Goal: Task Accomplishment & Management: Use online tool/utility

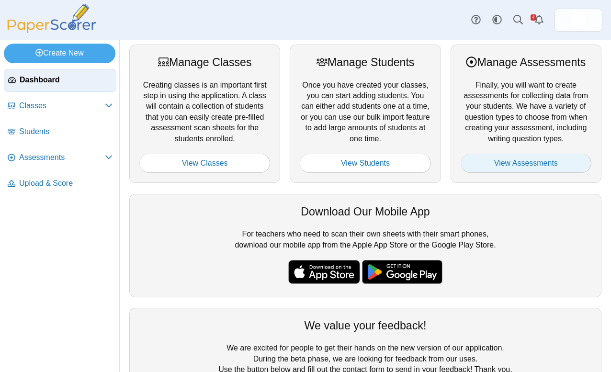
click at [494, 166] on link "View Assessments" at bounding box center [526, 163] width 131 height 19
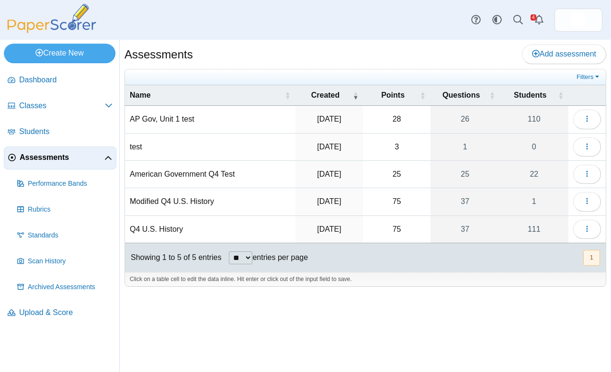
click at [179, 117] on td "AP Gov, Unit 1 test" at bounding box center [210, 119] width 171 height 27
click at [593, 119] on button "button" at bounding box center [588, 119] width 28 height 19
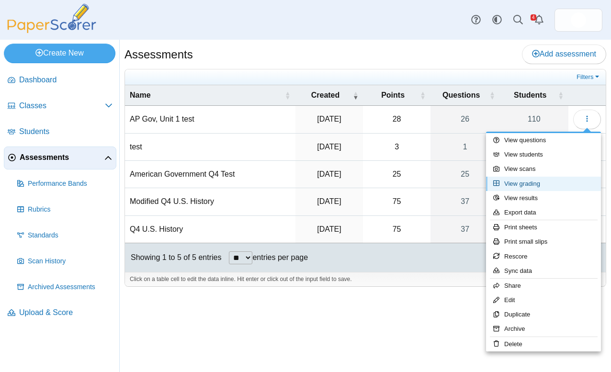
click at [528, 183] on link "View grading" at bounding box center [543, 184] width 115 height 14
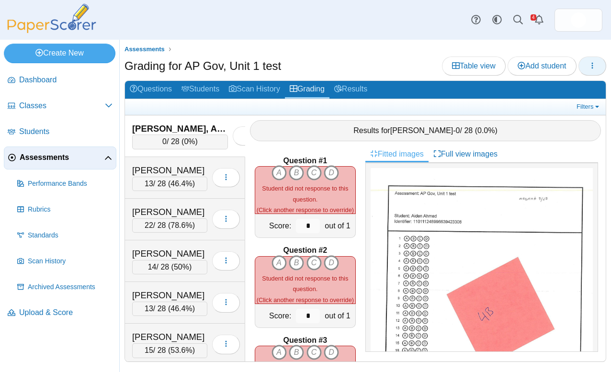
click at [583, 67] on button "button" at bounding box center [593, 66] width 28 height 19
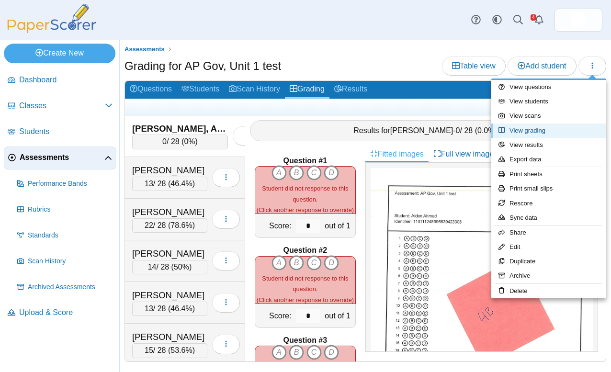
click at [560, 128] on link "View grading" at bounding box center [549, 131] width 115 height 14
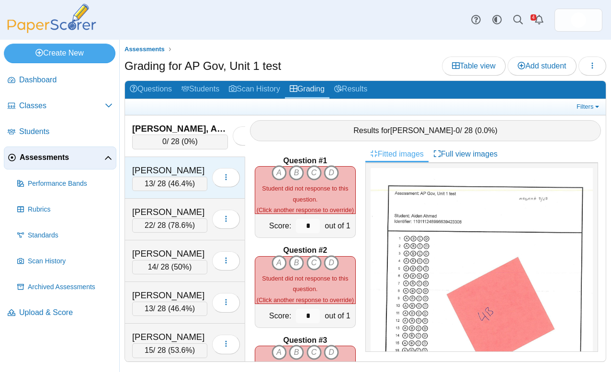
click at [191, 169] on div "[PERSON_NAME]" at bounding box center [169, 170] width 75 height 12
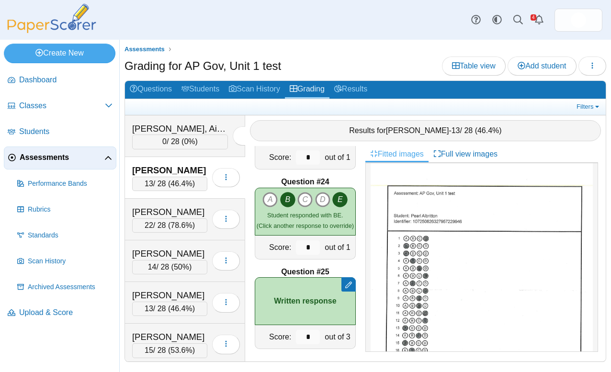
scroll to position [2133, 0]
click at [158, 218] on div "22 / 28 ( 78.6% )" at bounding box center [169, 225] width 75 height 14
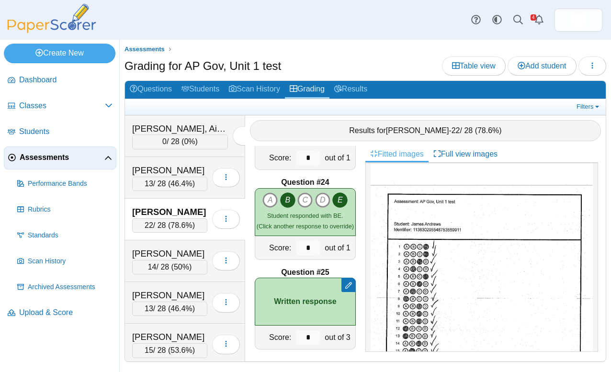
scroll to position [0, 0]
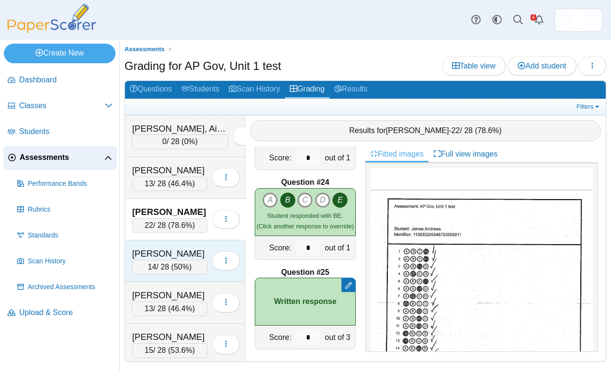
click at [206, 255] on div "[PERSON_NAME]" at bounding box center [169, 254] width 75 height 12
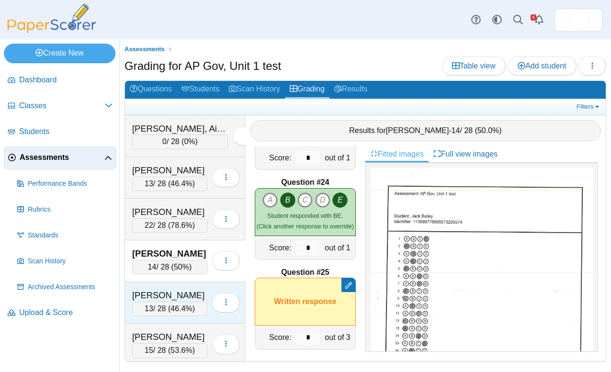
click at [193, 290] on div "[PERSON_NAME]" at bounding box center [169, 295] width 75 height 12
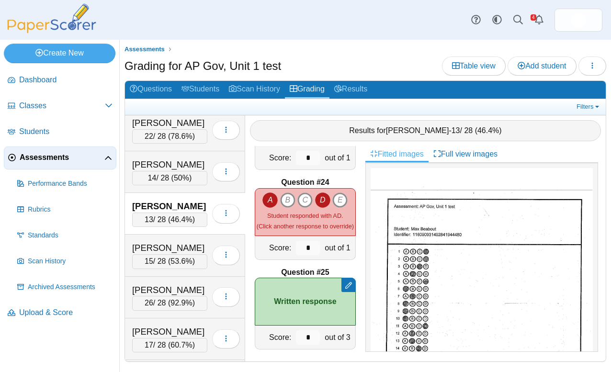
scroll to position [94, 0]
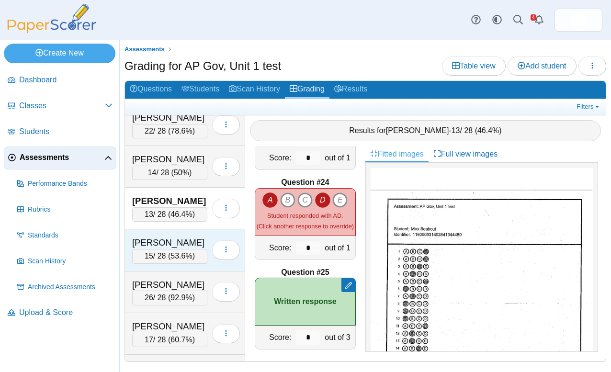
click at [191, 239] on div "[PERSON_NAME]" at bounding box center [169, 243] width 75 height 12
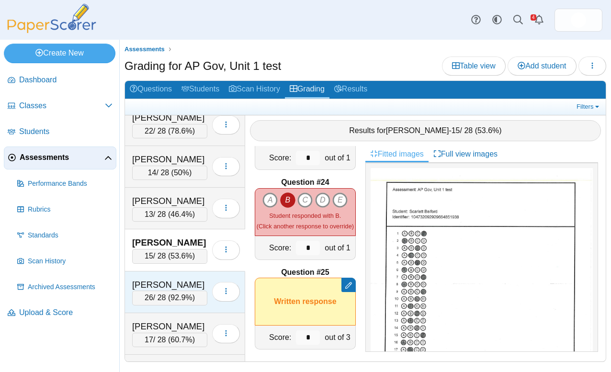
click at [189, 273] on div "[PERSON_NAME] 26 / 28 ( 92.9% ) Loading…" at bounding box center [185, 293] width 120 height 42
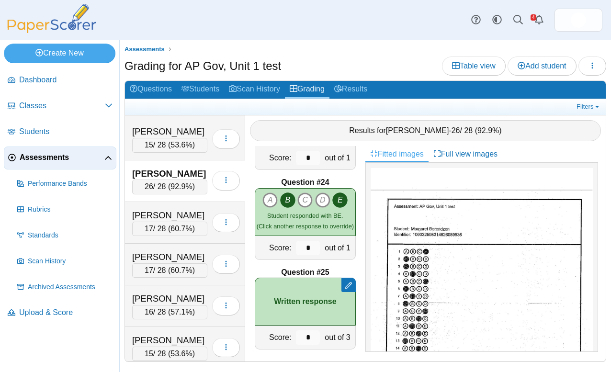
scroll to position [214, 0]
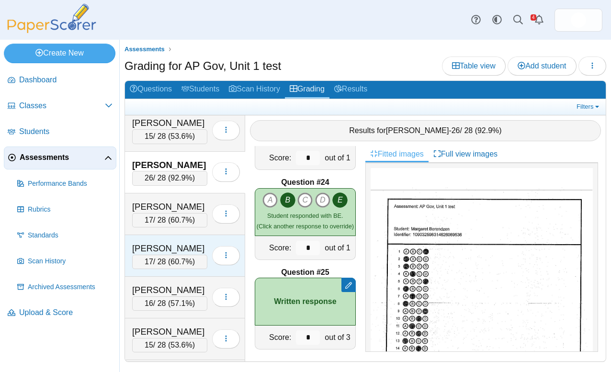
click at [182, 242] on div "[PERSON_NAME]" at bounding box center [169, 248] width 75 height 12
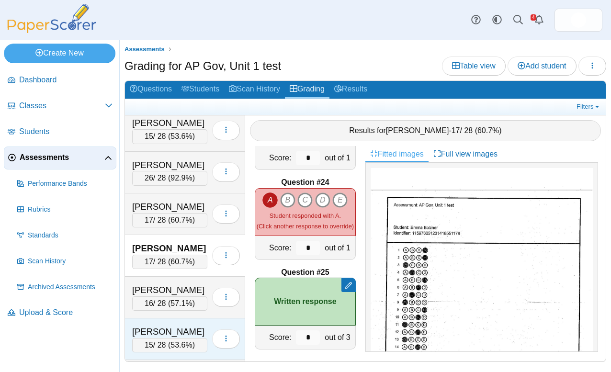
click at [192, 327] on div "[PERSON_NAME]" at bounding box center [169, 332] width 75 height 12
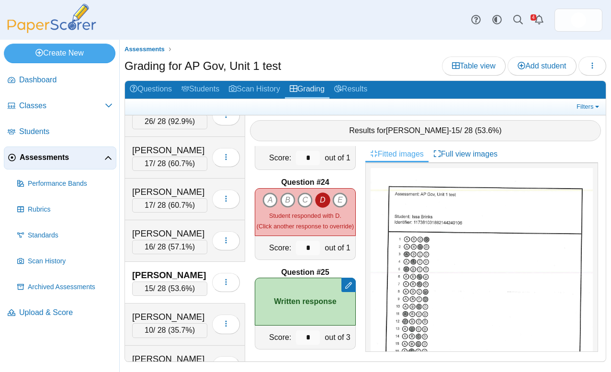
scroll to position [274, 0]
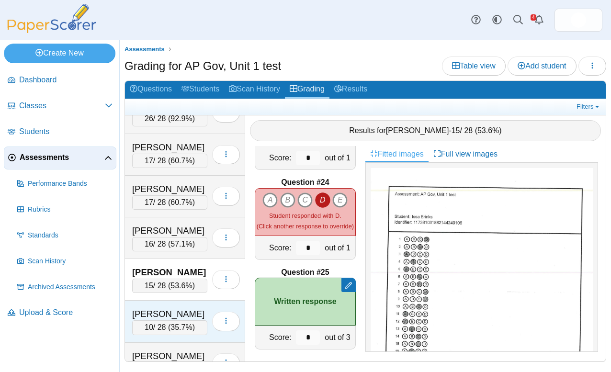
click at [192, 326] on div "10 / 28 ( 35.7% )" at bounding box center [169, 328] width 75 height 14
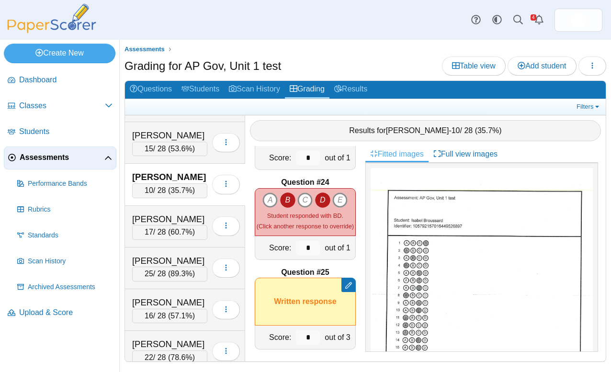
scroll to position [420, 0]
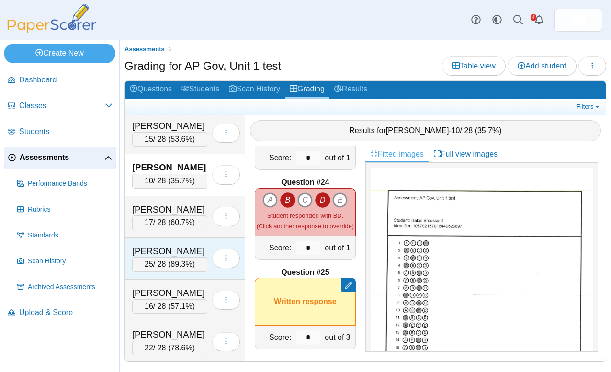
click at [188, 261] on div "25 / 28 ( 89.3% )" at bounding box center [169, 264] width 75 height 14
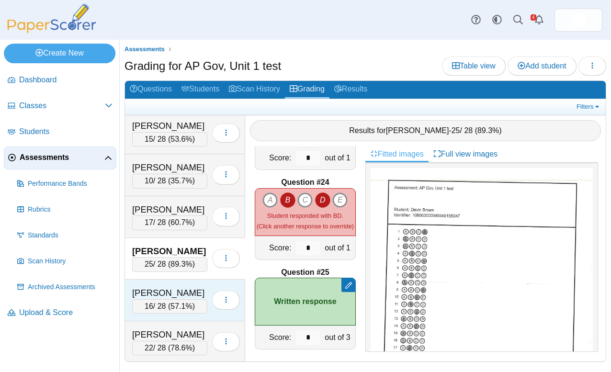
click at [191, 289] on div "[PERSON_NAME]" at bounding box center [169, 293] width 75 height 12
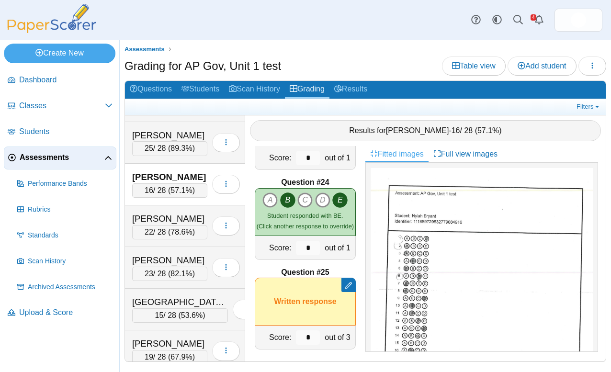
scroll to position [597, 0]
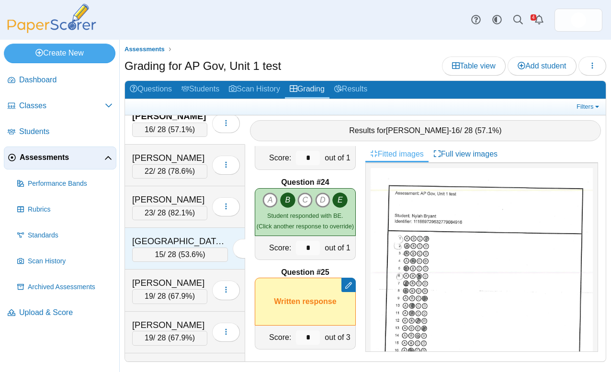
click at [184, 228] on div "[GEOGRAPHIC_DATA], [GEOGRAPHIC_DATA] 15 / 28 ( 53.6% ) Loading…" at bounding box center [185, 249] width 120 height 42
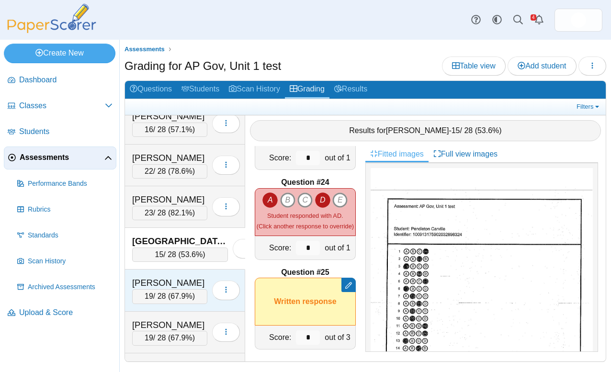
click at [195, 277] on div "[PERSON_NAME]" at bounding box center [169, 283] width 75 height 12
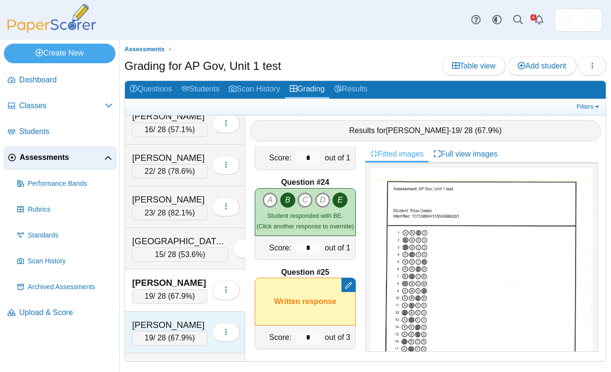
click at [202, 312] on div "[PERSON_NAME] 19 / 28 ( 67.9% ) Loading…" at bounding box center [185, 333] width 120 height 42
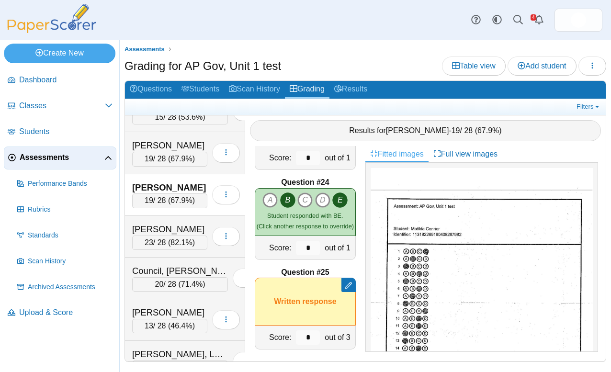
scroll to position [781, 0]
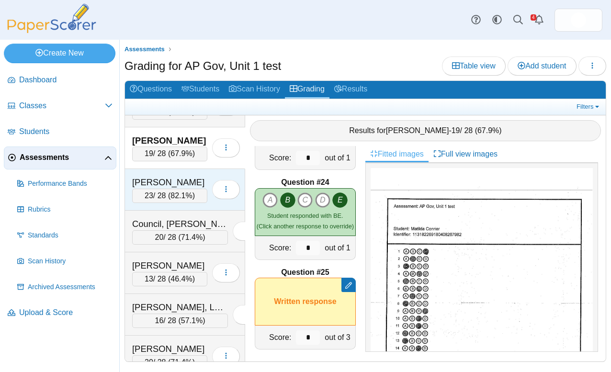
click at [190, 176] on div "[PERSON_NAME]" at bounding box center [169, 182] width 75 height 12
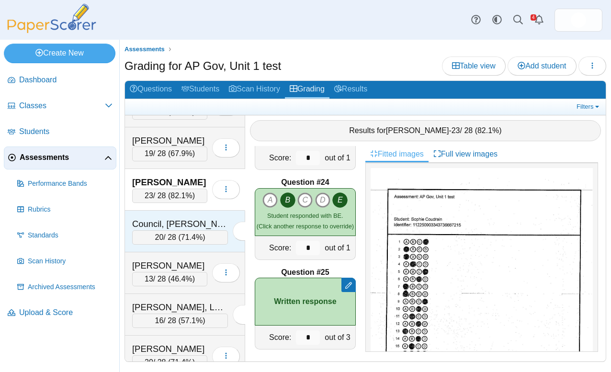
click at [190, 218] on div "Council, [PERSON_NAME]" at bounding box center [180, 224] width 96 height 12
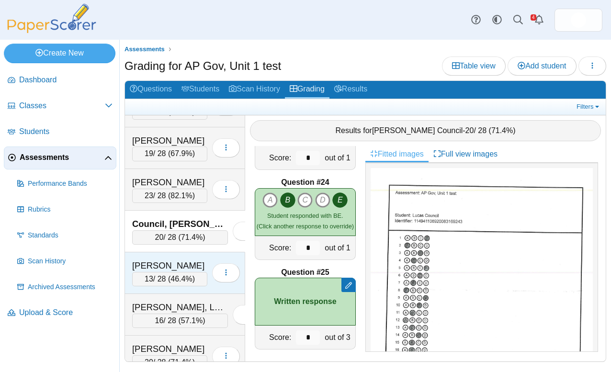
click at [190, 260] on div "[PERSON_NAME]" at bounding box center [169, 266] width 75 height 12
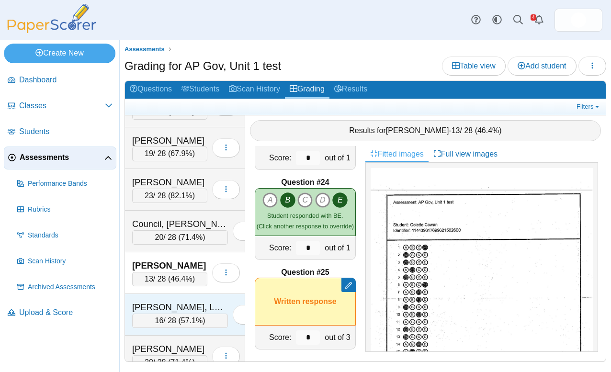
click at [194, 301] on div "[PERSON_NAME], Laydreon" at bounding box center [180, 307] width 96 height 12
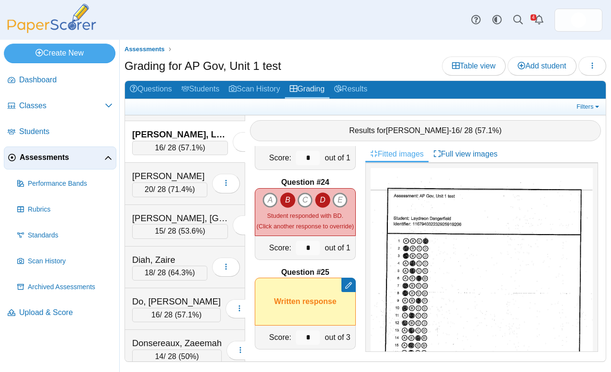
scroll to position [977, 0]
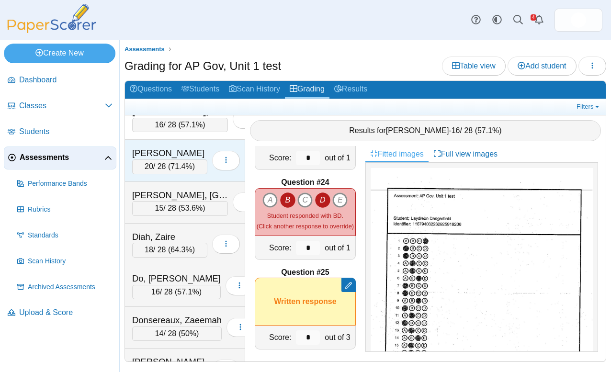
click at [182, 147] on div "[PERSON_NAME]" at bounding box center [169, 153] width 75 height 12
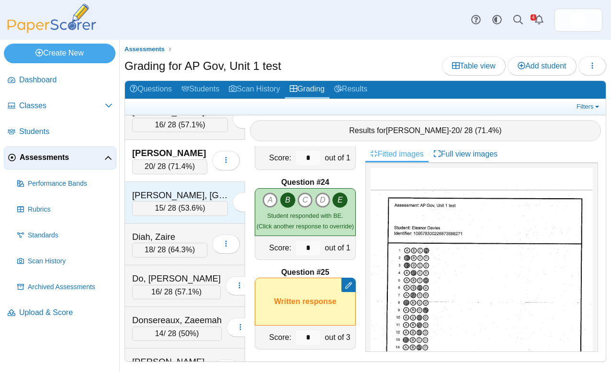
click at [177, 182] on div "[PERSON_NAME], [GEOGRAPHIC_DATA] 15 / 28 ( 53.6% ) Loading…" at bounding box center [185, 203] width 120 height 42
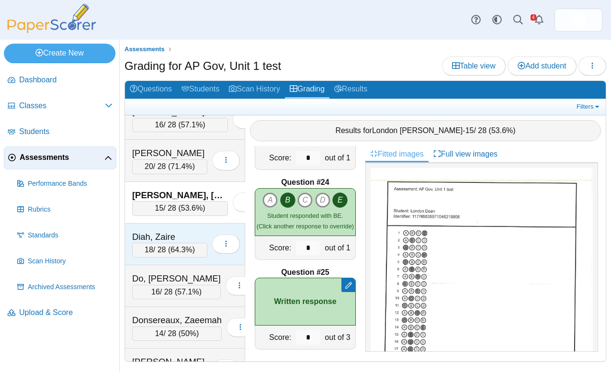
click at [178, 231] on div "Diah, Zaire" at bounding box center [169, 237] width 75 height 12
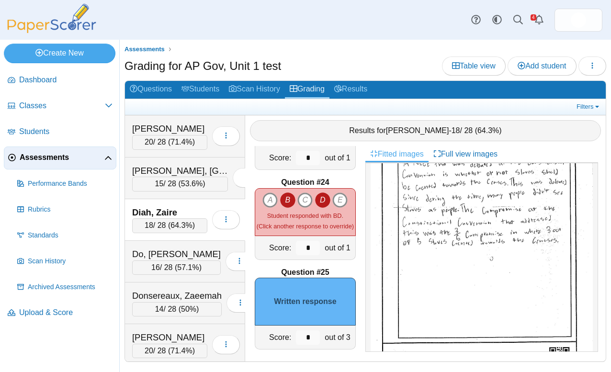
scroll to position [413, 0]
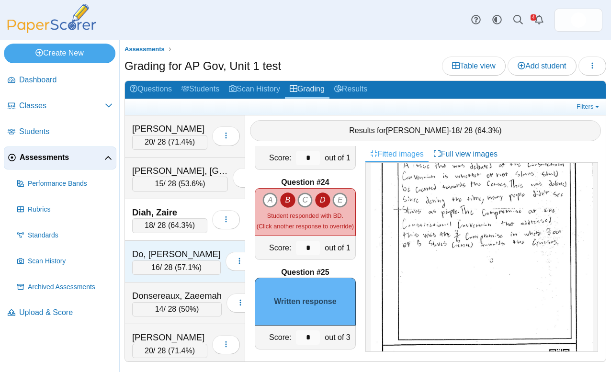
click at [187, 241] on div "Do, [PERSON_NAME] 16 / 28 ( 57.1% ) Loading…" at bounding box center [185, 262] width 120 height 42
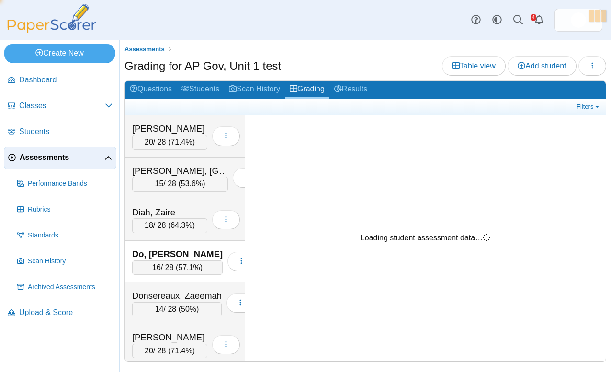
scroll to position [0, 0]
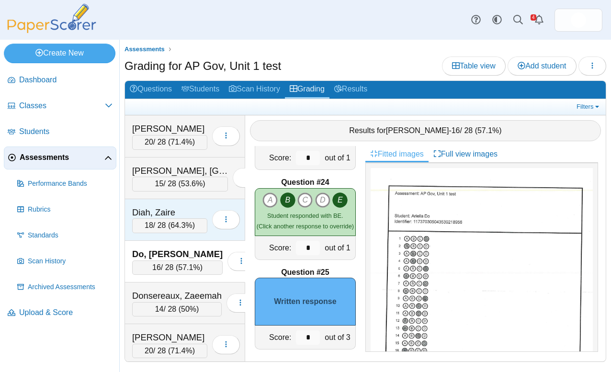
click at [185, 207] on div "Diah, Zaire" at bounding box center [169, 213] width 75 height 12
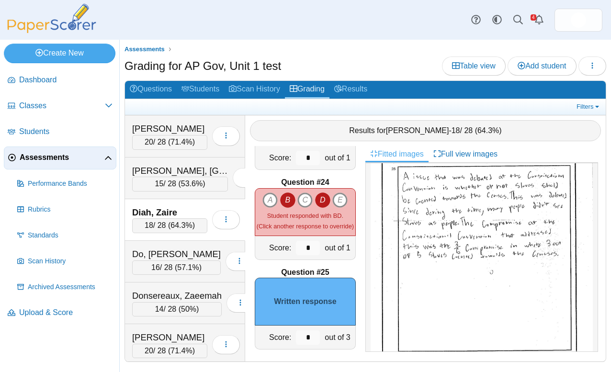
scroll to position [396, 0]
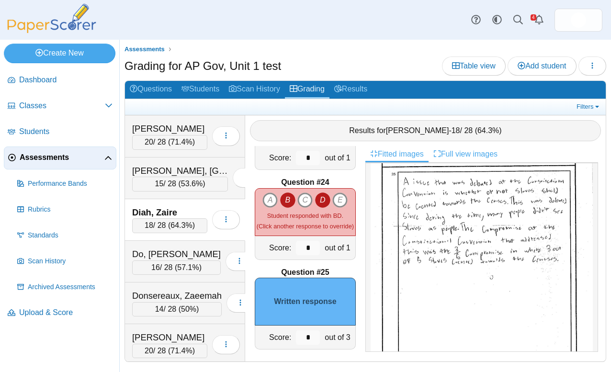
click at [444, 154] on link "Full view images" at bounding box center [466, 154] width 74 height 16
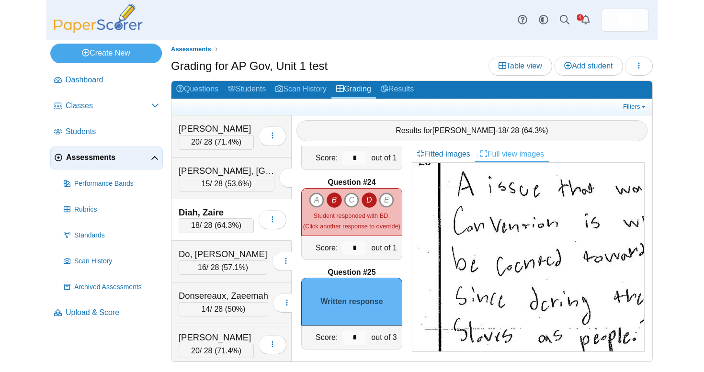
scroll to position [1279, 67]
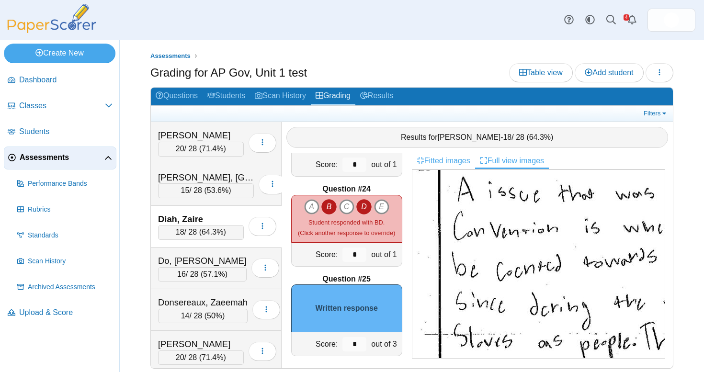
click at [443, 159] on link "Fitted images" at bounding box center [443, 161] width 63 height 16
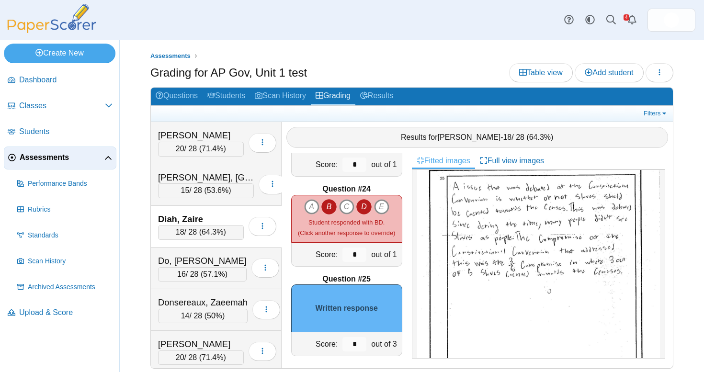
scroll to position [452, 0]
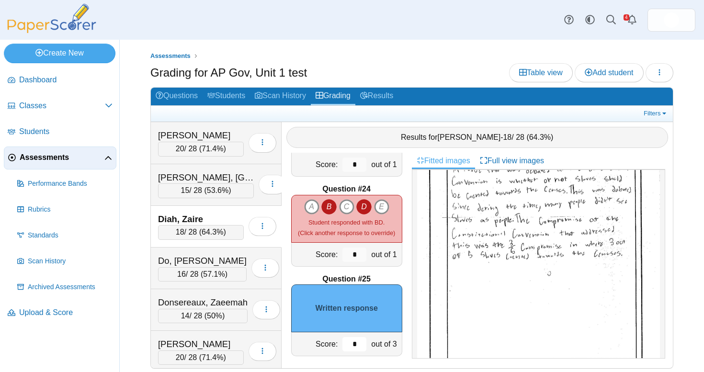
click at [359, 337] on input "*" at bounding box center [355, 344] width 24 height 14
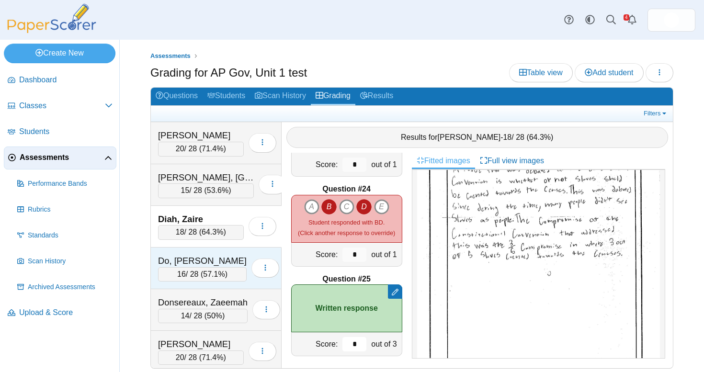
type input "*"
click at [195, 255] on div "Do, [PERSON_NAME]" at bounding box center [202, 261] width 89 height 12
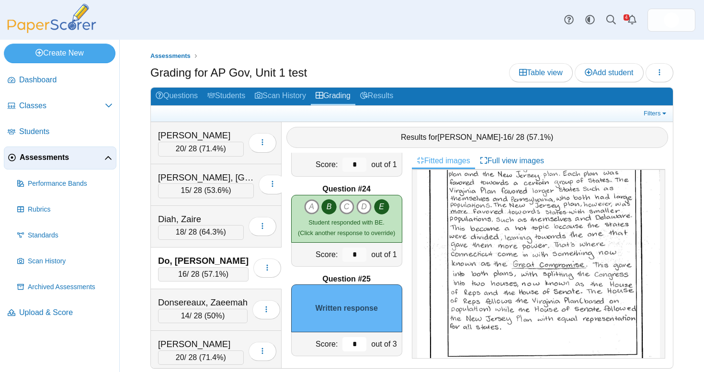
click at [354, 337] on input "*" at bounding box center [355, 344] width 24 height 14
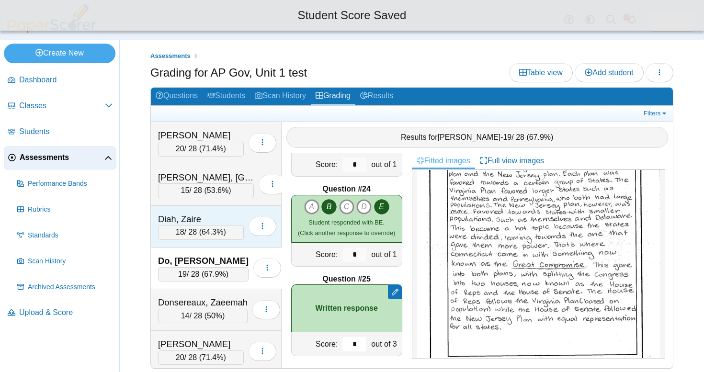
type input "*"
click at [206, 213] on div "Diah, Zaire" at bounding box center [201, 219] width 86 height 12
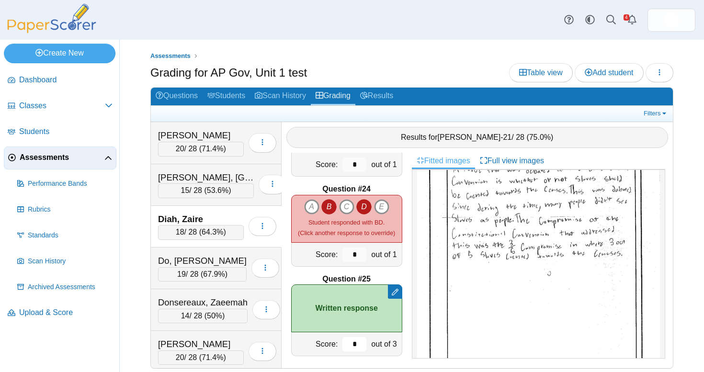
click at [356, 339] on input "*" at bounding box center [355, 344] width 24 height 14
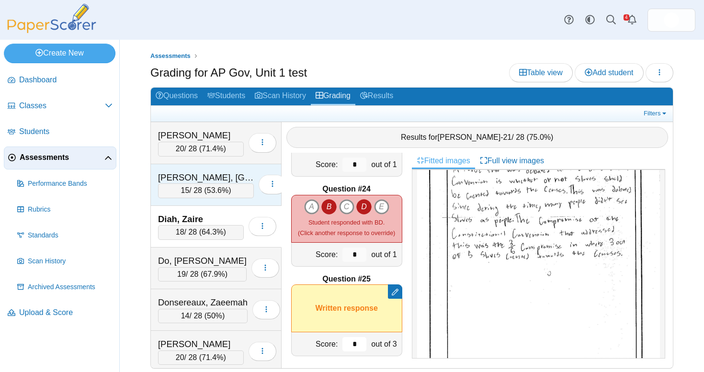
type input "*"
click at [215, 172] on div "[PERSON_NAME], [GEOGRAPHIC_DATA]" at bounding box center [206, 178] width 96 height 12
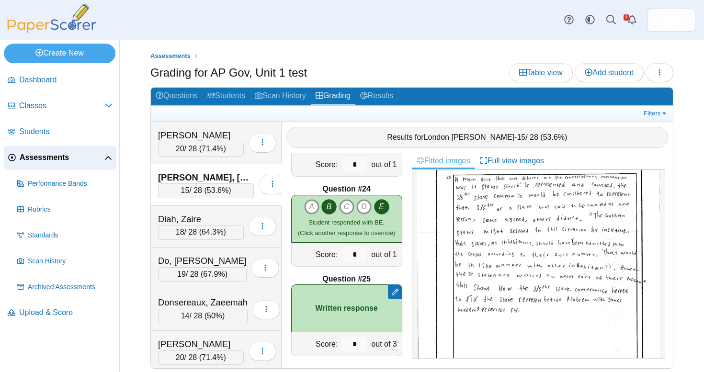
scroll to position [395, 0]
click at [231, 309] on div "14 / 28 ( 50% )" at bounding box center [203, 316] width 90 height 14
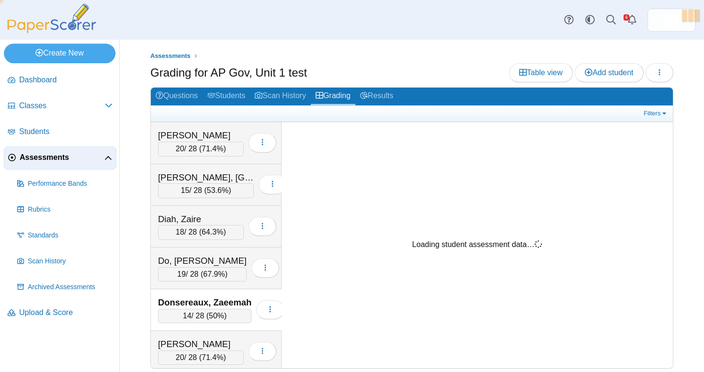
scroll to position [0, 0]
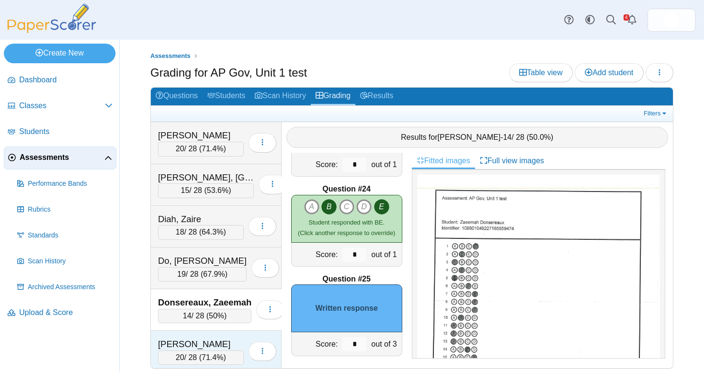
click at [231, 338] on div "[PERSON_NAME]" at bounding box center [201, 344] width 86 height 12
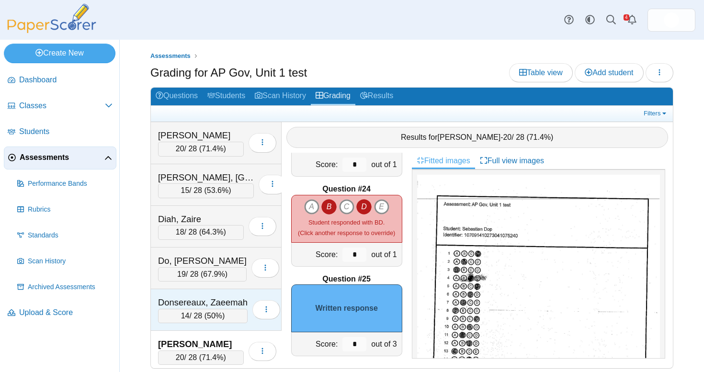
click at [223, 297] on div "Donsereaux, Zaeemah" at bounding box center [203, 303] width 90 height 12
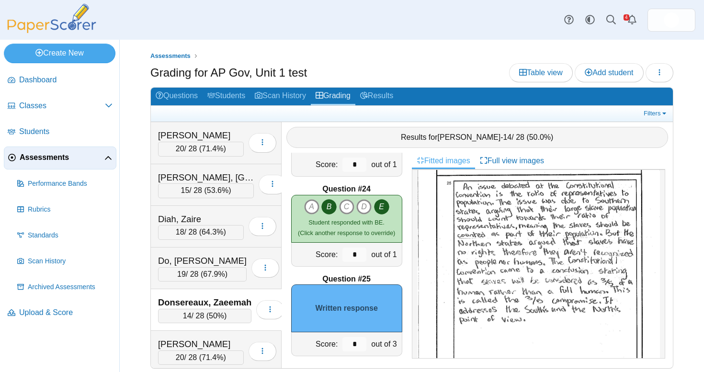
scroll to position [389, 0]
click at [356, 337] on input "*" at bounding box center [355, 344] width 24 height 14
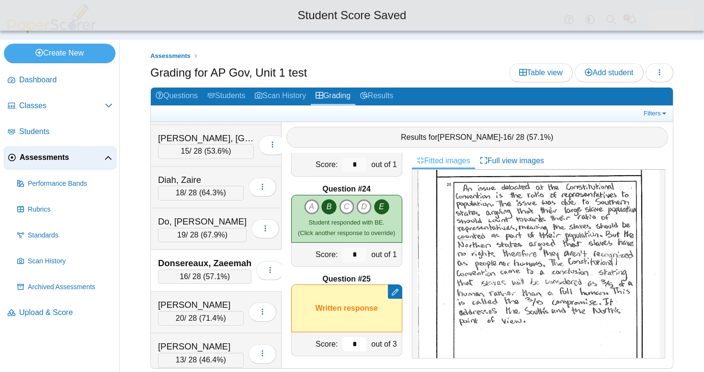
scroll to position [1043, 0]
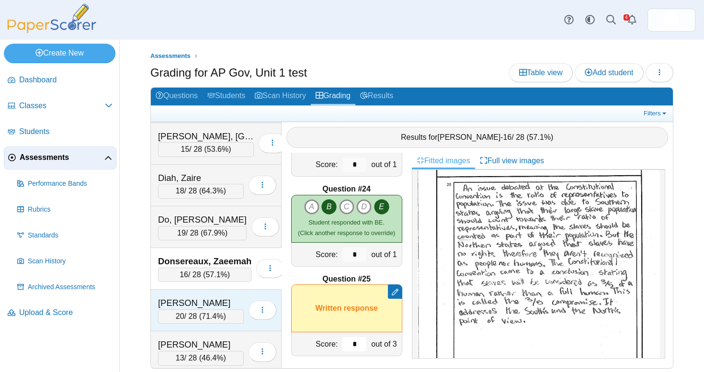
type input "*"
click at [209, 297] on div "[PERSON_NAME]" at bounding box center [201, 303] width 86 height 12
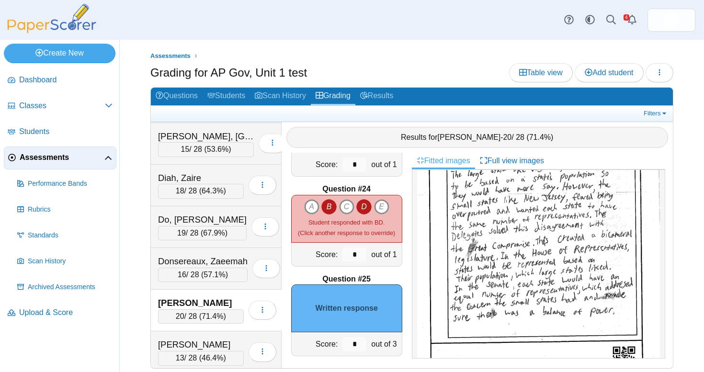
scroll to position [465, 0]
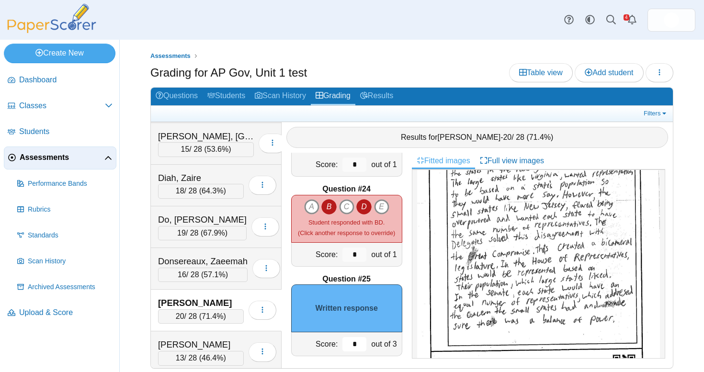
click at [352, 344] on input "*" at bounding box center [355, 344] width 24 height 14
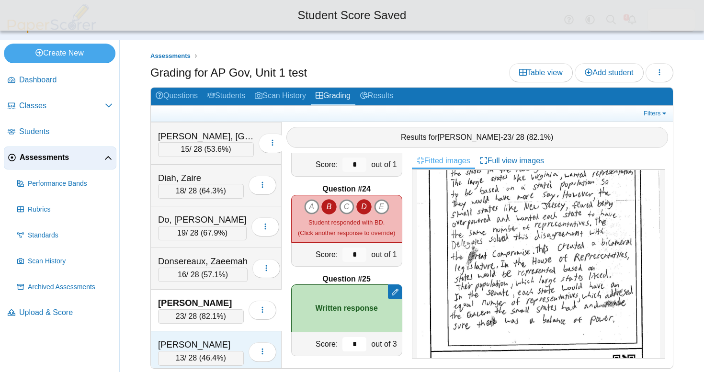
type input "*"
click at [212, 339] on div "[PERSON_NAME]" at bounding box center [201, 345] width 86 height 12
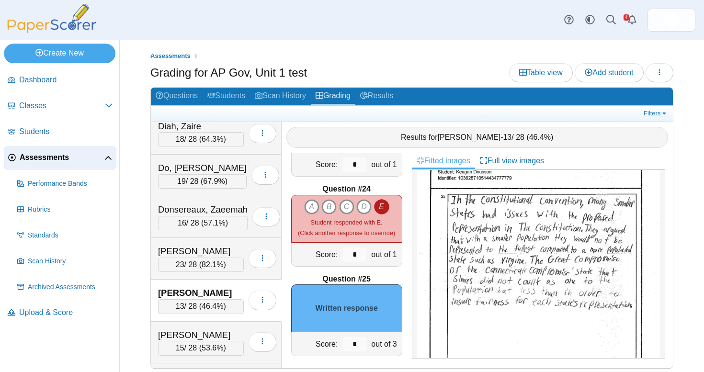
scroll to position [415, 0]
click at [349, 337] on input "*" at bounding box center [355, 344] width 24 height 14
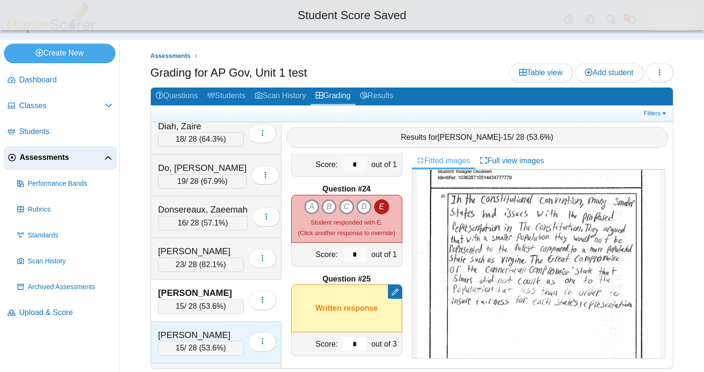
type input "*"
click at [164, 329] on div "[PERSON_NAME]" at bounding box center [201, 335] width 86 height 12
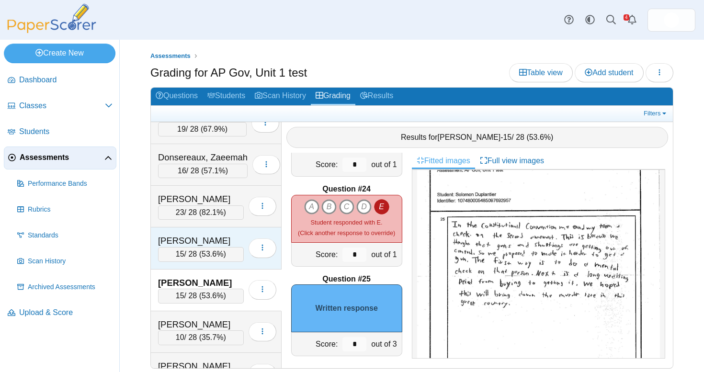
scroll to position [1166, 0]
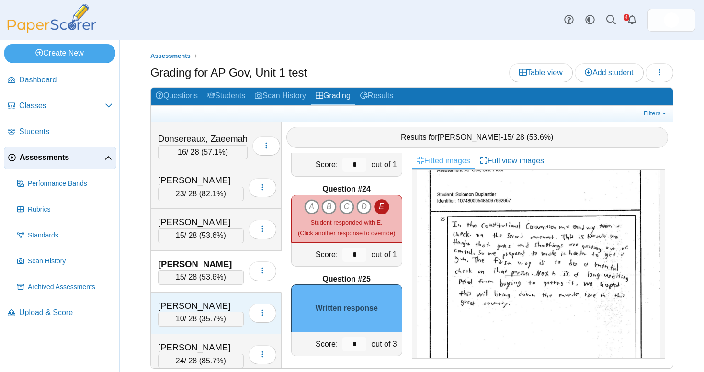
click at [192, 300] on div "[PERSON_NAME]" at bounding box center [201, 306] width 86 height 12
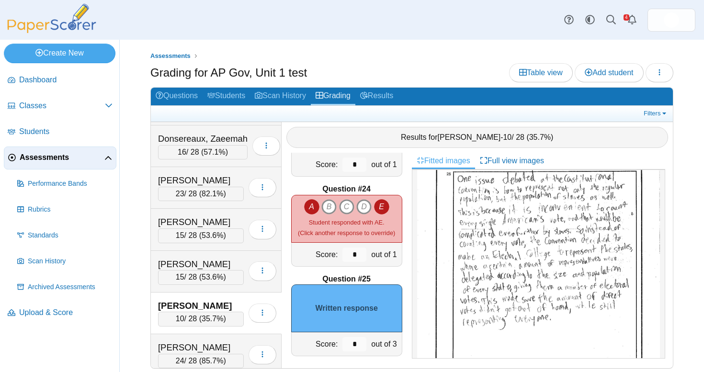
scroll to position [402, 0]
click at [357, 337] on input "*" at bounding box center [355, 344] width 24 height 14
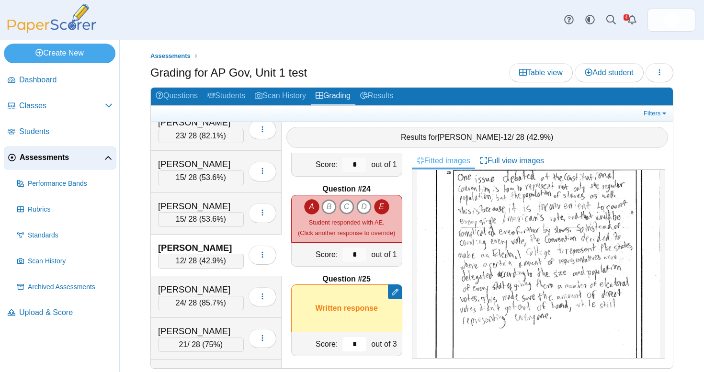
scroll to position [1228, 0]
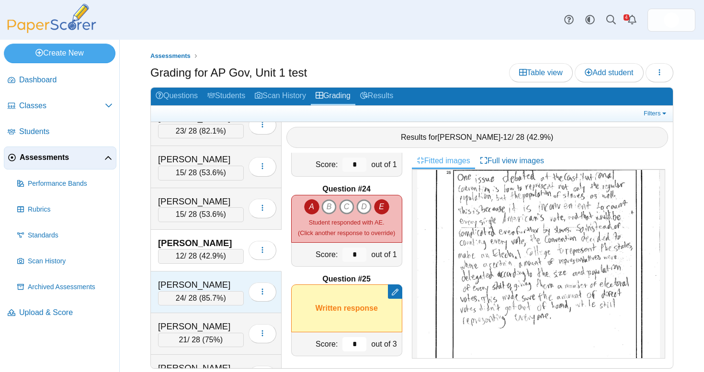
type input "*"
click at [211, 279] on div "[PERSON_NAME]" at bounding box center [201, 285] width 86 height 12
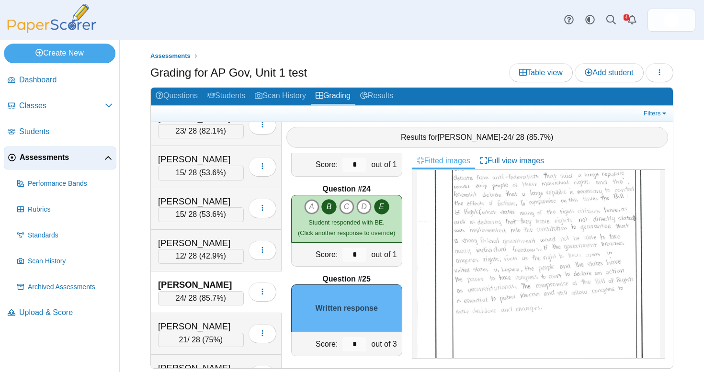
scroll to position [428, 0]
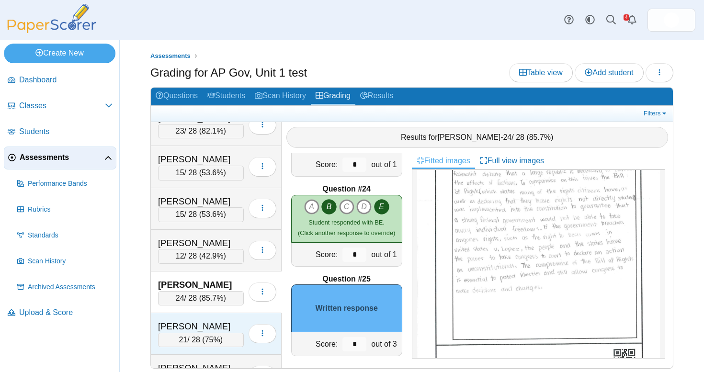
click at [224, 313] on div "[PERSON_NAME] 21 / 28 ( 75% ) Loading…" at bounding box center [216, 334] width 131 height 42
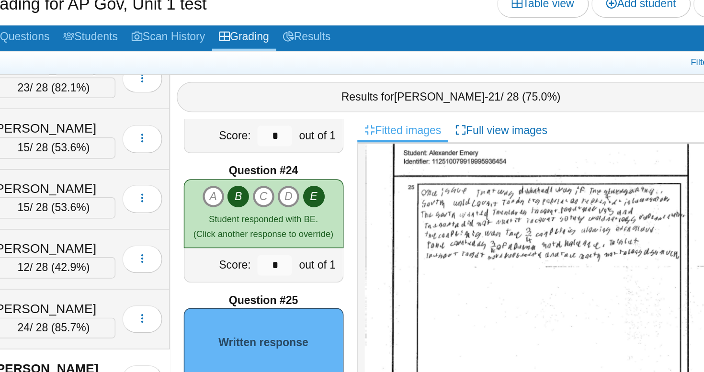
scroll to position [1, 0]
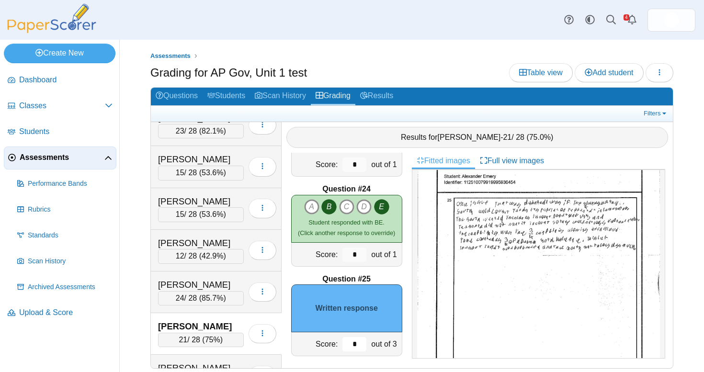
click at [346, 339] on input "*" at bounding box center [355, 344] width 24 height 14
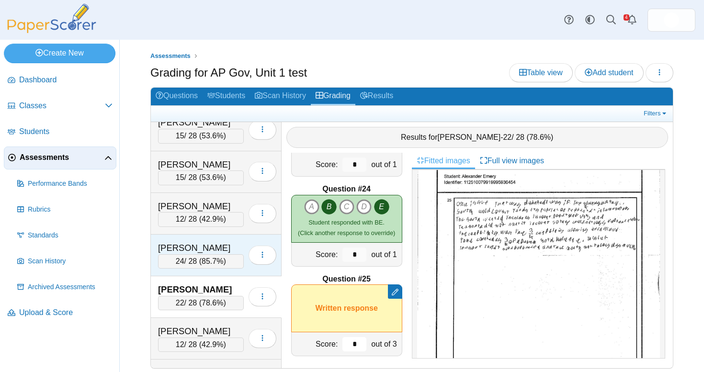
scroll to position [1292, 0]
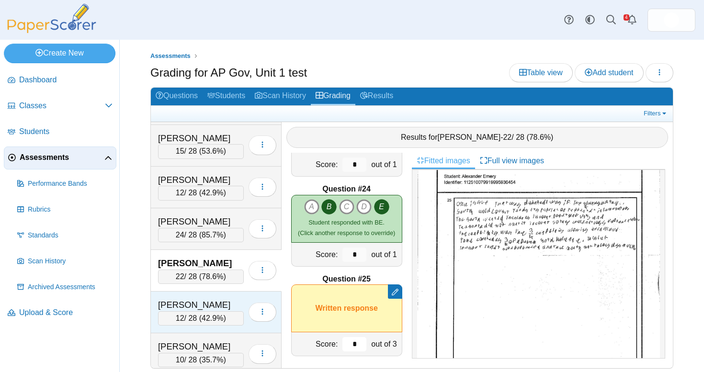
type input "*"
click at [226, 292] on div "[PERSON_NAME] 12 / 28 ( 42.9% ) Loading…" at bounding box center [216, 313] width 131 height 42
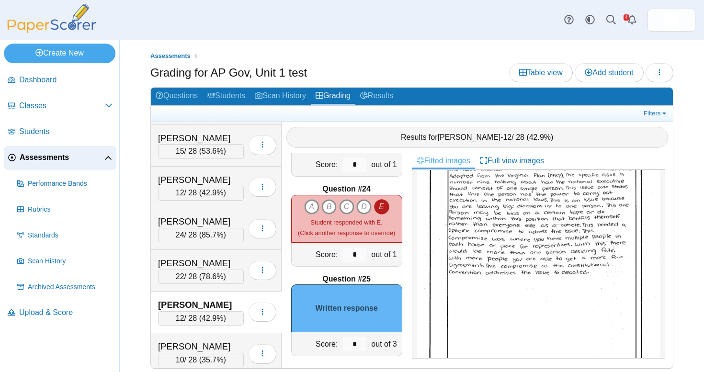
scroll to position [446, 0]
click at [358, 339] on input "*" at bounding box center [355, 344] width 24 height 14
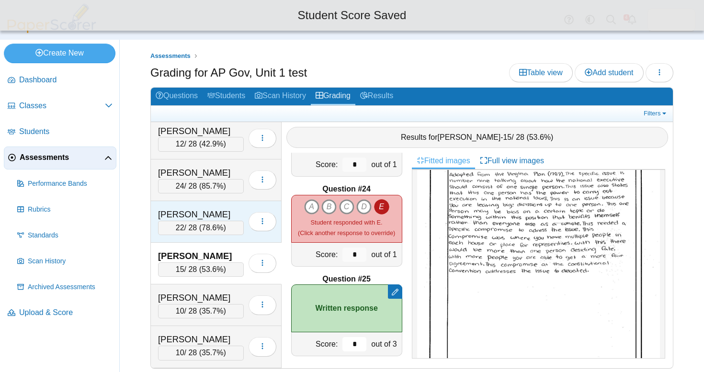
scroll to position [1349, 0]
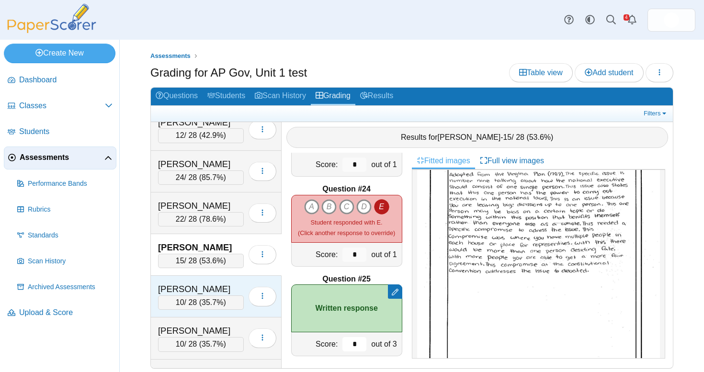
type input "*"
click at [205, 283] on div "[PERSON_NAME]" at bounding box center [201, 289] width 86 height 12
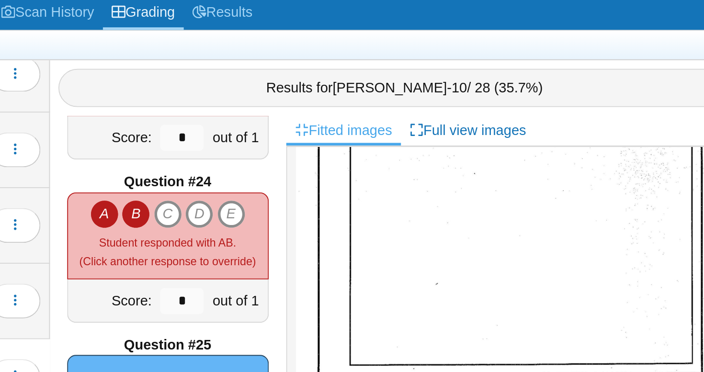
scroll to position [0, 0]
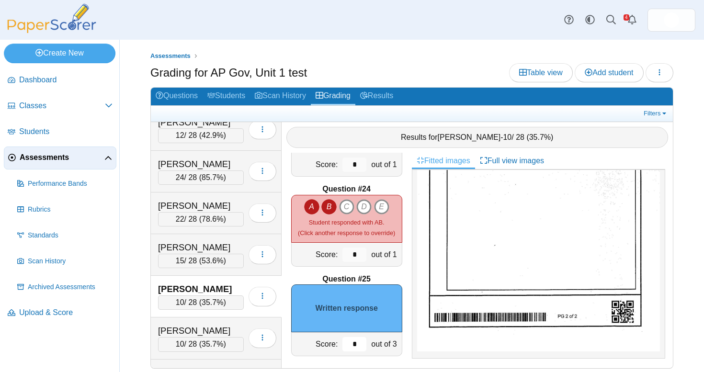
click at [353, 339] on input "*" at bounding box center [355, 344] width 24 height 14
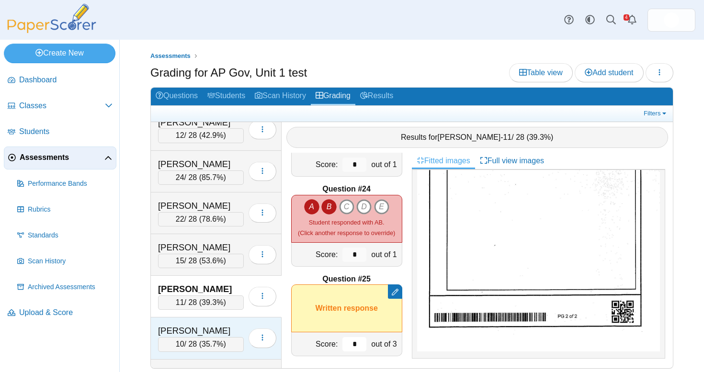
type input "*"
click at [219, 325] on div "[PERSON_NAME]" at bounding box center [201, 331] width 86 height 12
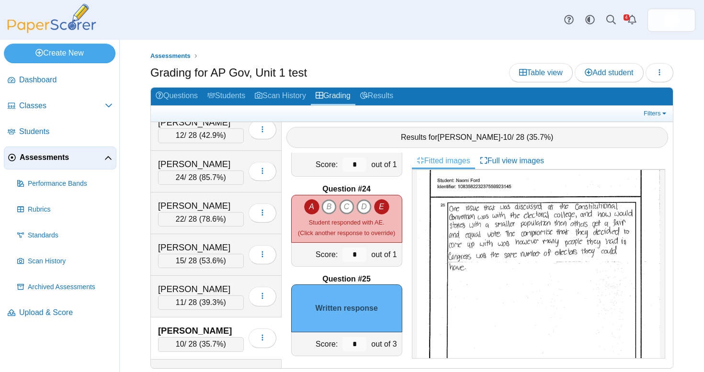
scroll to position [409, 0]
click at [354, 339] on input "*" at bounding box center [355, 344] width 24 height 14
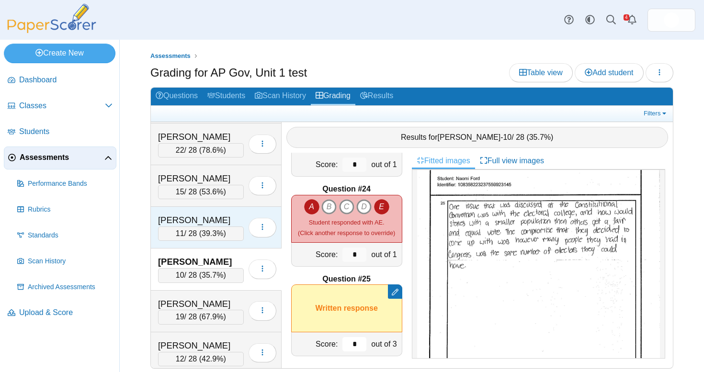
scroll to position [1424, 0]
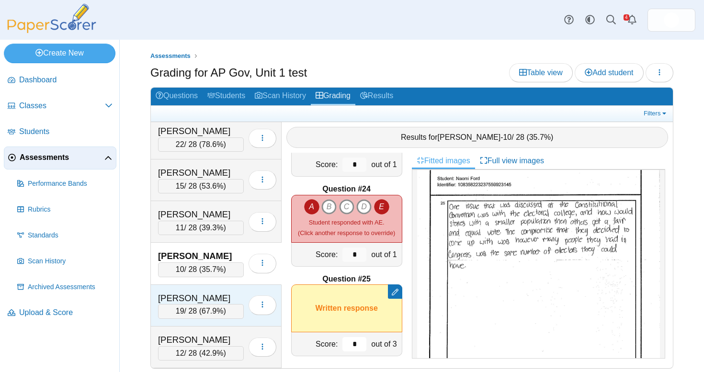
type input "*"
click at [225, 285] on div "[PERSON_NAME] 19 / 28 ( 67.9% ) Loading…" at bounding box center [216, 306] width 131 height 42
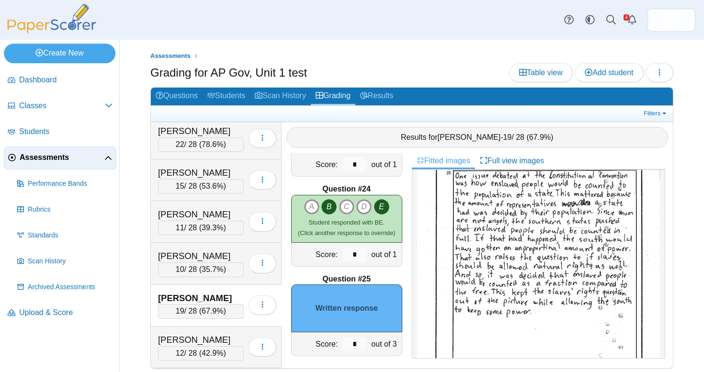
scroll to position [401, 0]
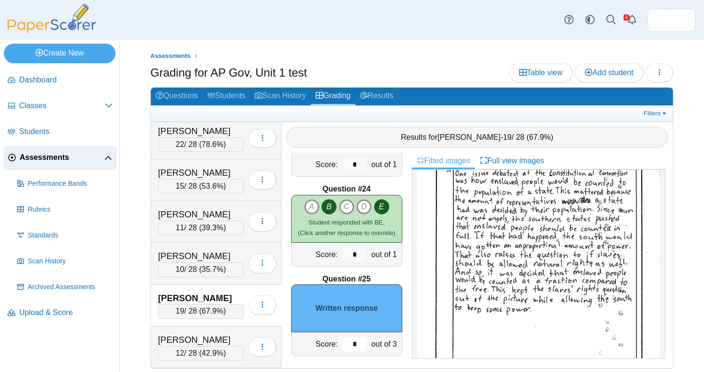
click at [355, 337] on input "*" at bounding box center [355, 344] width 24 height 14
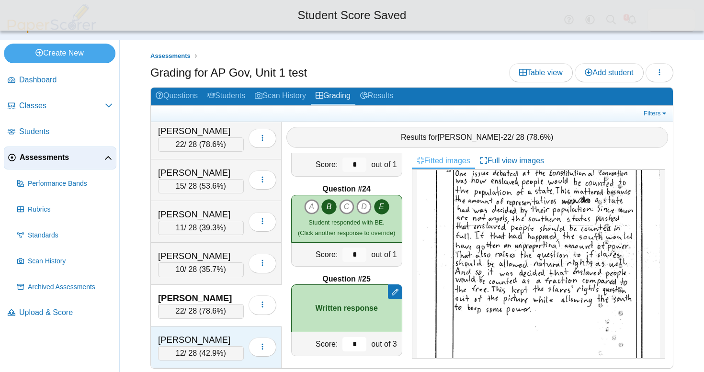
type input "*"
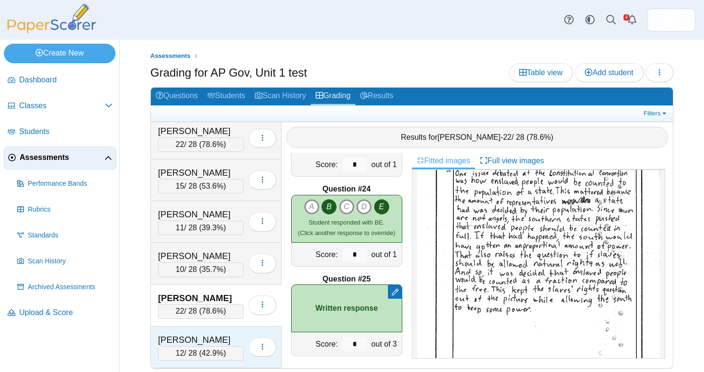
click at [227, 334] on div "[PERSON_NAME]" at bounding box center [201, 340] width 86 height 12
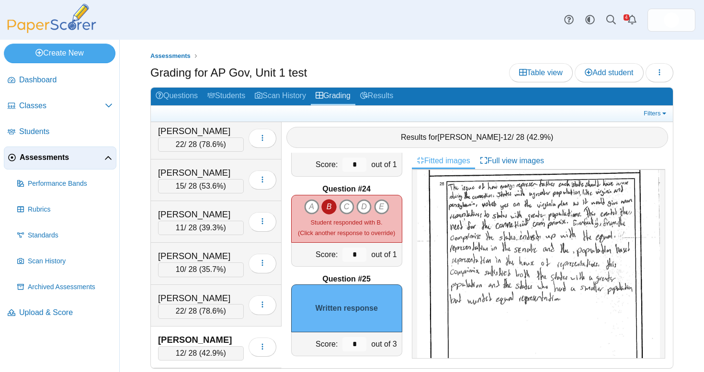
scroll to position [422, 0]
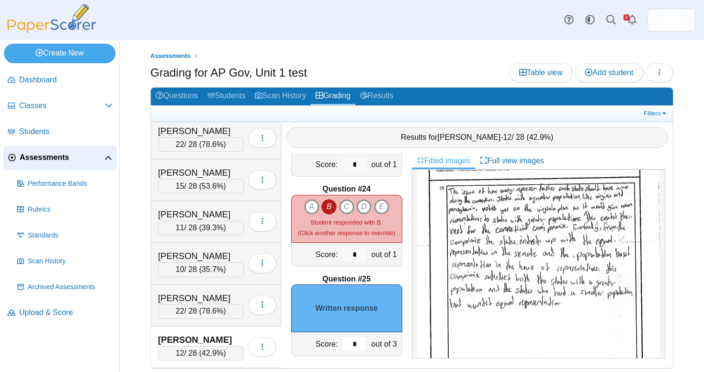
click at [355, 337] on input "*" at bounding box center [355, 344] width 24 height 14
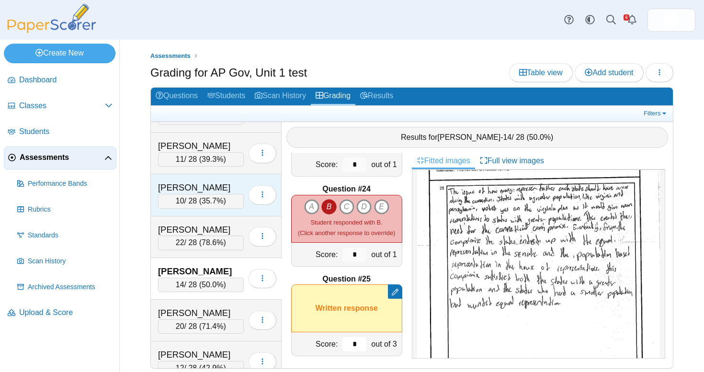
scroll to position [1494, 0]
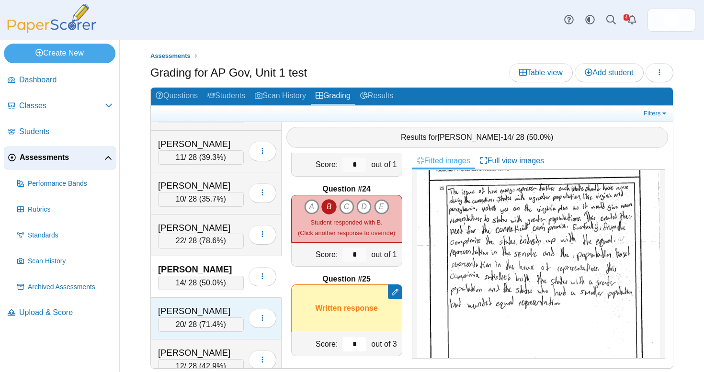
type input "*"
click at [207, 305] on div "[PERSON_NAME]" at bounding box center [201, 311] width 86 height 12
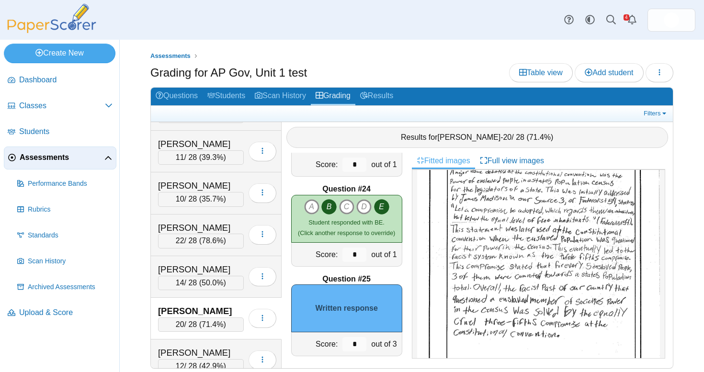
scroll to position [439, 0]
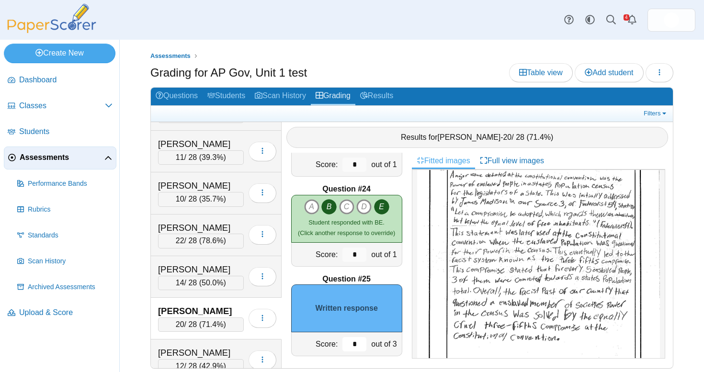
click at [355, 338] on input "*" at bounding box center [355, 344] width 24 height 14
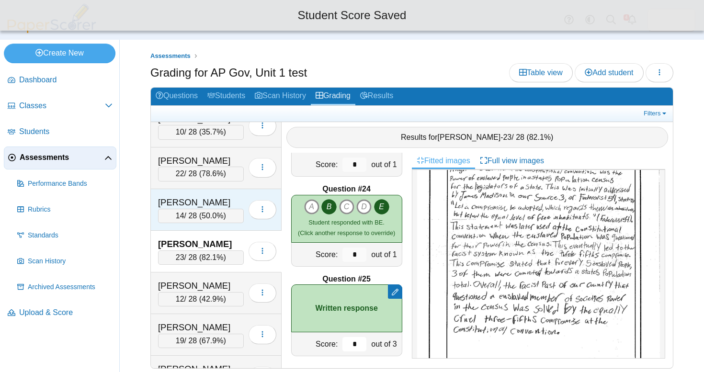
scroll to position [1583, 0]
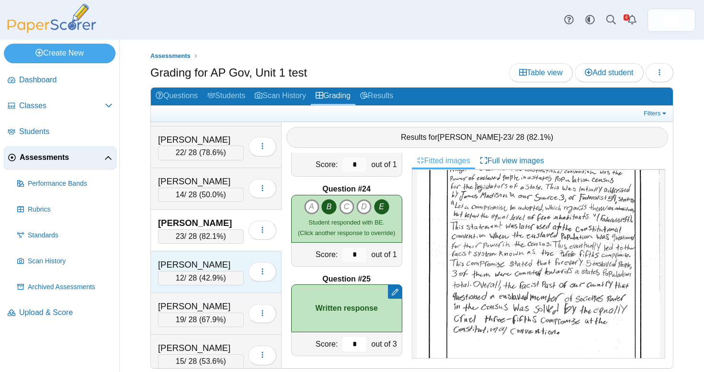
type input "*"
click at [218, 259] on div "[PERSON_NAME]" at bounding box center [201, 265] width 86 height 12
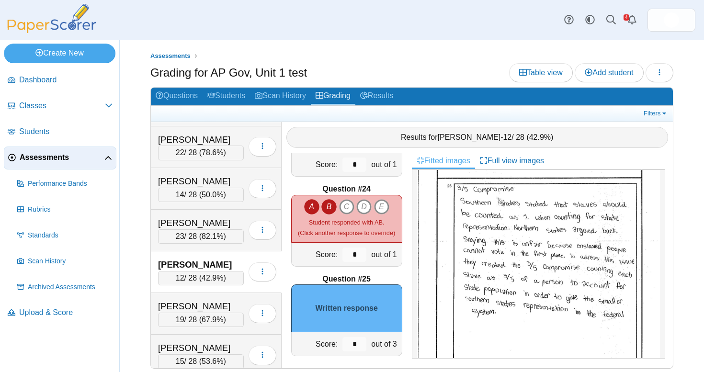
scroll to position [407, 0]
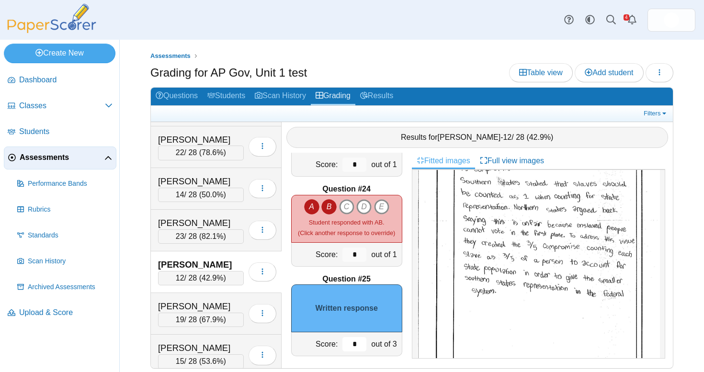
click at [356, 337] on input "*" at bounding box center [355, 344] width 24 height 14
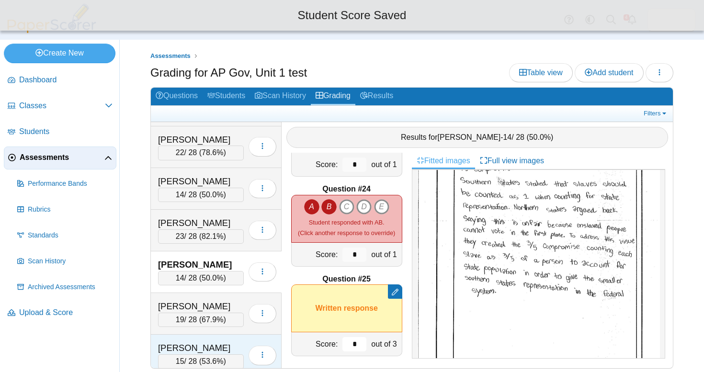
type input "*"
click at [199, 342] on div "[PERSON_NAME]" at bounding box center [201, 348] width 86 height 12
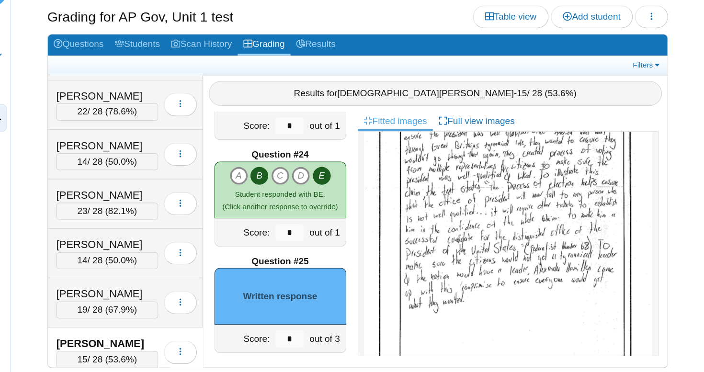
scroll to position [16, 0]
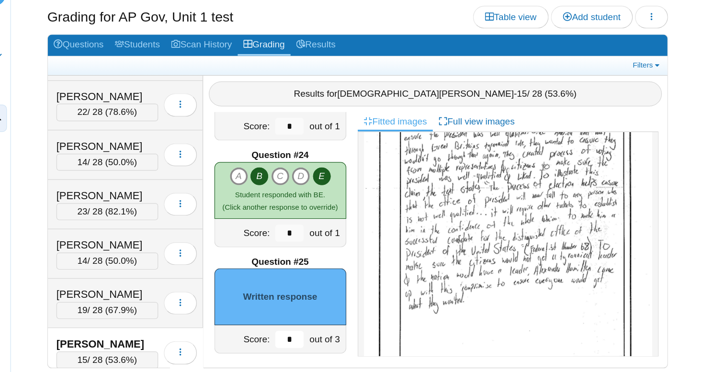
click at [343, 337] on input "*" at bounding box center [355, 344] width 24 height 14
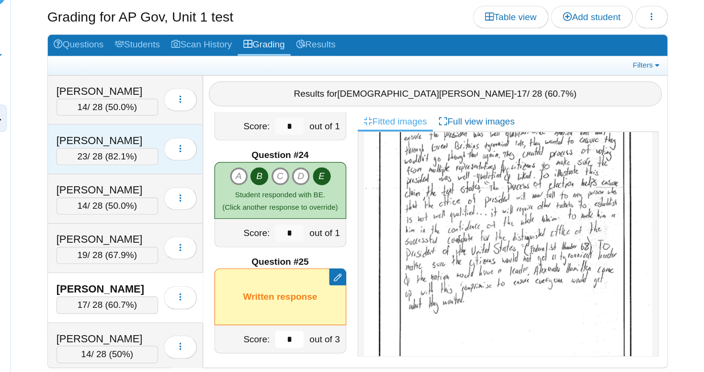
scroll to position [1665, 0]
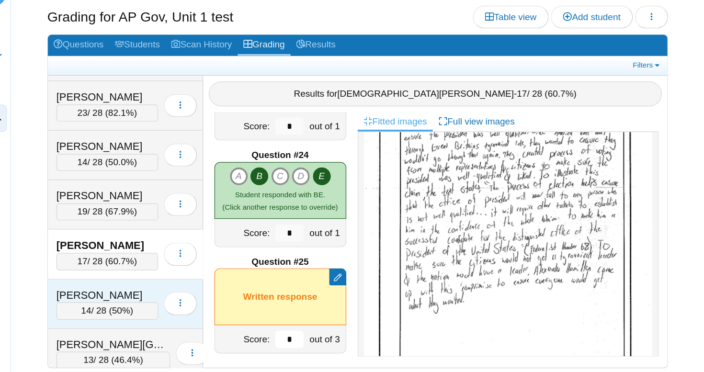
type input "*"
click at [158, 301] on div "[PERSON_NAME]" at bounding box center [201, 307] width 86 height 12
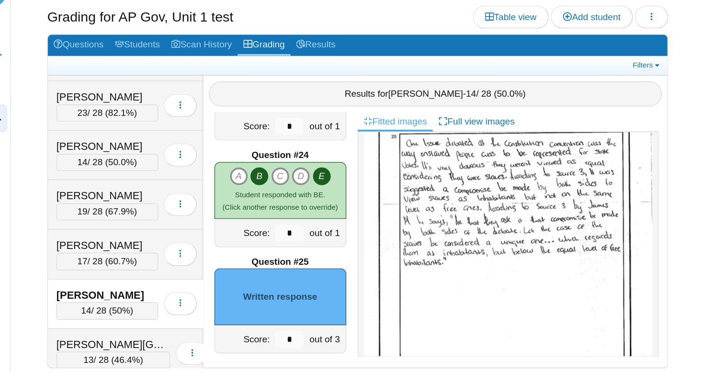
scroll to position [429, 0]
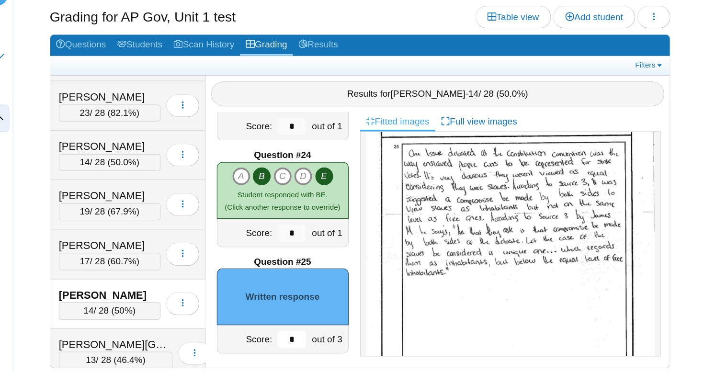
click at [343, 337] on input "*" at bounding box center [355, 344] width 24 height 14
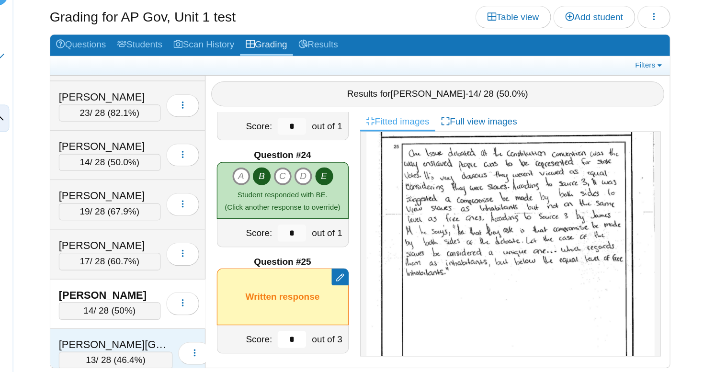
type input "*"
click at [158, 343] on div "[PERSON_NAME][GEOGRAPHIC_DATA]" at bounding box center [206, 349] width 96 height 12
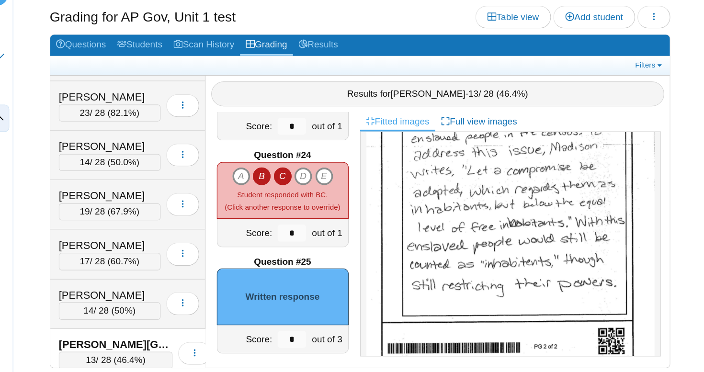
scroll to position [486, 0]
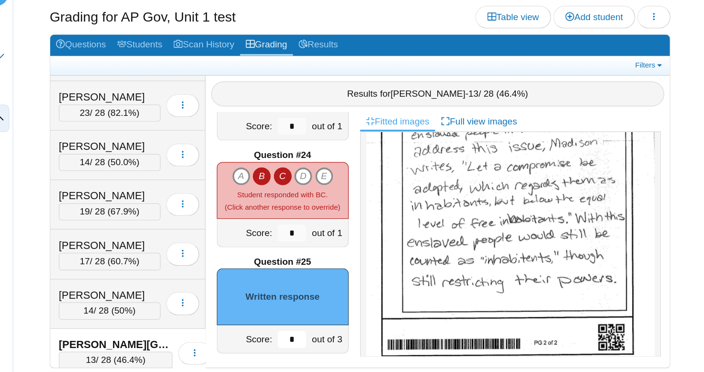
click at [343, 337] on input "*" at bounding box center [355, 344] width 24 height 14
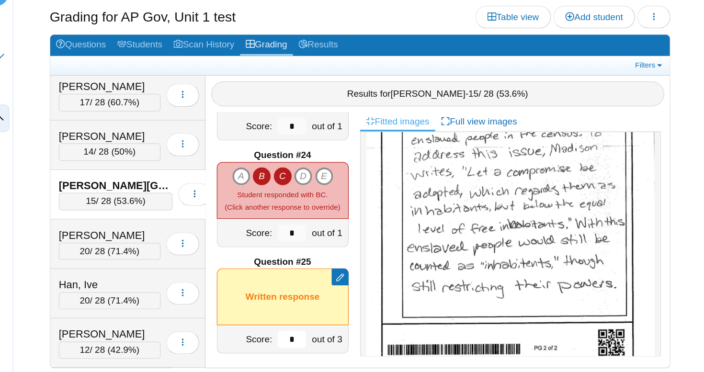
scroll to position [1825, 0]
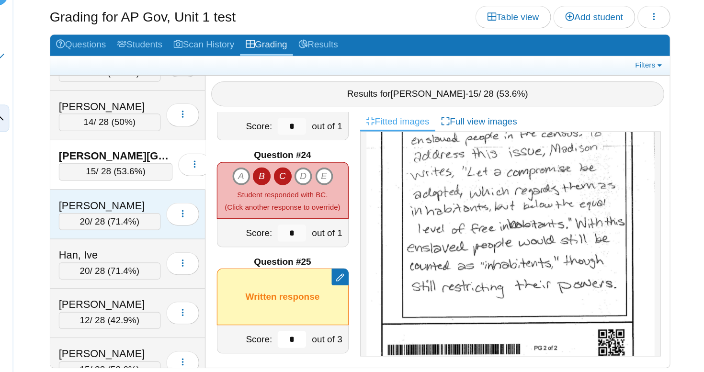
type input "*"
click at [158, 226] on div "[PERSON_NAME]" at bounding box center [201, 232] width 86 height 12
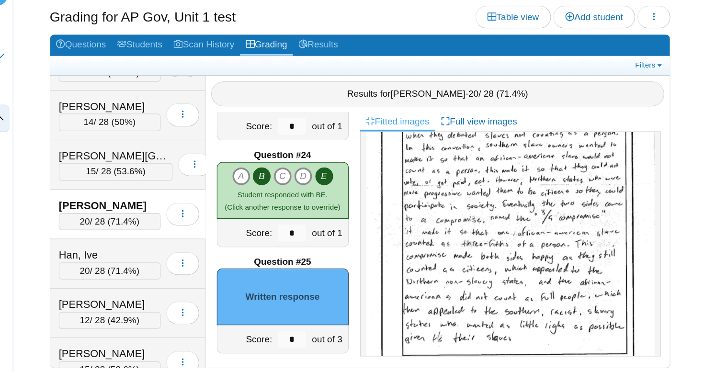
scroll to position [430, 0]
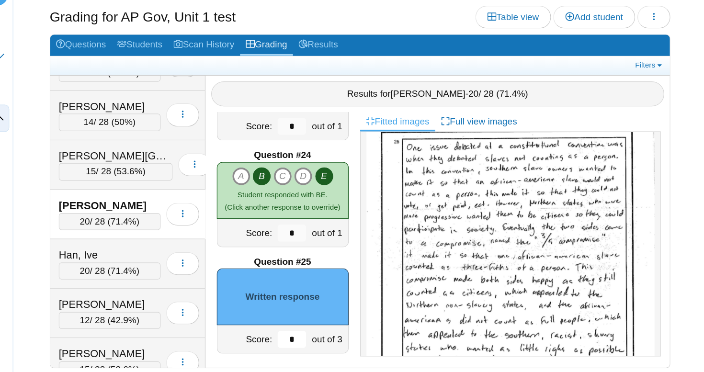
click at [343, 337] on input "*" at bounding box center [355, 344] width 24 height 14
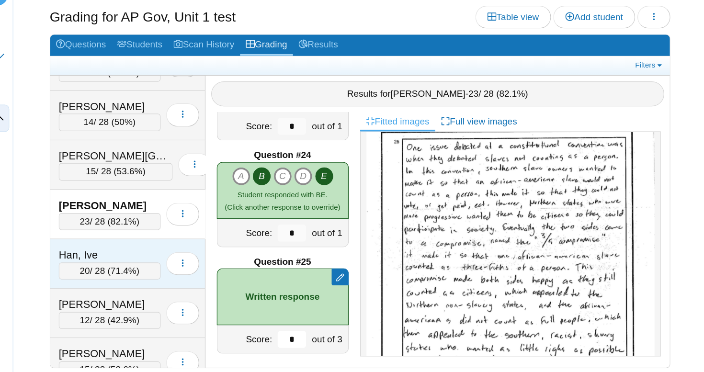
type input "*"
click at [158, 267] on div "Han, Ive" at bounding box center [201, 273] width 86 height 12
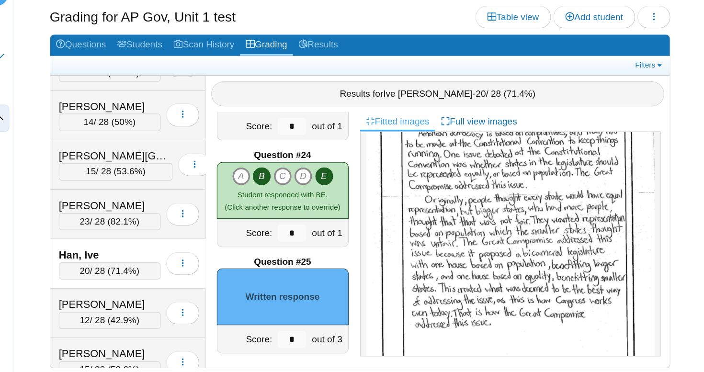
scroll to position [440, 0]
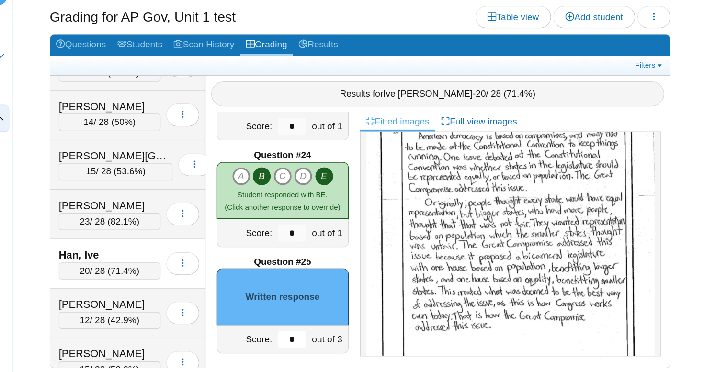
click at [343, 337] on input "*" at bounding box center [355, 344] width 24 height 14
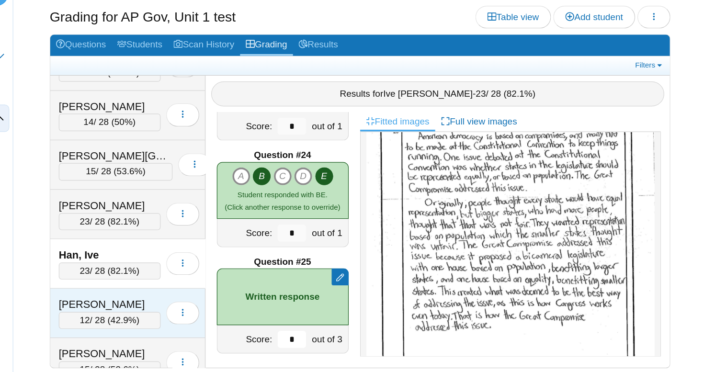
type input "*"
click at [158, 309] on div "[PERSON_NAME]" at bounding box center [201, 315] width 86 height 12
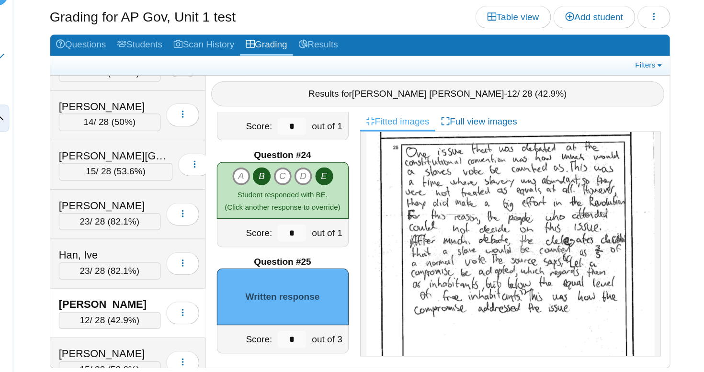
scroll to position [431, 0]
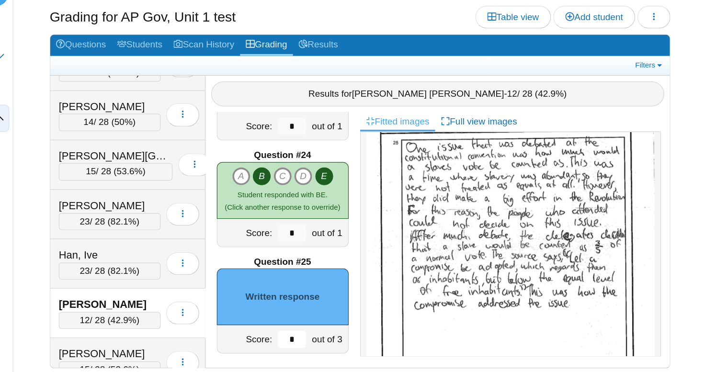
click at [343, 337] on input "*" at bounding box center [355, 344] width 24 height 14
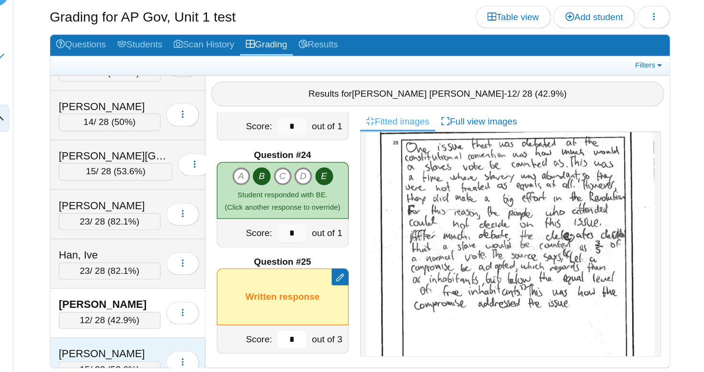
type input "*"
click at [158, 351] on div "[PERSON_NAME]" at bounding box center [201, 357] width 86 height 12
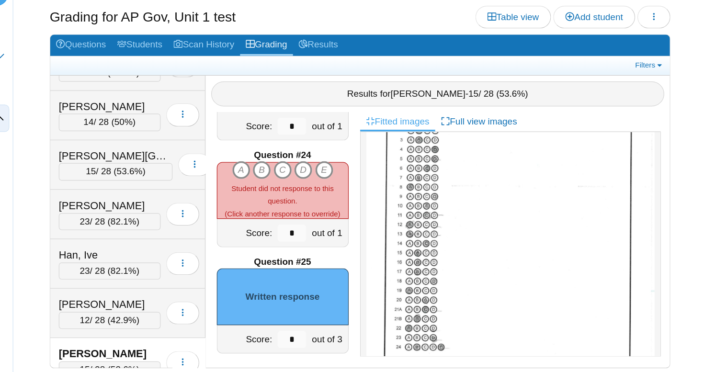
scroll to position [116, 0]
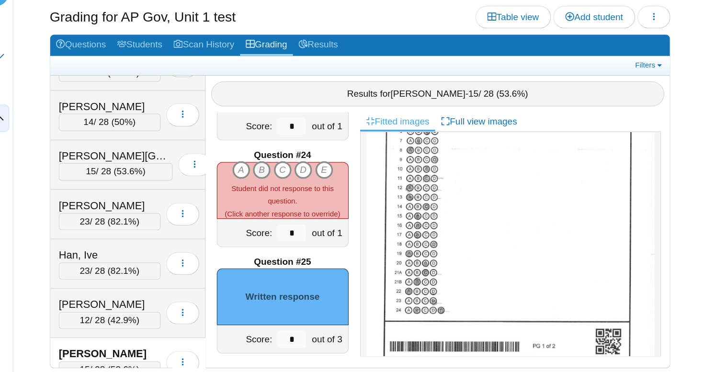
click at [321, 194] on icon "B" at bounding box center [328, 201] width 15 height 15
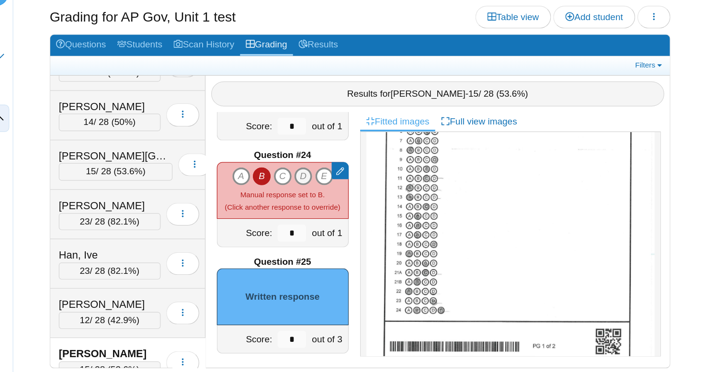
click at [356, 199] on icon "D" at bounding box center [363, 206] width 15 height 15
click at [374, 199] on icon "E" at bounding box center [381, 206] width 15 height 15
type input "*"
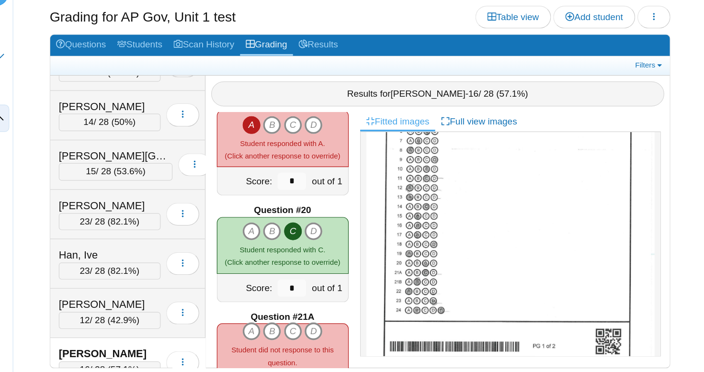
scroll to position [1703, 0]
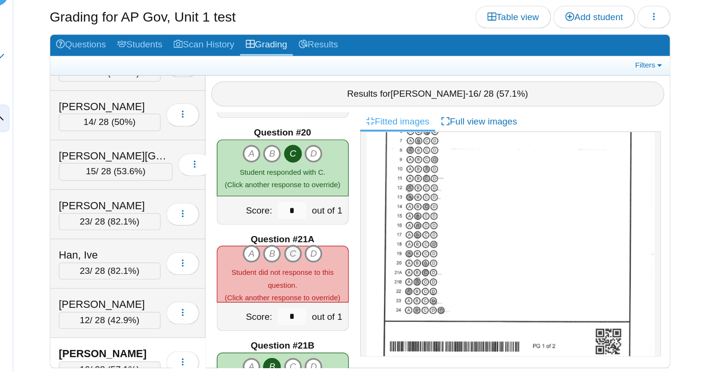
click at [348, 264] on icon "C" at bounding box center [355, 271] width 15 height 15
type input "*"
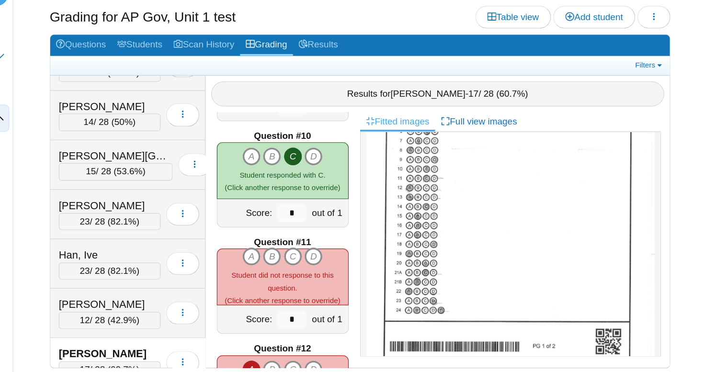
scroll to position [804, 0]
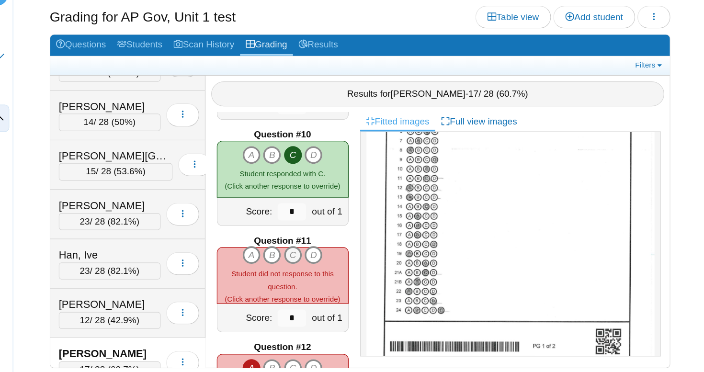
click at [348, 266] on icon "C" at bounding box center [355, 273] width 15 height 15
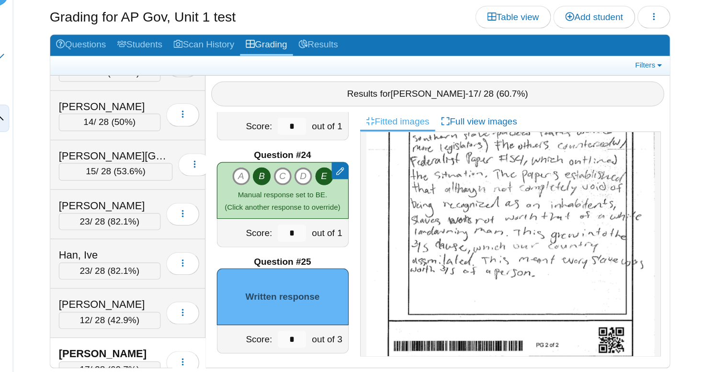
scroll to position [445, 0]
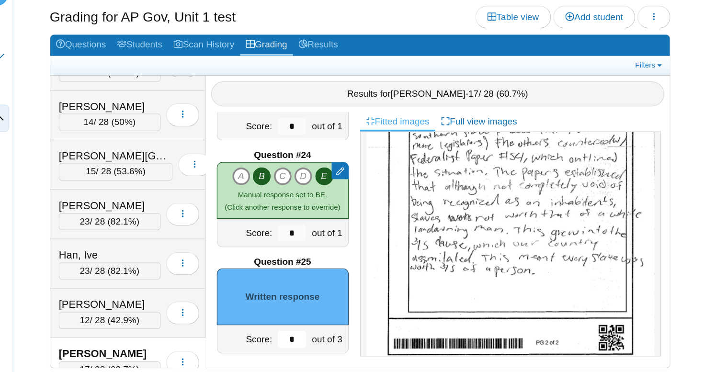
click at [343, 337] on input "*" at bounding box center [355, 344] width 24 height 14
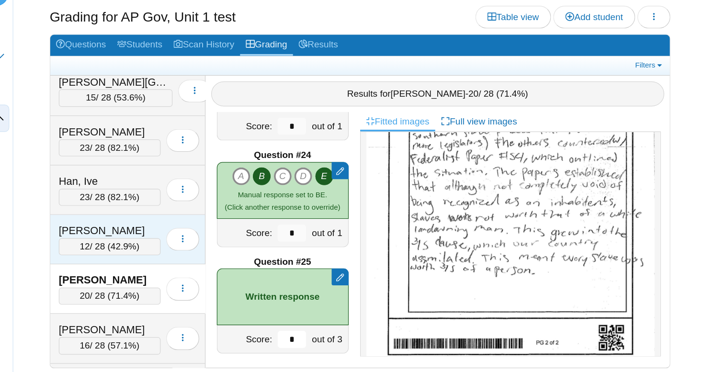
scroll to position [1920, 0]
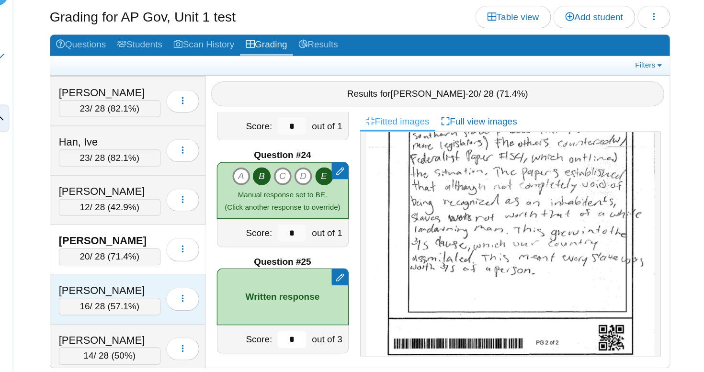
type input "*"
click at [158, 297] on div "[PERSON_NAME]" at bounding box center [201, 303] width 86 height 12
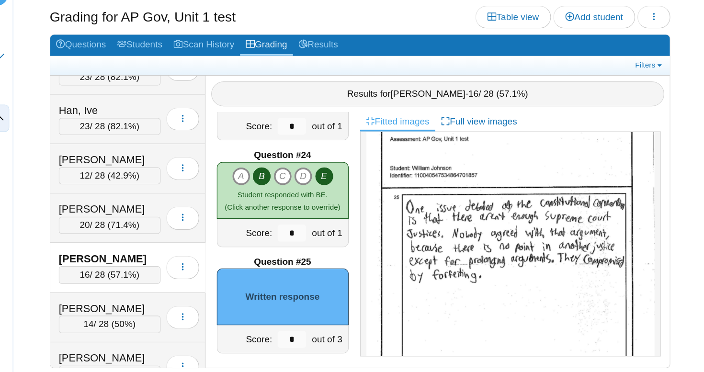
scroll to position [1961, 0]
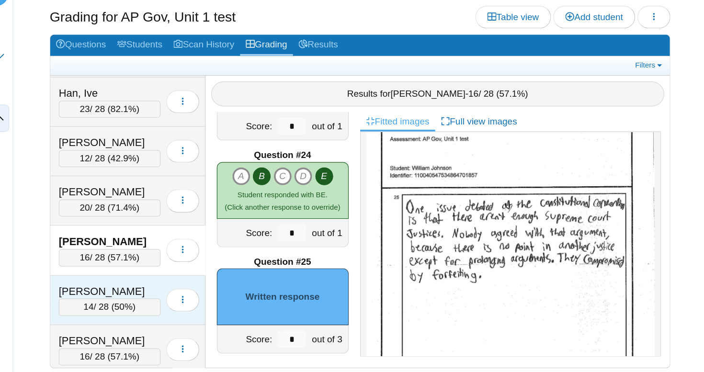
click at [158, 298] on div "[PERSON_NAME]" at bounding box center [201, 304] width 86 height 12
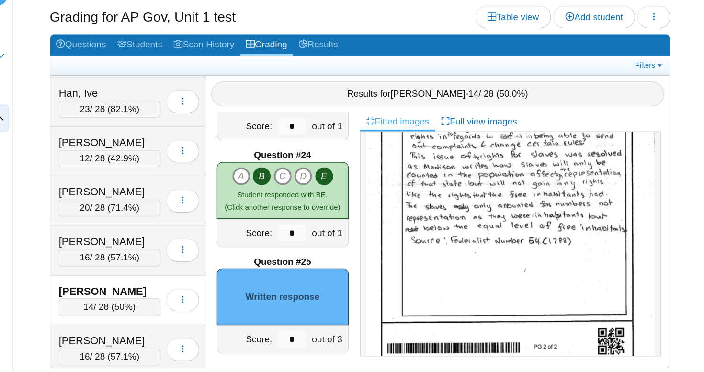
scroll to position [492, 0]
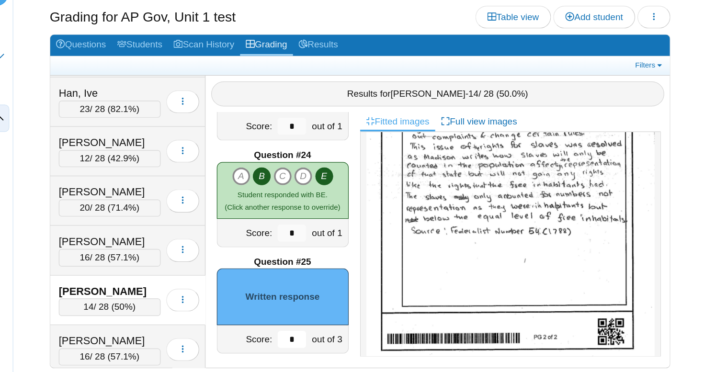
click at [343, 337] on input "*" at bounding box center [355, 344] width 24 height 14
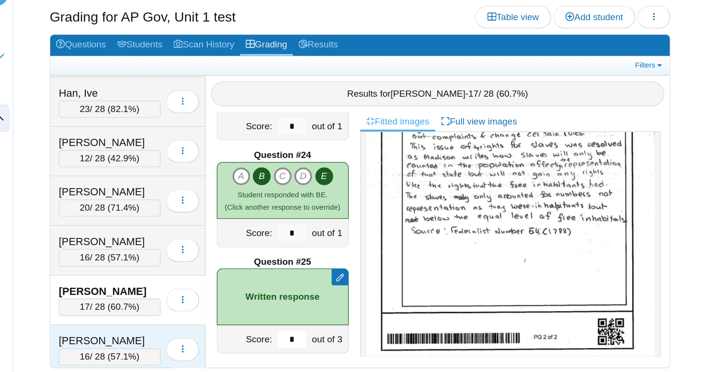
type input "*"
click at [151, 333] on div "[PERSON_NAME] 16 / 28 ( 57.1% ) Loading…" at bounding box center [216, 354] width 131 height 42
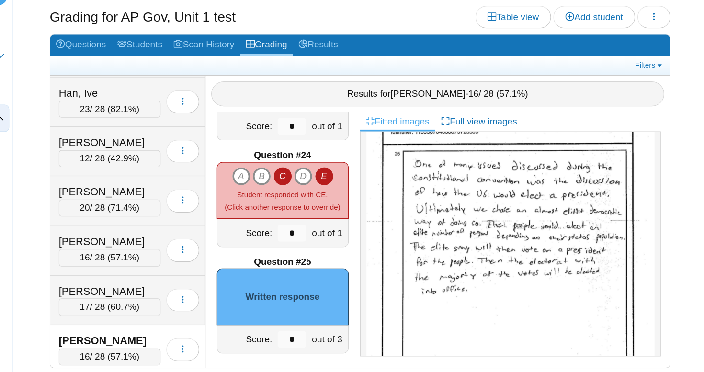
scroll to position [419, 0]
click at [343, 337] on input "*" at bounding box center [355, 344] width 24 height 14
type input "*"
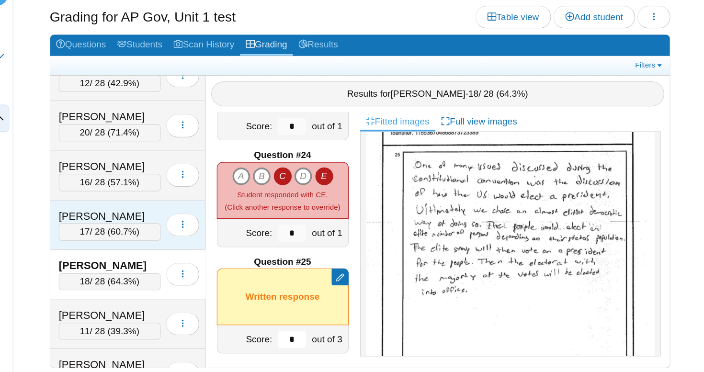
scroll to position [2050, 0]
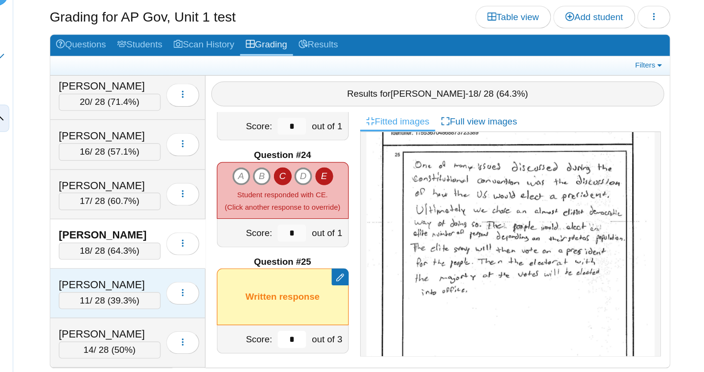
type input "*"
click at [158, 292] on div "[PERSON_NAME]" at bounding box center [201, 298] width 86 height 12
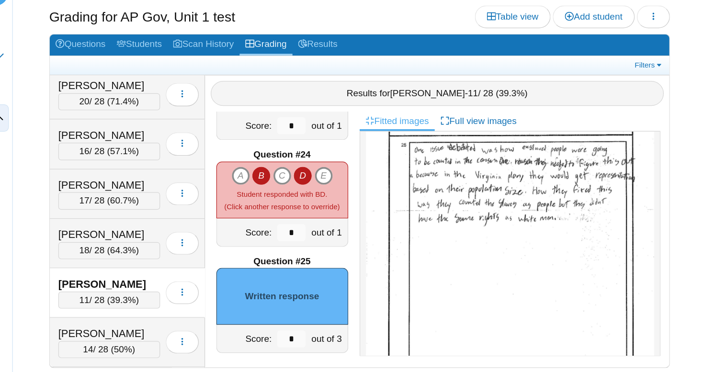
scroll to position [16, 0]
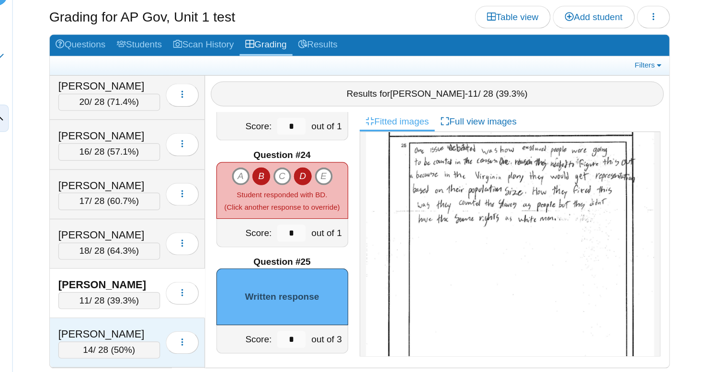
click at [158, 334] on div "[PERSON_NAME]" at bounding box center [201, 340] width 86 height 12
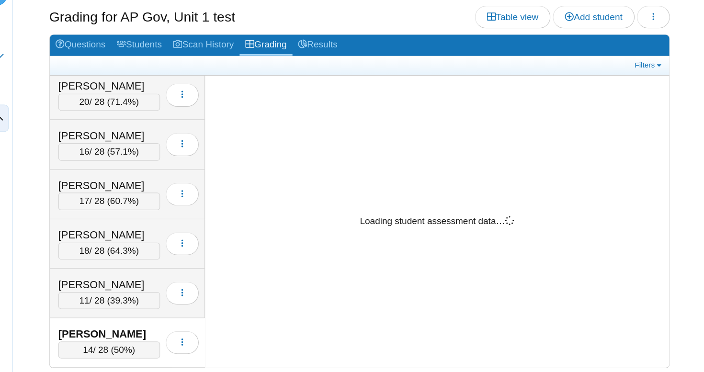
scroll to position [0, 0]
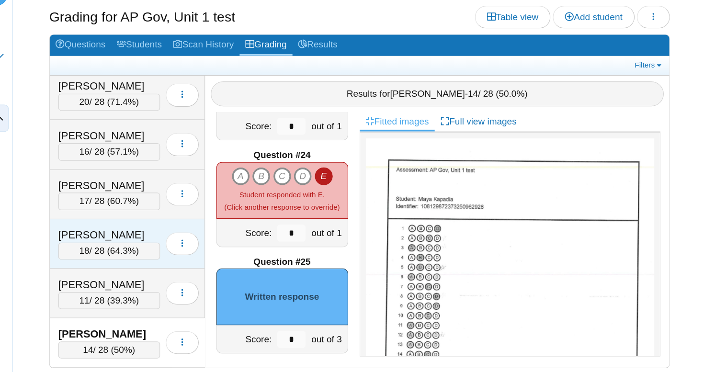
click at [151, 243] on div "[PERSON_NAME] 18 / 28 ( 64.3% ) Loading…" at bounding box center [216, 264] width 131 height 42
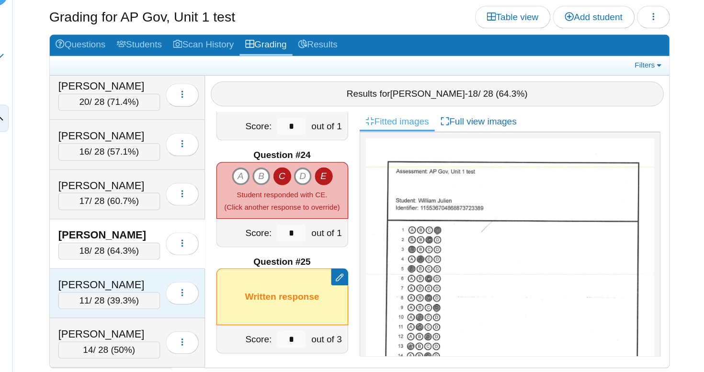
click at [158, 292] on div "[PERSON_NAME]" at bounding box center [201, 298] width 86 height 12
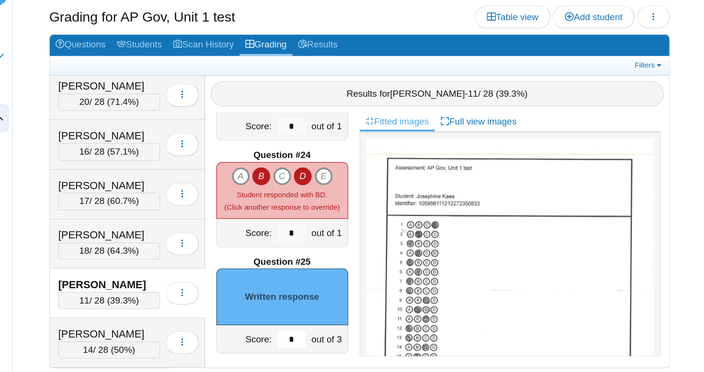
click at [343, 337] on input "*" at bounding box center [355, 344] width 24 height 14
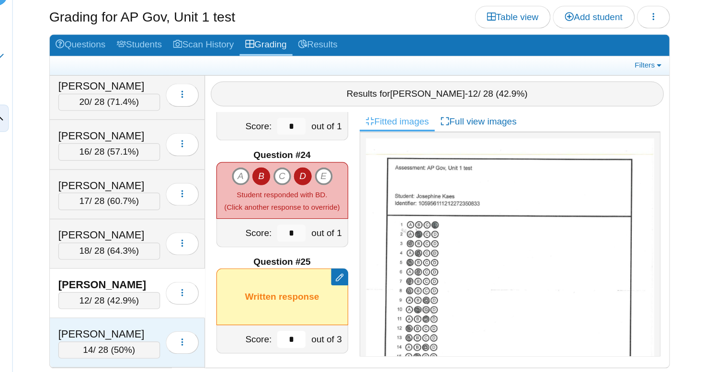
type input "*"
click at [158, 334] on div "[PERSON_NAME]" at bounding box center [201, 340] width 86 height 12
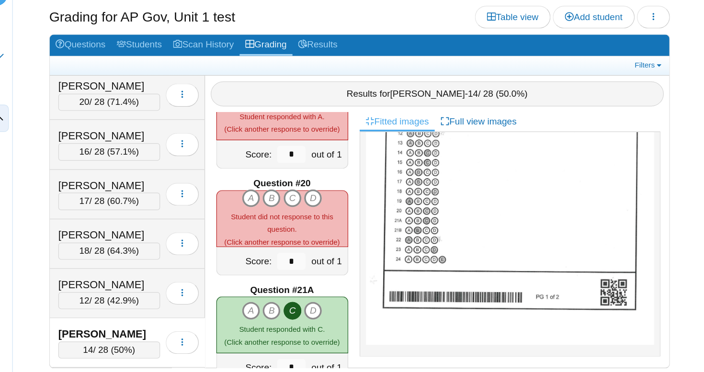
scroll to position [1654, 0]
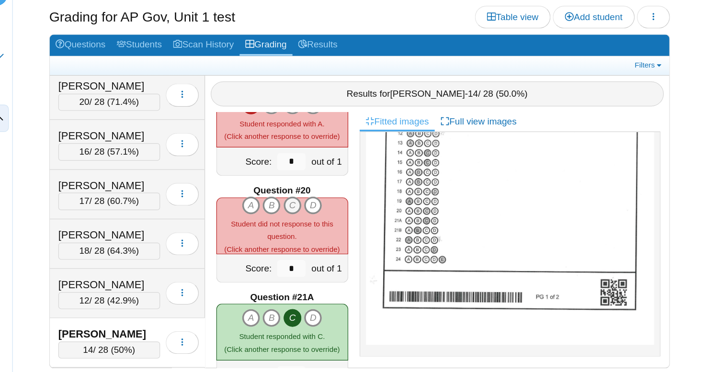
click at [348, 224] on icon "C" at bounding box center [355, 231] width 15 height 15
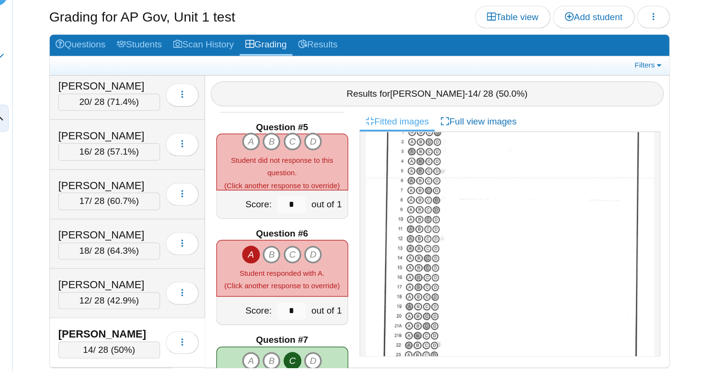
scroll to position [77, 0]
click at [330, 170] on icon "B" at bounding box center [337, 177] width 15 height 15
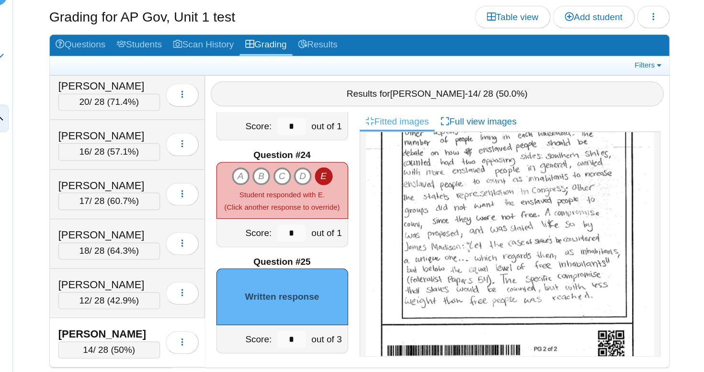
scroll to position [485, 0]
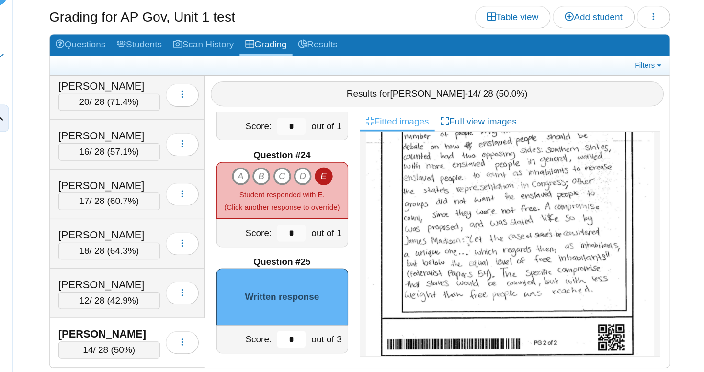
click at [343, 337] on input "*" at bounding box center [355, 344] width 24 height 14
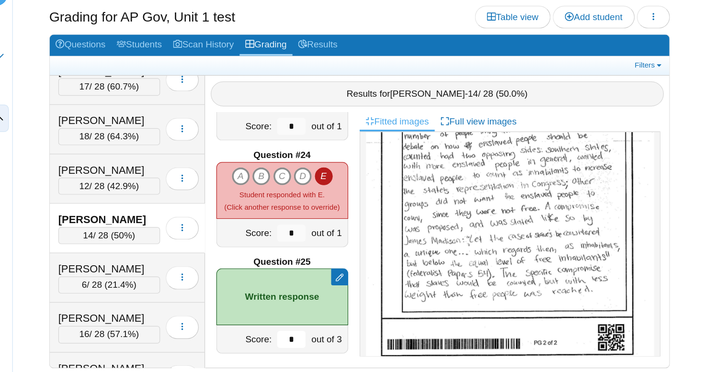
scroll to position [2170, 0]
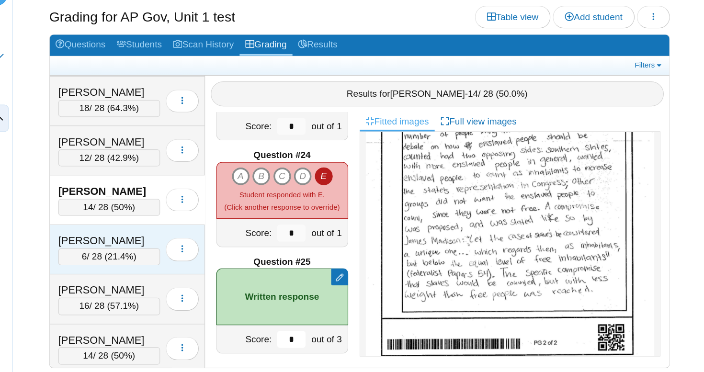
type input "*"
click at [158, 268] on div "6 / 28 ( 21.4% )" at bounding box center [201, 275] width 86 height 14
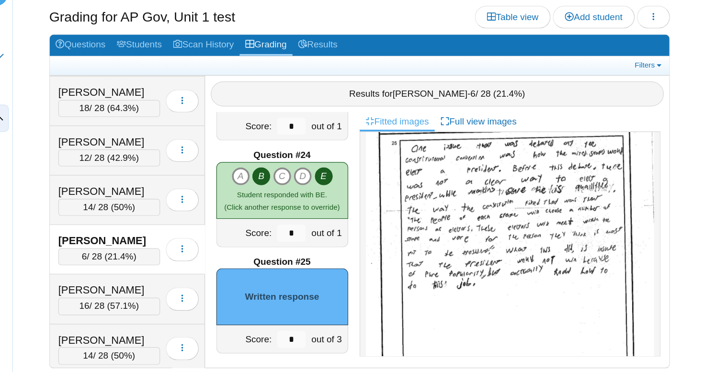
scroll to position [426, 0]
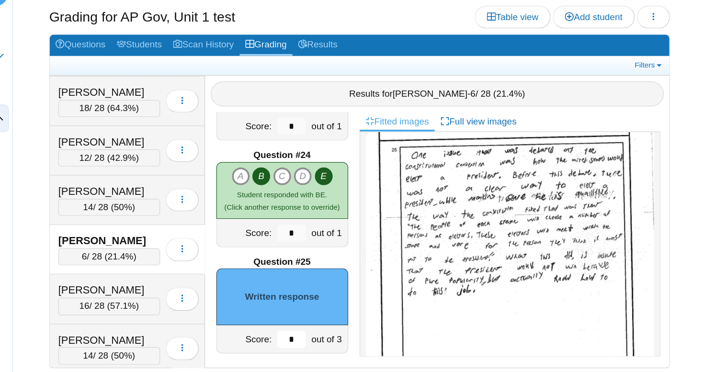
click at [343, 337] on input "*" at bounding box center [355, 344] width 24 height 14
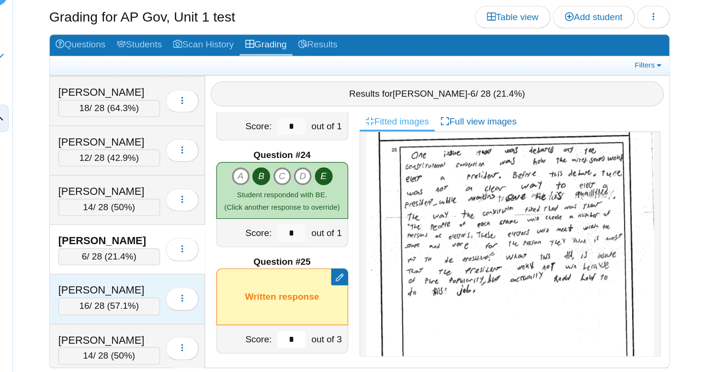
type input "*"
click at [158, 297] on div "[PERSON_NAME]" at bounding box center [201, 303] width 86 height 12
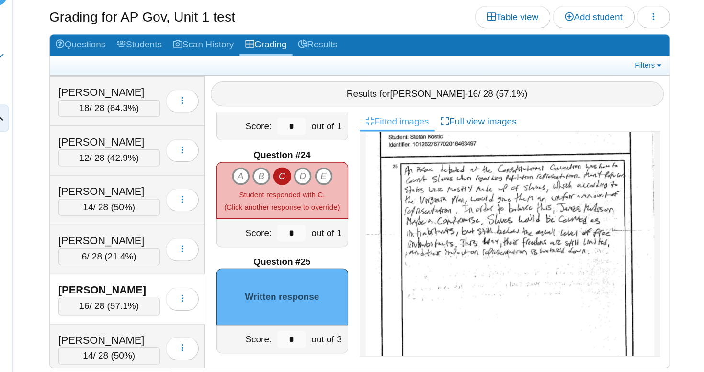
scroll to position [413, 0]
click at [343, 337] on input "*" at bounding box center [355, 344] width 24 height 14
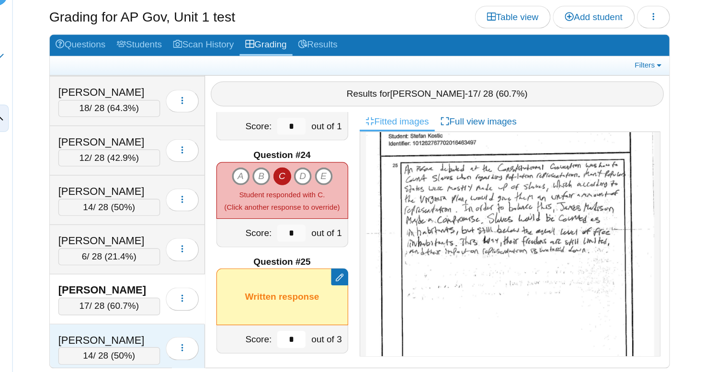
type input "*"
click at [158, 339] on div "[PERSON_NAME]" at bounding box center [201, 345] width 86 height 12
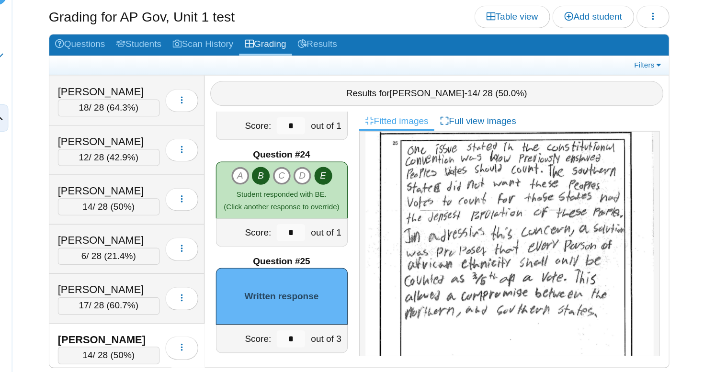
scroll to position [16, 0]
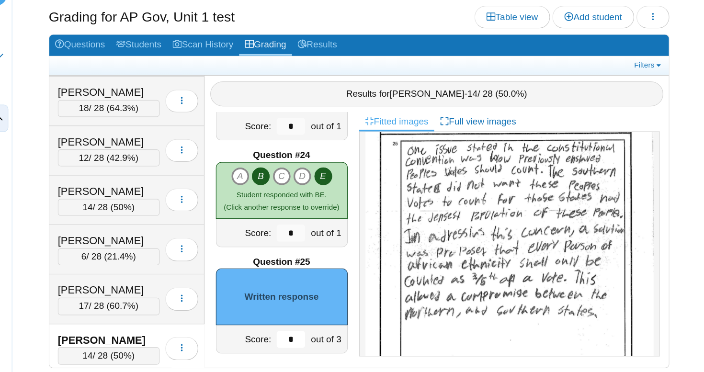
click at [343, 337] on input "*" at bounding box center [355, 344] width 24 height 14
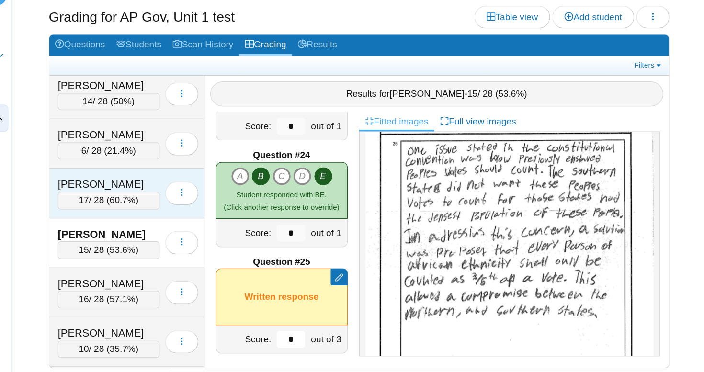
scroll to position [2274, 0]
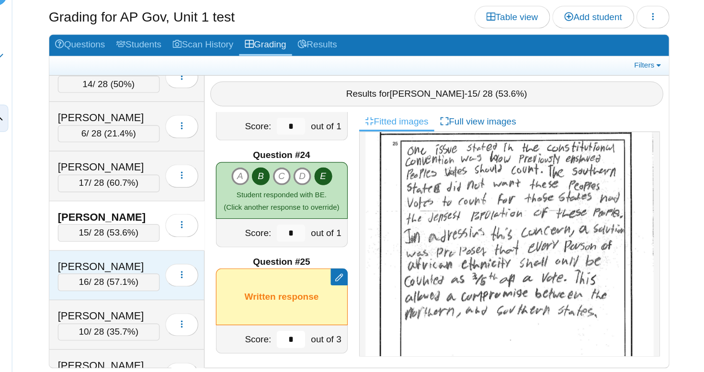
type input "*"
click at [158, 277] on div "[PERSON_NAME]" at bounding box center [201, 283] width 86 height 12
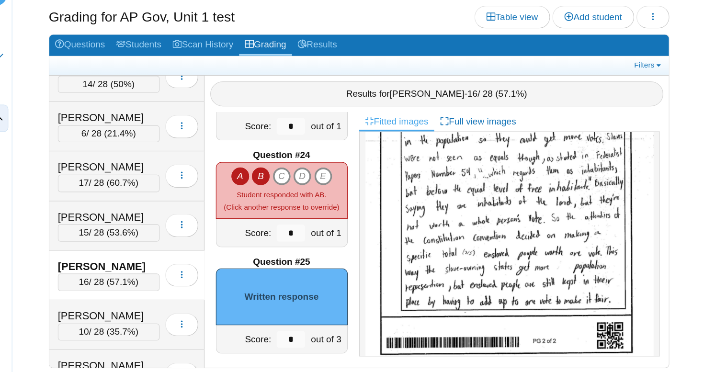
scroll to position [487, 0]
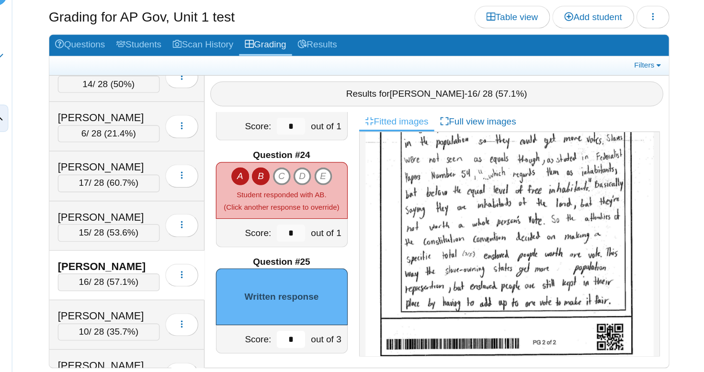
click at [343, 337] on input "*" at bounding box center [355, 344] width 24 height 14
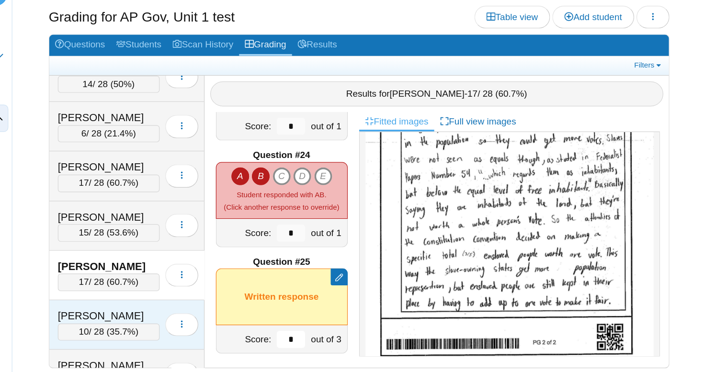
type input "*"
click at [158, 319] on div "[PERSON_NAME]" at bounding box center [201, 325] width 86 height 12
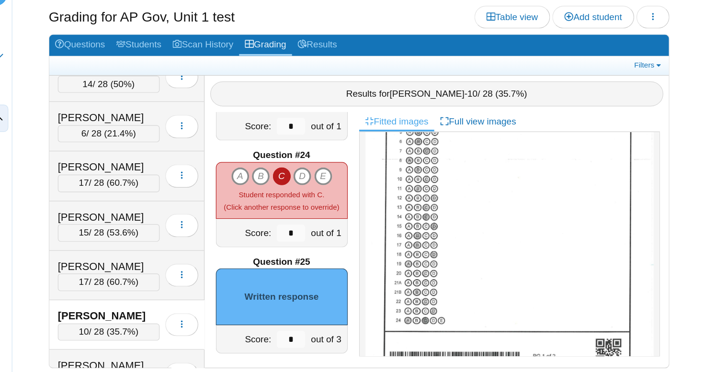
scroll to position [109, 0]
click at [304, 199] on icon "A" at bounding box center [311, 206] width 15 height 15
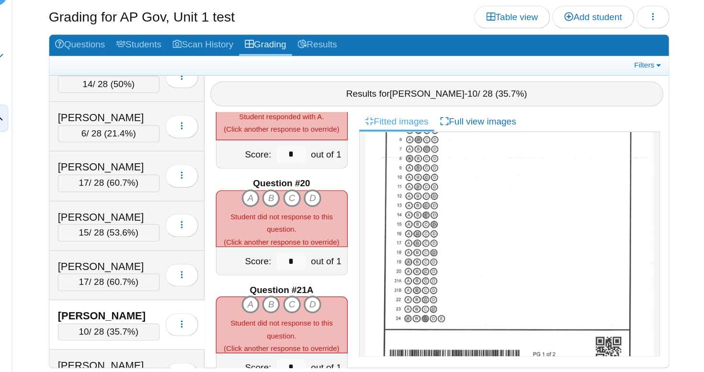
scroll to position [1674, 0]
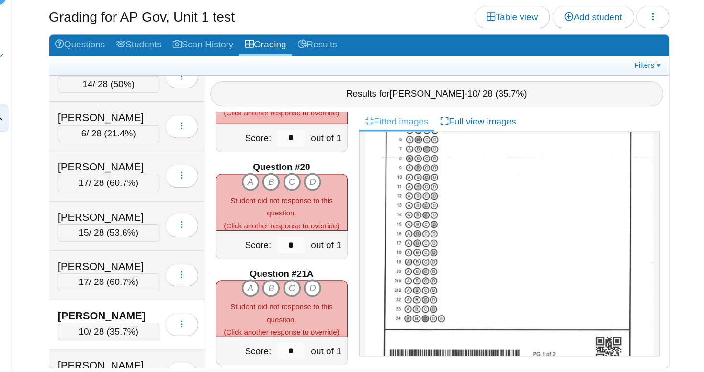
click at [348, 294] on icon "C" at bounding box center [355, 301] width 15 height 15
type input "*"
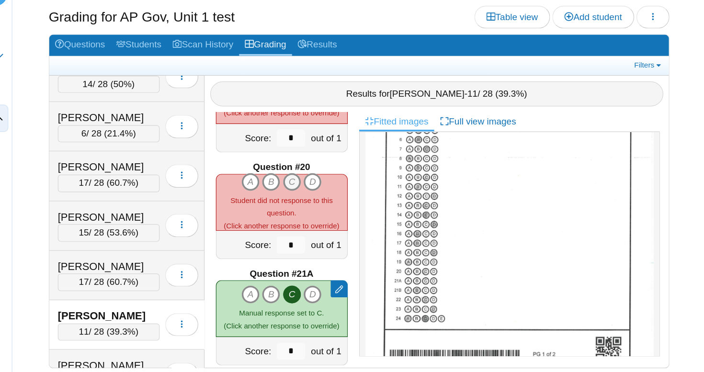
click at [348, 204] on icon "C" at bounding box center [355, 211] width 15 height 15
type input "*"
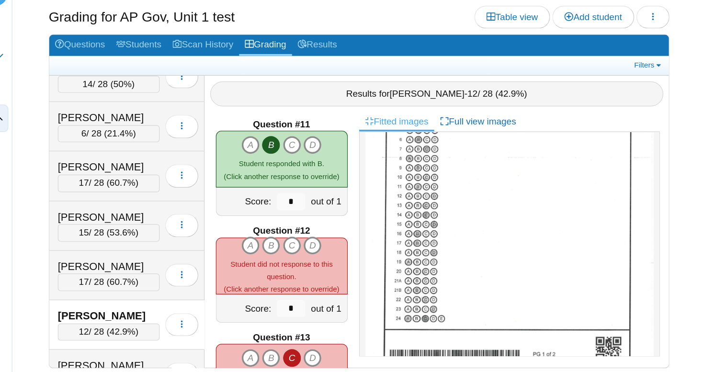
scroll to position [896, 0]
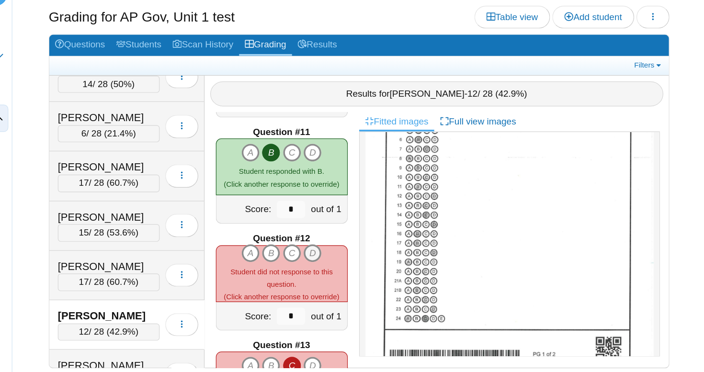
click at [365, 264] on icon "D" at bounding box center [372, 271] width 15 height 15
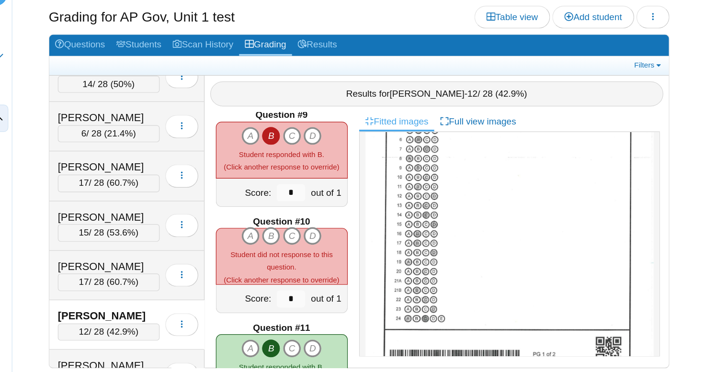
scroll to position [723, 0]
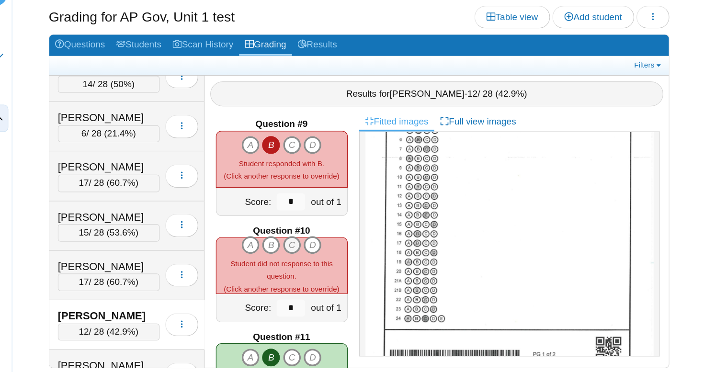
click at [348, 257] on icon "C" at bounding box center [355, 264] width 15 height 15
type input "*"
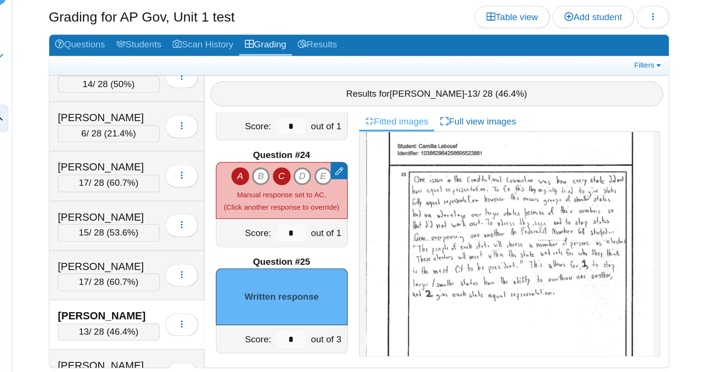
scroll to position [367, 0]
click at [343, 337] on input "*" at bounding box center [355, 344] width 24 height 14
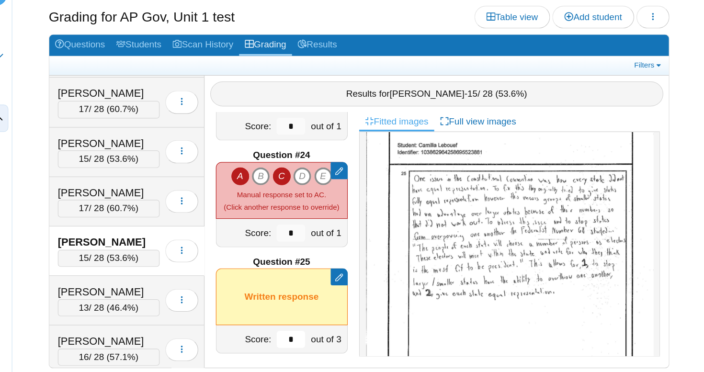
scroll to position [2351, 0]
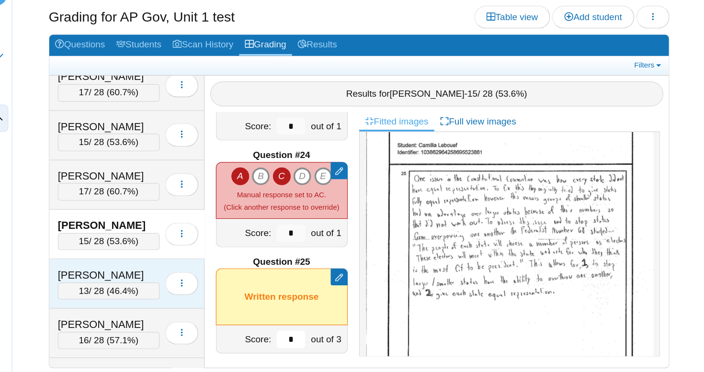
type input "*"
click at [158, 284] on div "[PERSON_NAME]" at bounding box center [201, 290] width 86 height 12
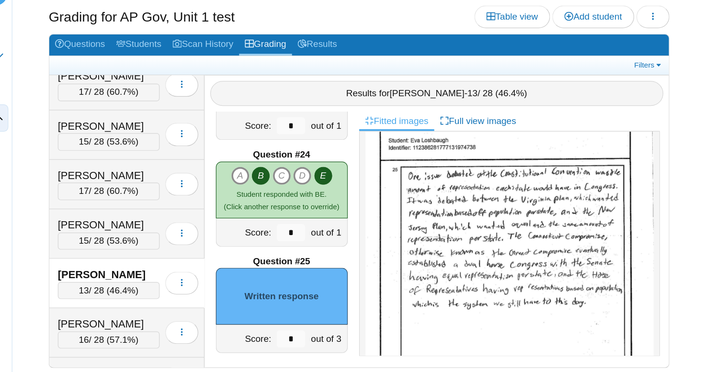
scroll to position [16, 0]
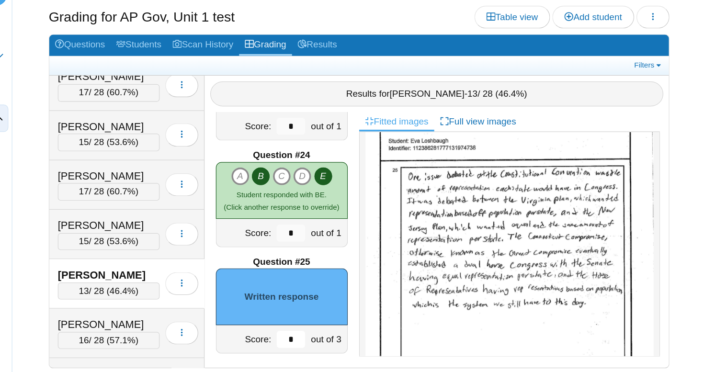
click at [343, 337] on input "*" at bounding box center [355, 344] width 24 height 14
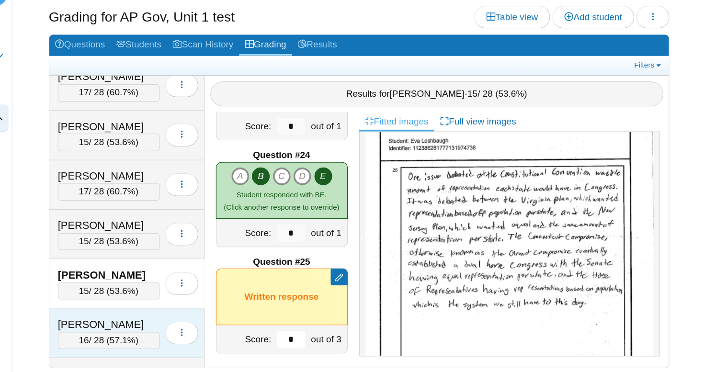
type input "*"
click at [244, 326] on div "Loading…" at bounding box center [260, 339] width 33 height 27
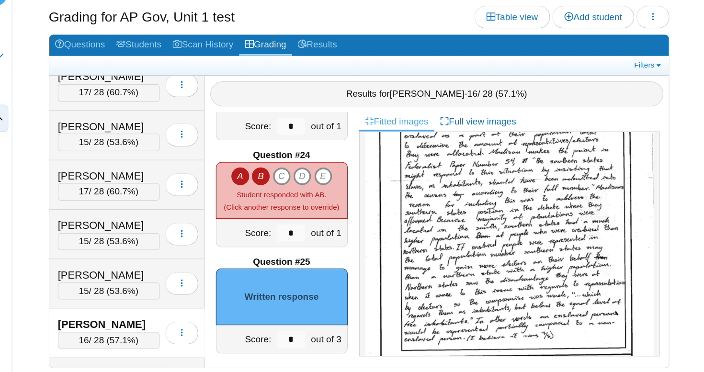
scroll to position [458, 0]
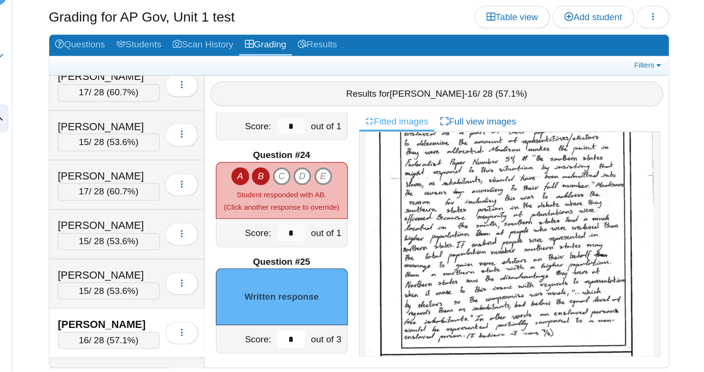
click at [343, 337] on input "*" at bounding box center [355, 344] width 24 height 14
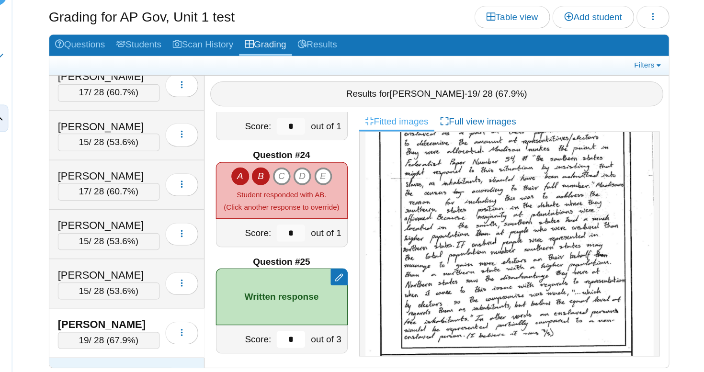
type input "*"
click at [158, 367] on div "[PERSON_NAME]" at bounding box center [201, 373] width 86 height 12
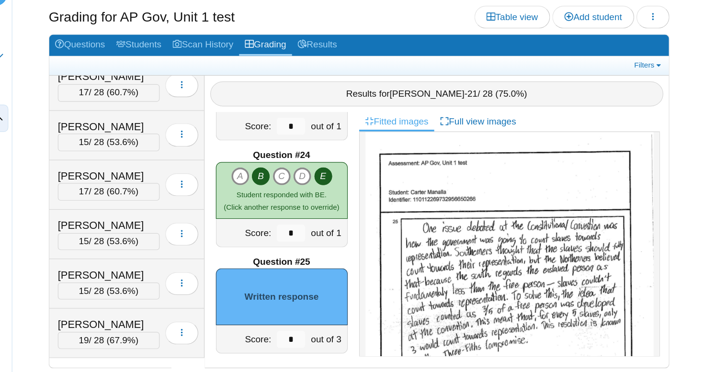
scroll to position [411, 0]
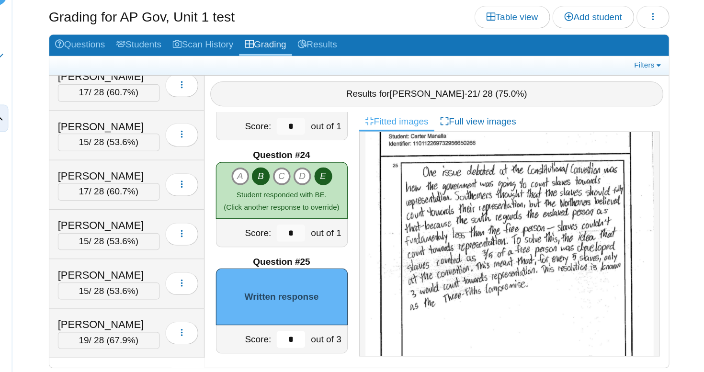
click at [343, 337] on input "*" at bounding box center [355, 344] width 24 height 14
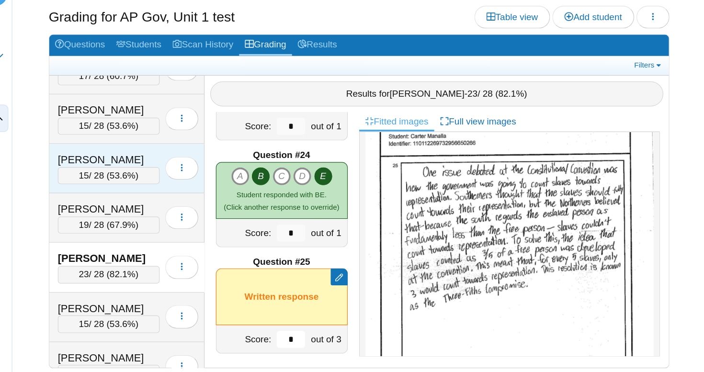
scroll to position [2457, 0]
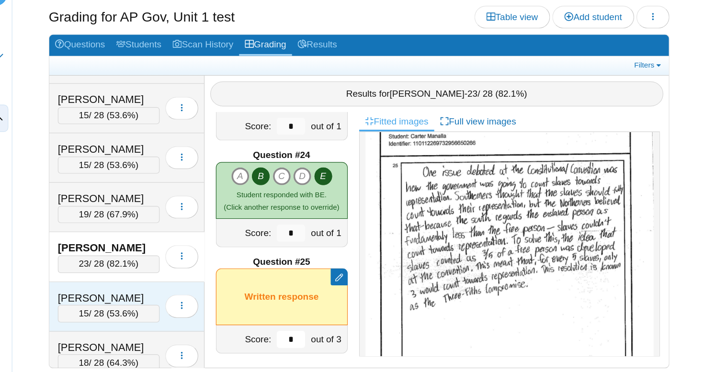
type input "*"
click at [151, 296] on div "[PERSON_NAME] 15 / 28 ( 53.6% ) Loading…" at bounding box center [216, 317] width 131 height 42
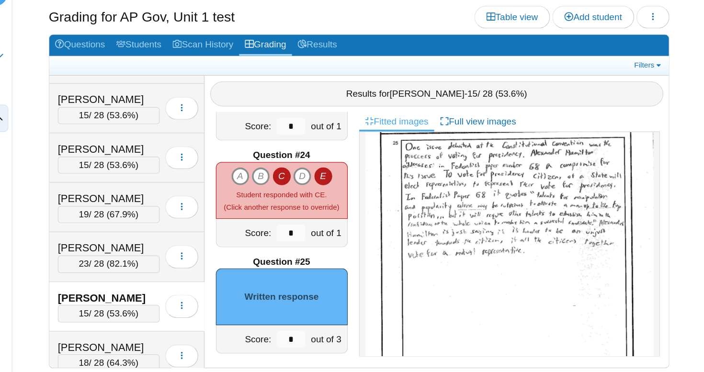
scroll to position [411, 0]
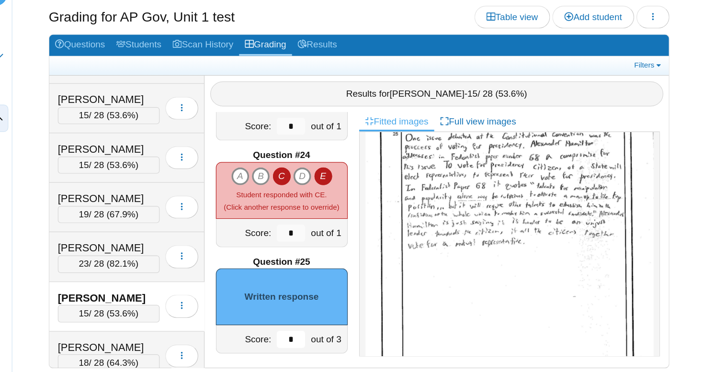
click at [343, 337] on input "*" at bounding box center [355, 344] width 24 height 14
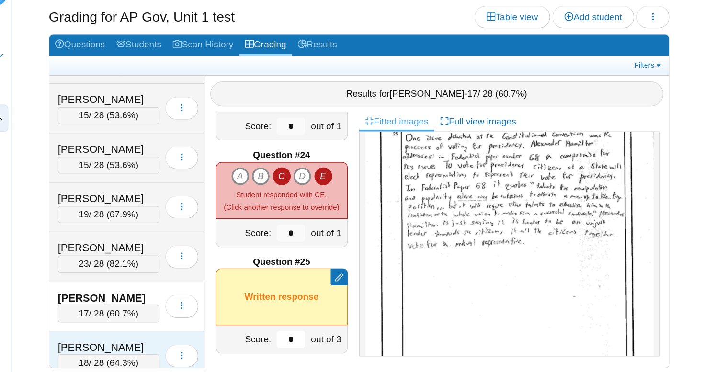
type input "*"
click at [151, 338] on div "[PERSON_NAME] 18 / 28 ( 64.3% ) Loading…" at bounding box center [216, 359] width 131 height 42
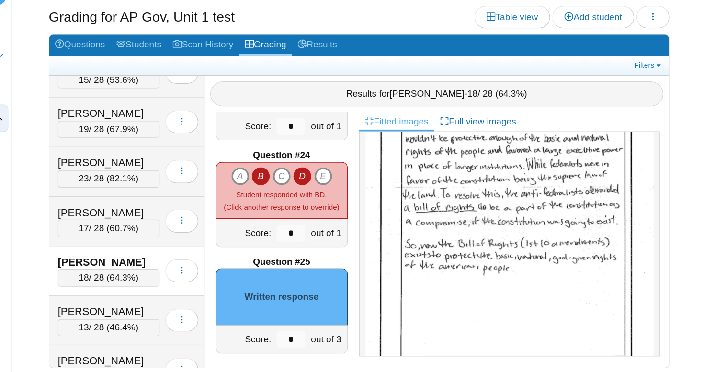
scroll to position [2532, 0]
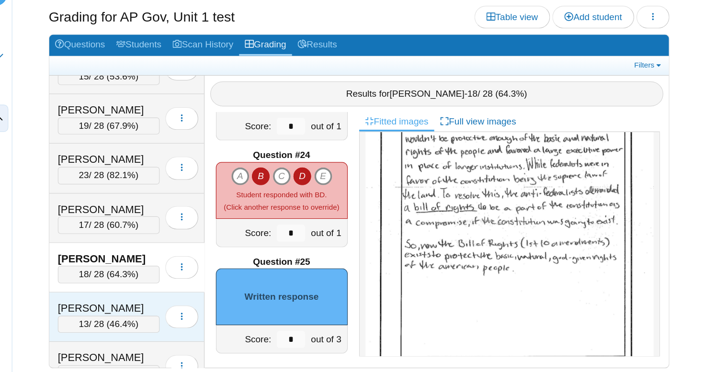
click at [158, 312] on div "[PERSON_NAME]" at bounding box center [201, 318] width 86 height 12
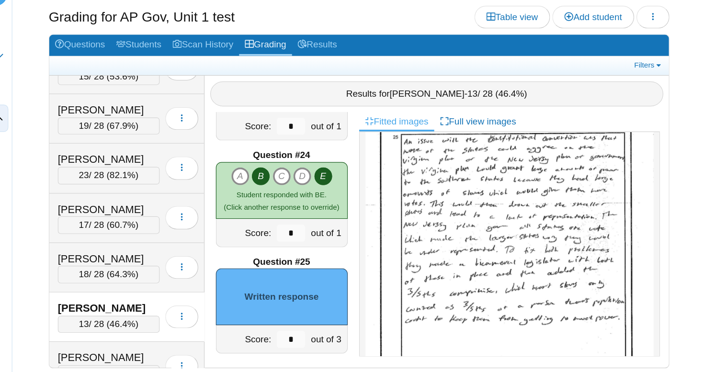
scroll to position [406, 0]
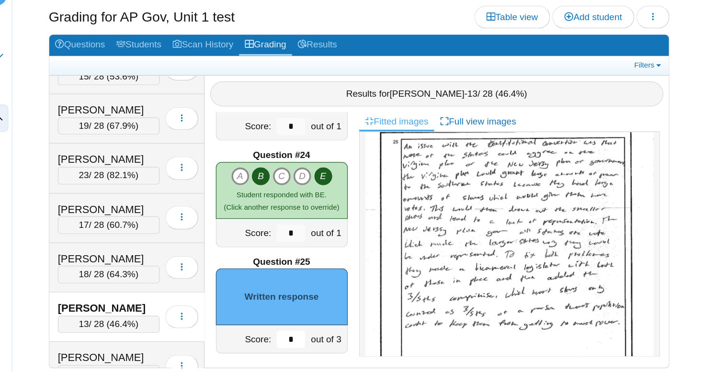
click at [343, 337] on input "*" at bounding box center [355, 344] width 24 height 14
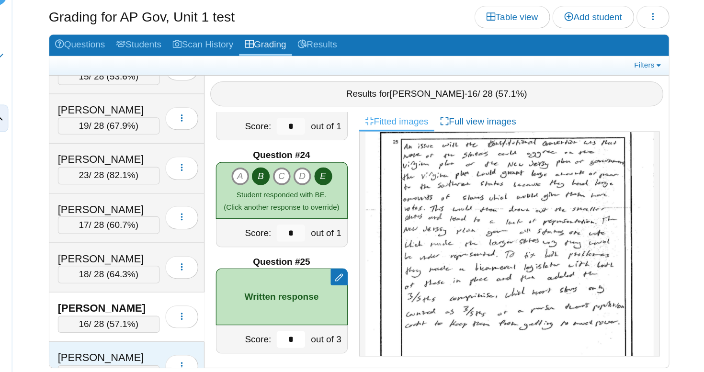
type input "*"
click at [158, 354] on div "[PERSON_NAME]" at bounding box center [201, 360] width 86 height 12
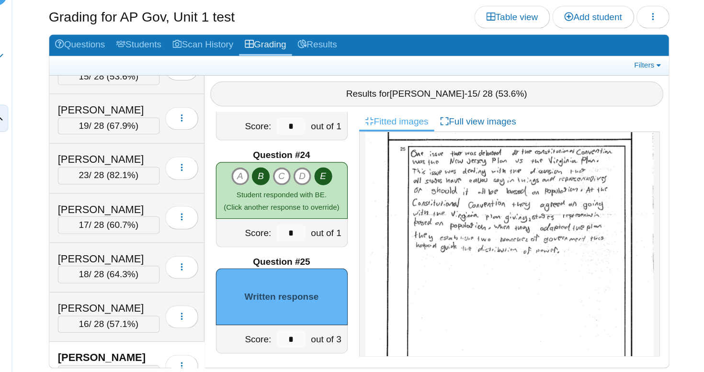
scroll to position [376, 0]
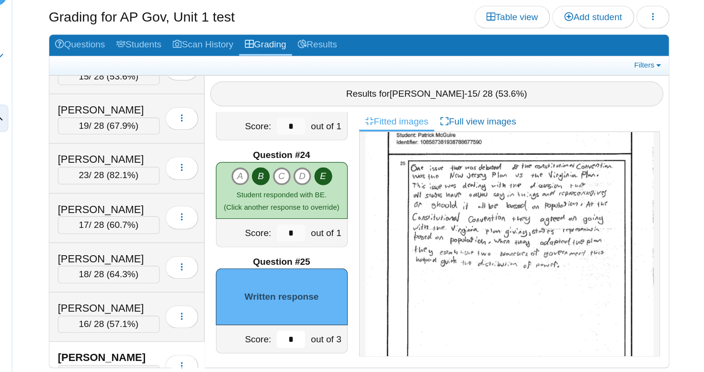
click at [343, 337] on input "*" at bounding box center [355, 344] width 24 height 14
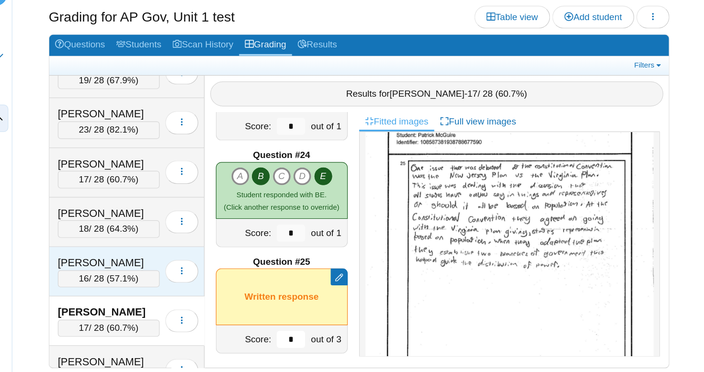
scroll to position [2579, 0]
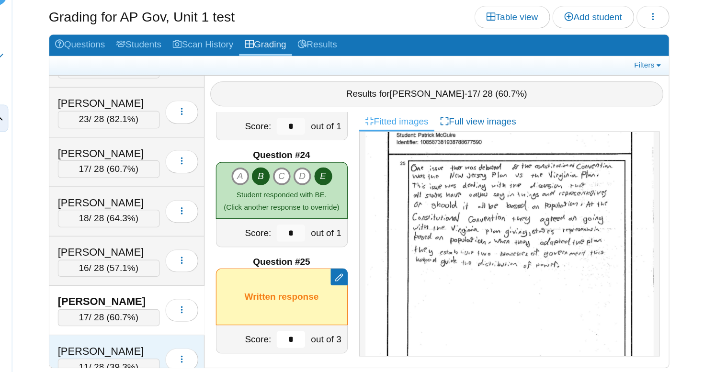
type input "*"
click at [151, 341] on div "[PERSON_NAME] 11 / 28 ( 39.3% ) Loading…" at bounding box center [216, 362] width 131 height 42
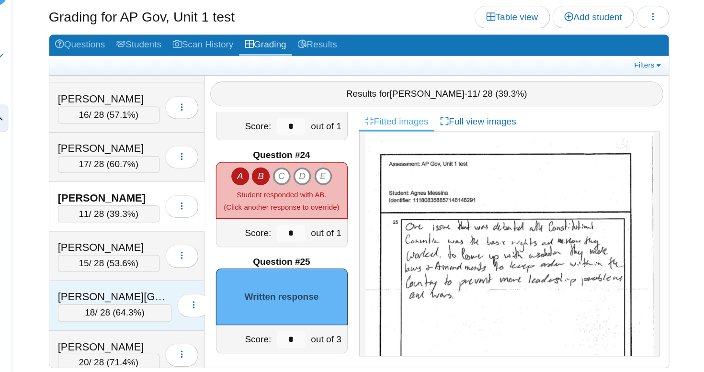
scroll to position [2717, 0]
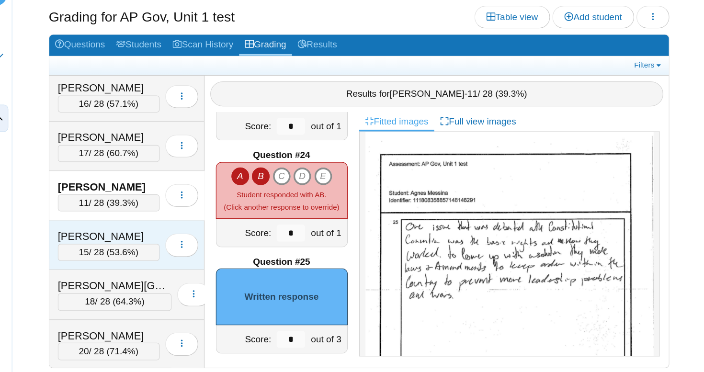
click at [158, 252] on div "[PERSON_NAME]" at bounding box center [201, 258] width 86 height 12
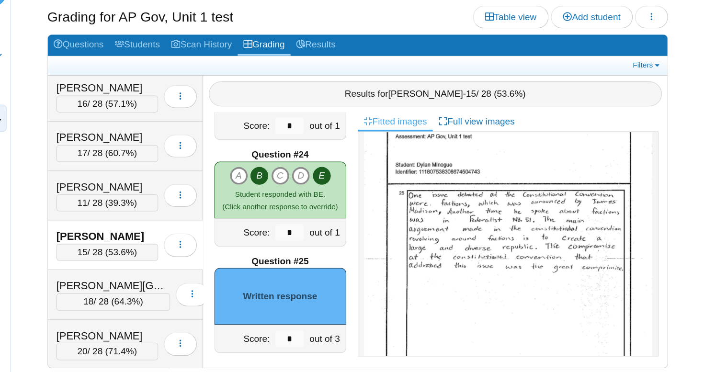
scroll to position [2133, 0]
click at [343, 337] on input "*" at bounding box center [355, 344] width 24 height 14
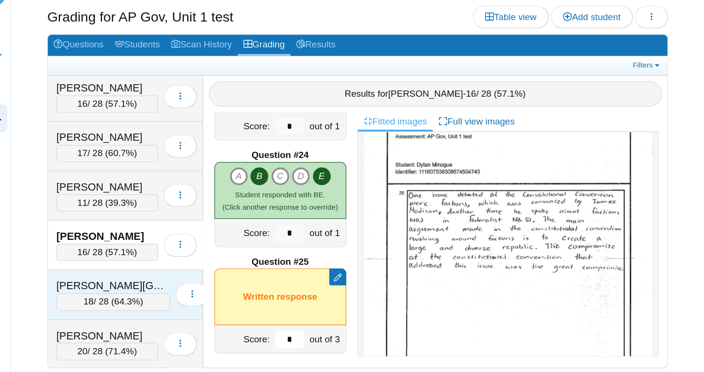
type input "*"
click at [158, 293] on div "[PERSON_NAME][GEOGRAPHIC_DATA]" at bounding box center [206, 299] width 96 height 12
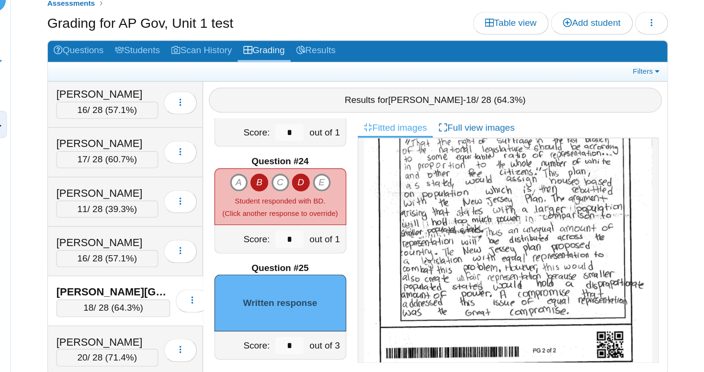
scroll to position [458, 0]
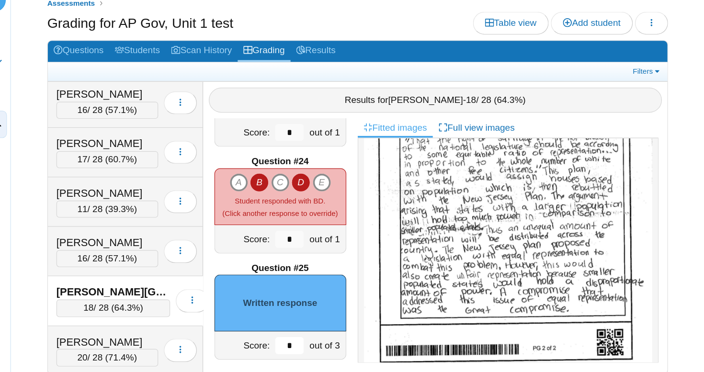
click at [343, 337] on input "*" at bounding box center [355, 344] width 24 height 14
type input "*"
click at [158, 335] on div "[PERSON_NAME]" at bounding box center [201, 341] width 86 height 12
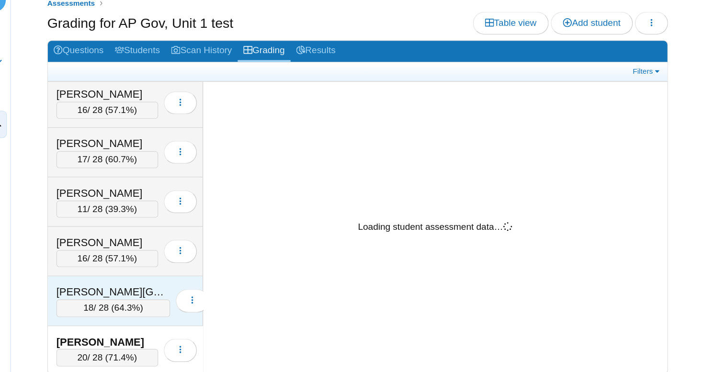
click at [158, 293] on div "[PERSON_NAME][GEOGRAPHIC_DATA]" at bounding box center [206, 299] width 96 height 12
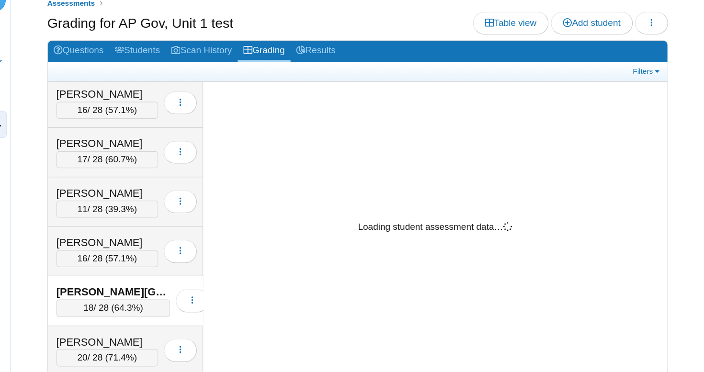
drag, startPoint x: 382, startPoint y: 6, endPoint x: 498, endPoint y: 111, distance: 156.7
click at [498, 122] on div "Loading student assessment data…" at bounding box center [478, 245] width 392 height 246
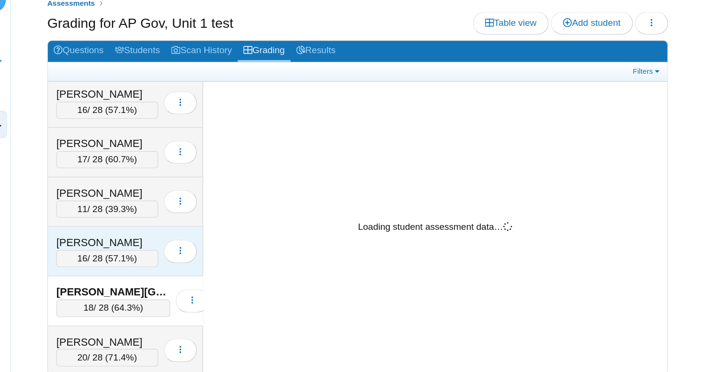
click at [158, 252] on div "[PERSON_NAME]" at bounding box center [201, 258] width 86 height 12
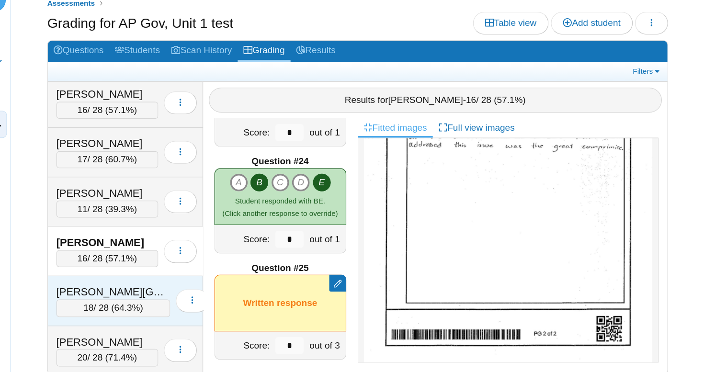
click at [158, 293] on div "[PERSON_NAME][GEOGRAPHIC_DATA]" at bounding box center [206, 299] width 96 height 12
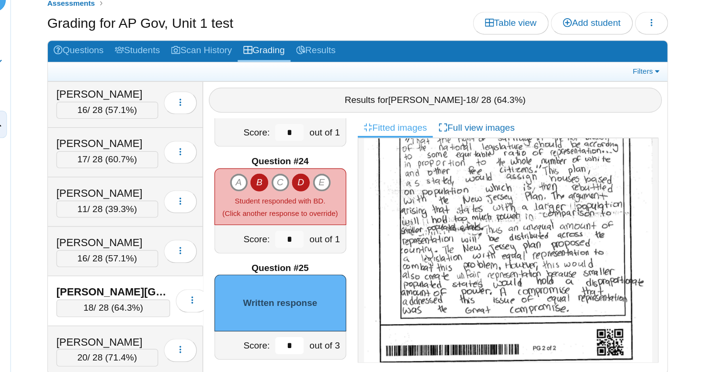
click at [343, 337] on input "*" at bounding box center [355, 344] width 24 height 14
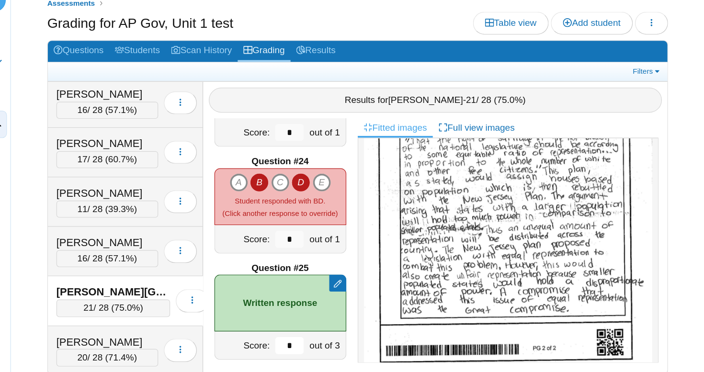
type input "*"
click at [292, 281] on div "Question #1 A B C D Score: *" at bounding box center [347, 261] width 130 height 216
click at [151, 328] on div "[PERSON_NAME] 20 / 28 ( 71.4% ) Loading…" at bounding box center [216, 349] width 131 height 42
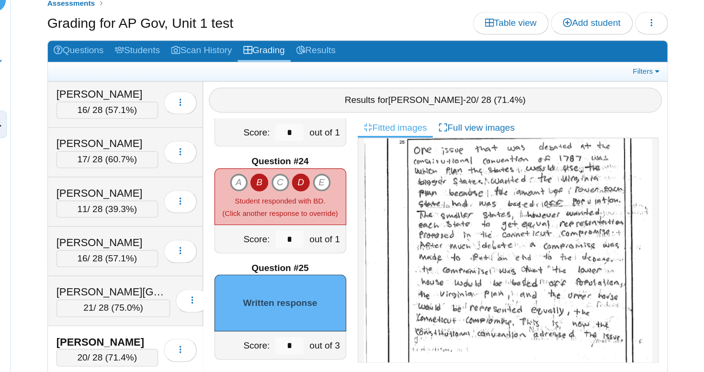
scroll to position [432, 0]
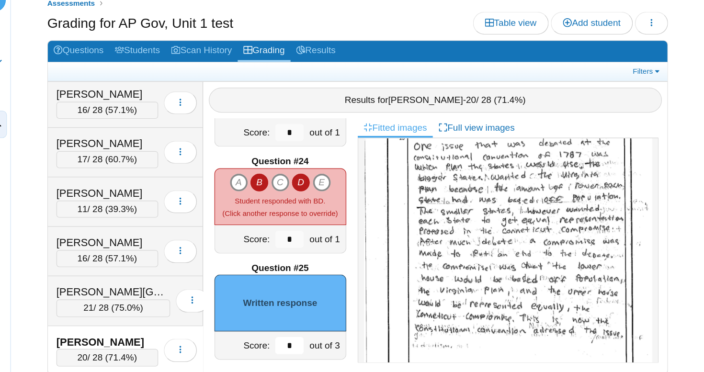
click at [343, 337] on input "*" at bounding box center [355, 344] width 24 height 14
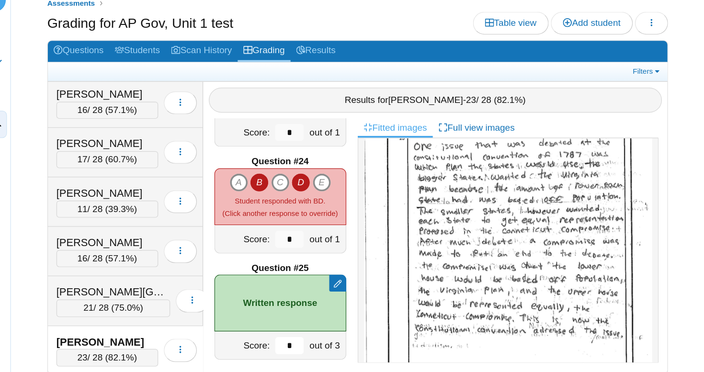
type input "*"
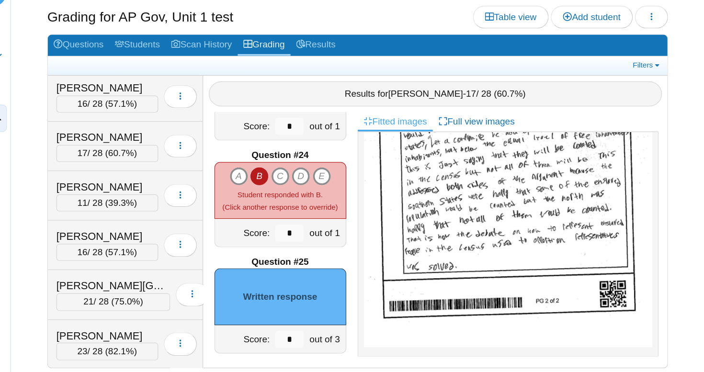
scroll to position [523, 0]
click at [343, 337] on input "*" at bounding box center [355, 344] width 24 height 14
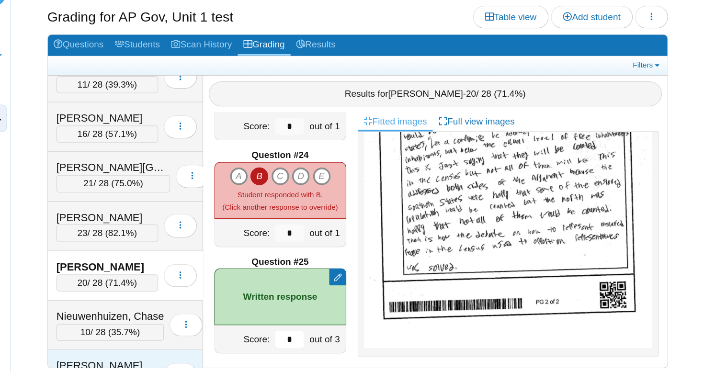
scroll to position [2821, 0]
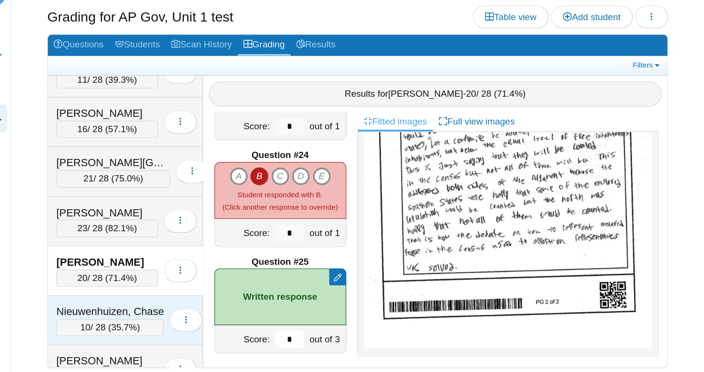
type input "*"
click at [158, 315] on div "Nieuwenhuizen, Chase" at bounding box center [203, 321] width 91 height 12
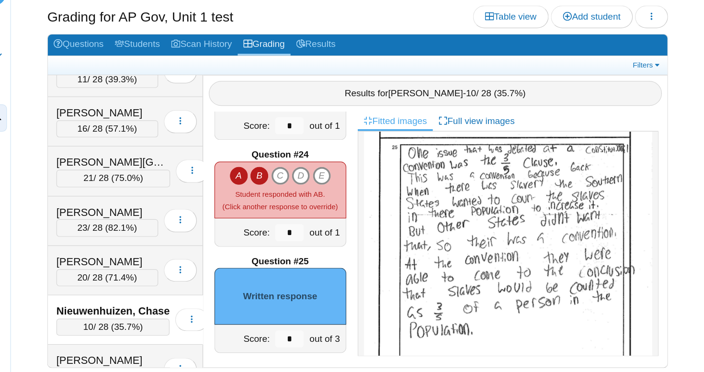
scroll to position [16, 0]
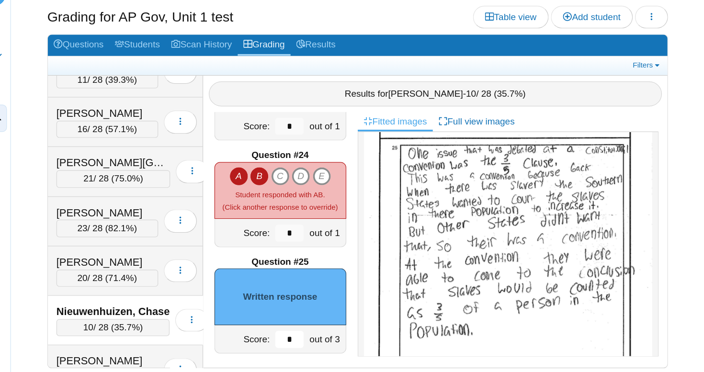
click at [343, 337] on input "*" at bounding box center [355, 344] width 24 height 14
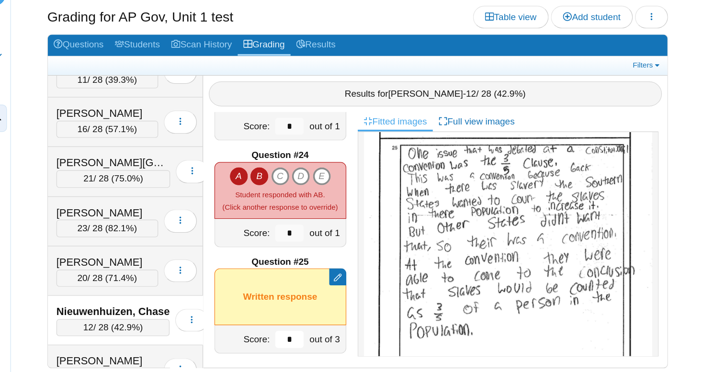
type input "*"
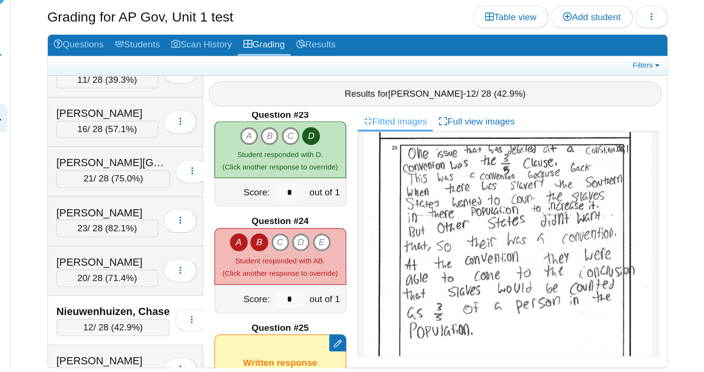
scroll to position [2086, 0]
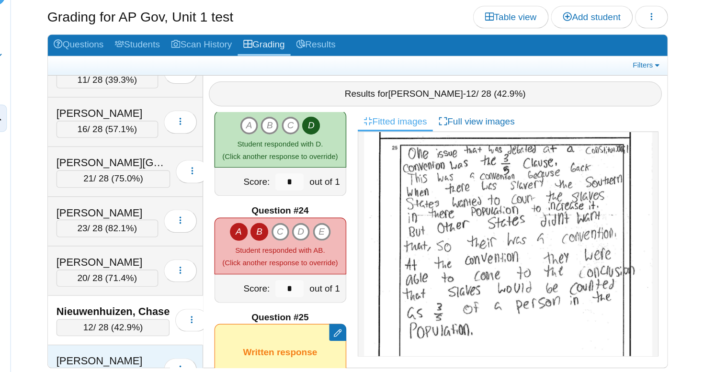
click at [151, 349] on div "[PERSON_NAME] 20 / 28 ( 71.4% ) Loading…" at bounding box center [216, 370] width 131 height 42
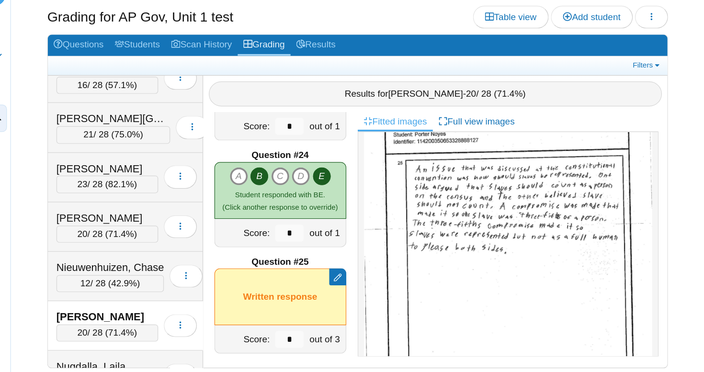
scroll to position [2879, 0]
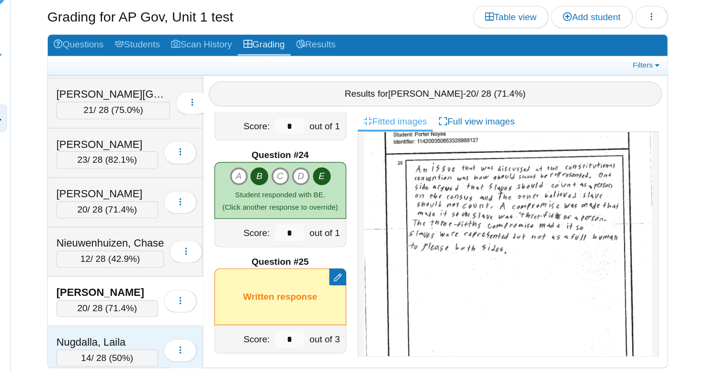
click at [151, 333] on div "Nugdalla, Laila 14 / 28 ( 50% ) Loading…" at bounding box center [216, 354] width 131 height 42
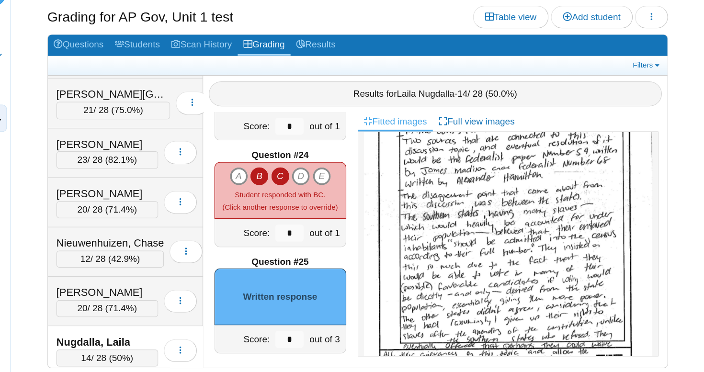
scroll to position [434, 0]
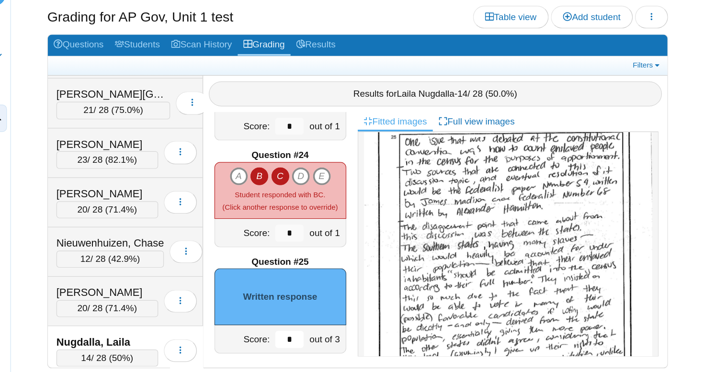
click at [343, 337] on input "*" at bounding box center [355, 344] width 24 height 14
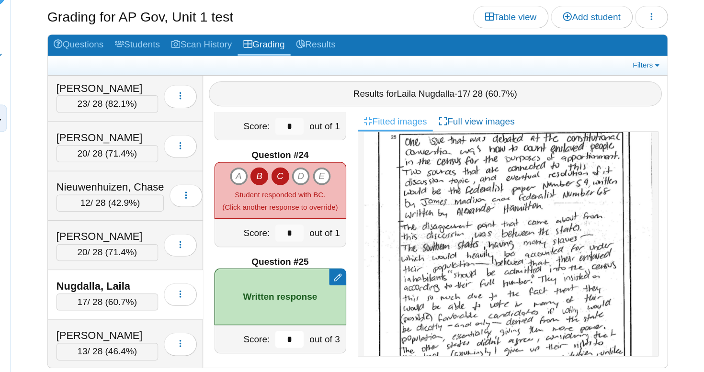
scroll to position [2937, 0]
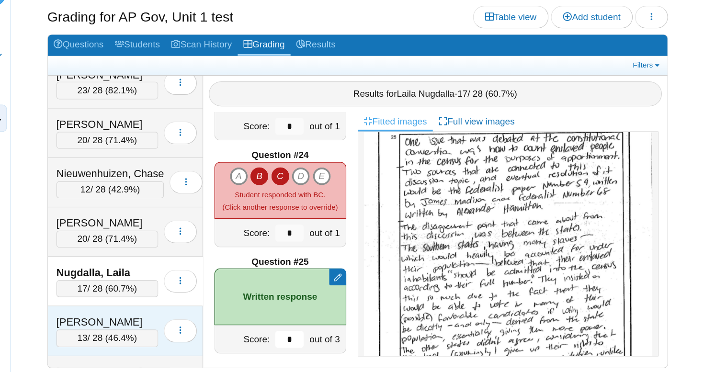
type input "*"
click at [158, 324] on div "[PERSON_NAME]" at bounding box center [201, 330] width 86 height 12
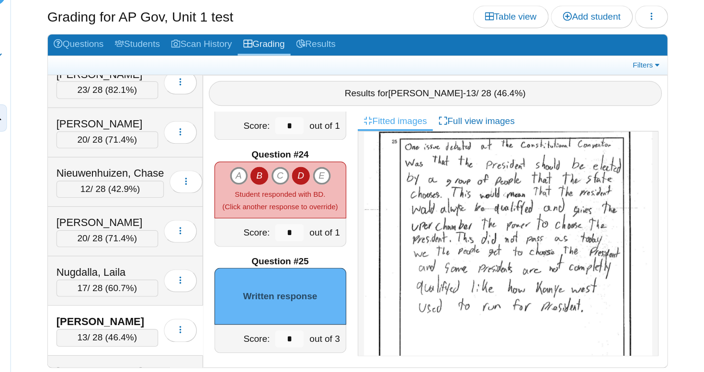
scroll to position [16, 0]
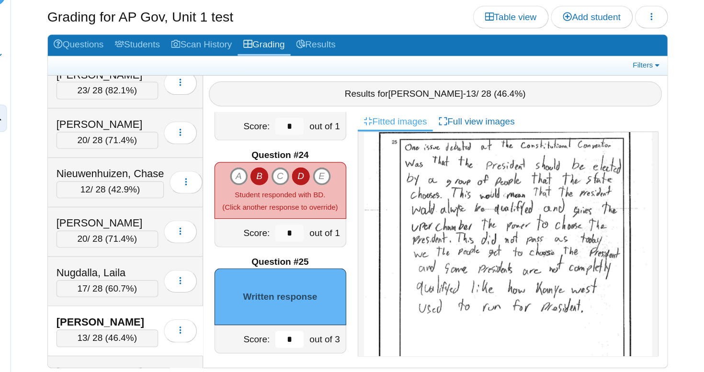
click at [343, 337] on input "*" at bounding box center [355, 344] width 24 height 14
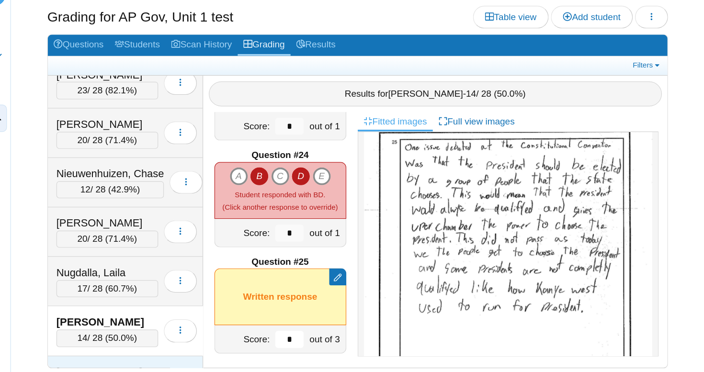
type input "*"
click at [158, 366] on div "[PERSON_NAME]" at bounding box center [201, 372] width 86 height 12
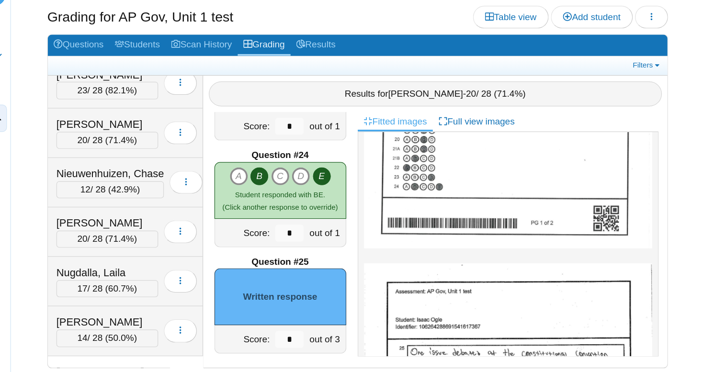
scroll to position [378, 0]
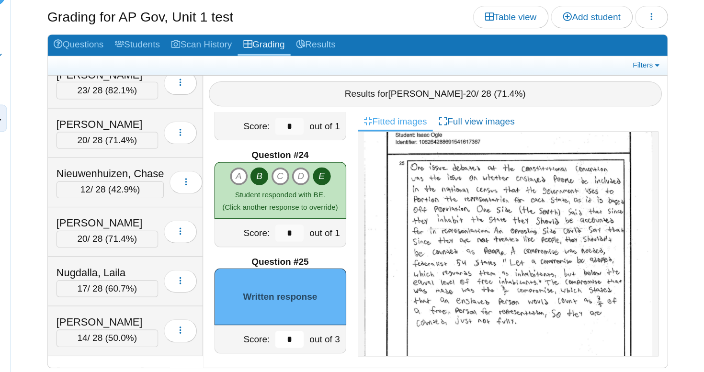
click at [343, 337] on input "*" at bounding box center [355, 344] width 24 height 14
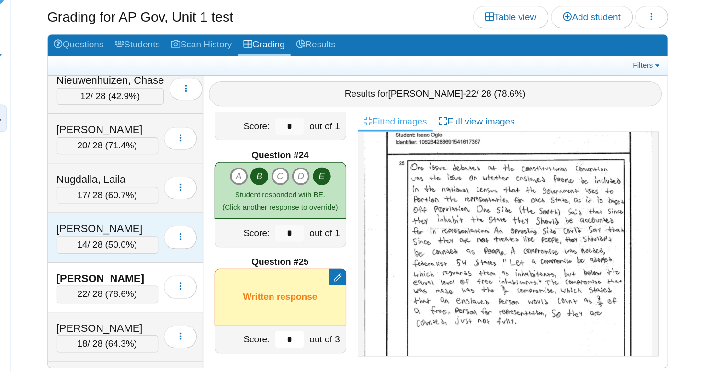
scroll to position [3058, 0]
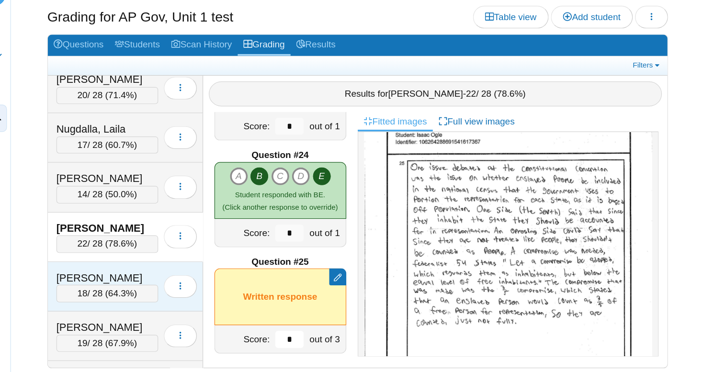
type input "*"
click at [158, 287] on div "[PERSON_NAME]" at bounding box center [201, 293] width 86 height 12
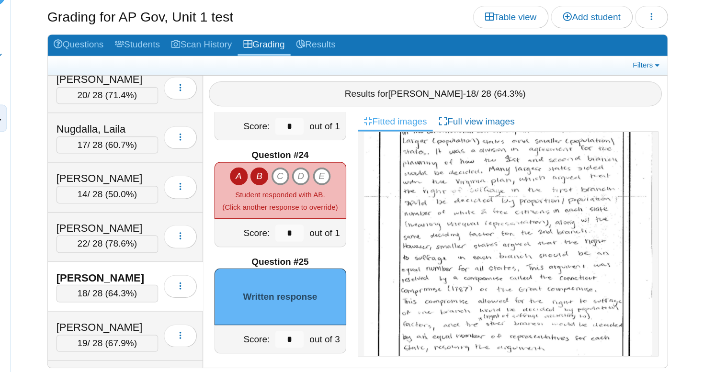
scroll to position [441, 0]
click at [343, 337] on input "*" at bounding box center [355, 344] width 24 height 14
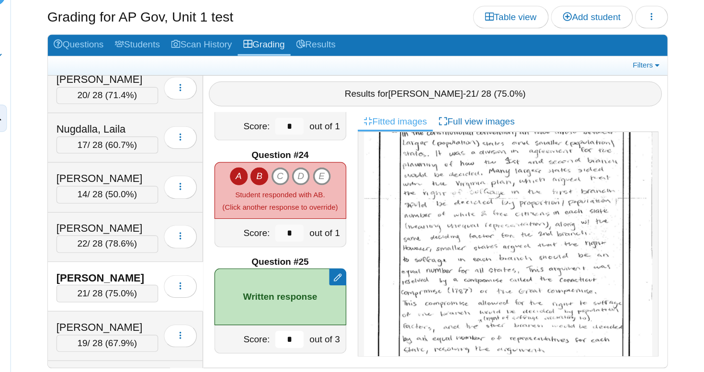
type input "*"
click at [282, 192] on div "Question #1 A B C D Score: *" at bounding box center [347, 261] width 130 height 216
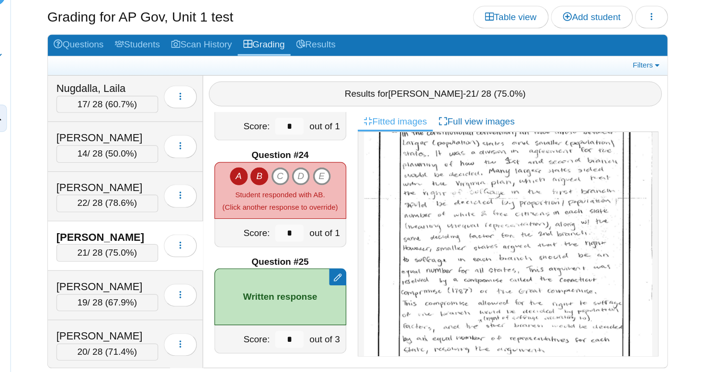
scroll to position [3100, 0]
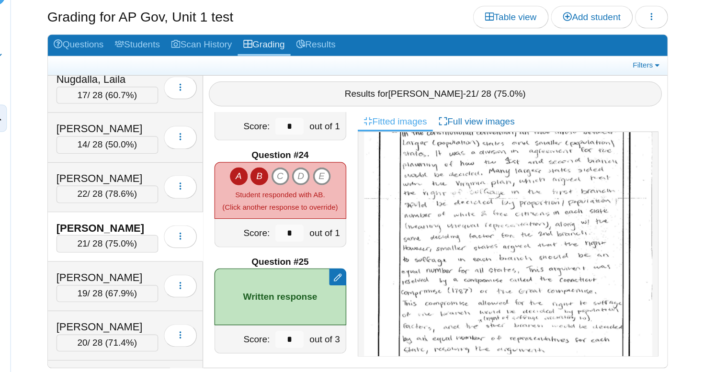
click at [151, 237] on div "[PERSON_NAME] 21 / 28 ( 75.0% ) Loading…" at bounding box center [216, 258] width 131 height 42
click at [158, 286] on div "[PERSON_NAME]" at bounding box center [201, 292] width 86 height 12
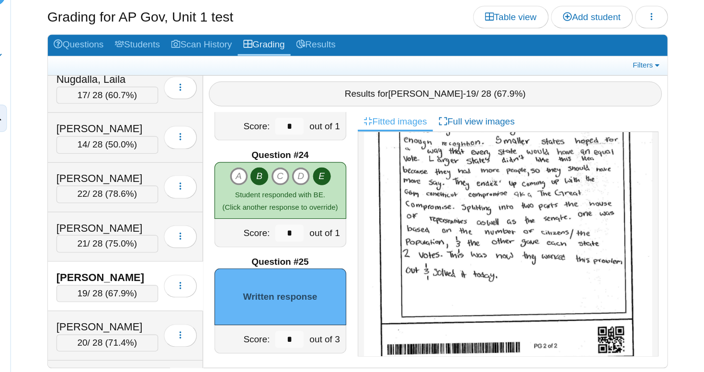
scroll to position [488, 0]
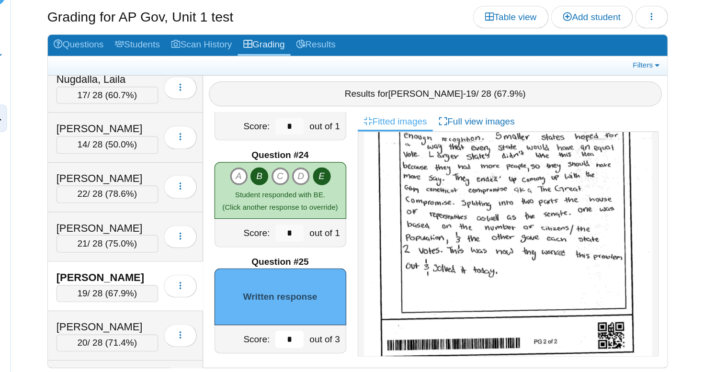
click at [343, 337] on input "*" at bounding box center [355, 344] width 24 height 14
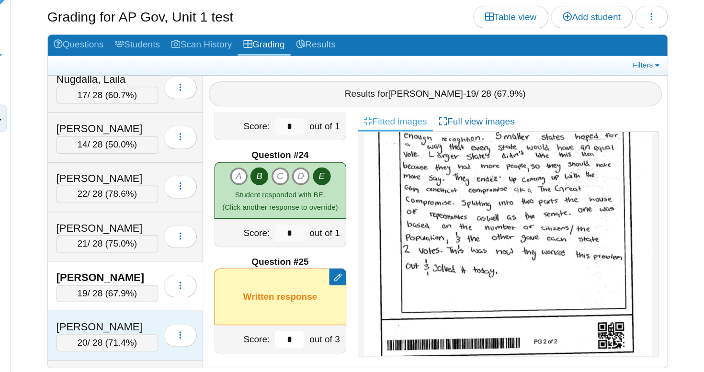
type input "*"
click at [158, 328] on div "[PERSON_NAME]" at bounding box center [201, 334] width 86 height 12
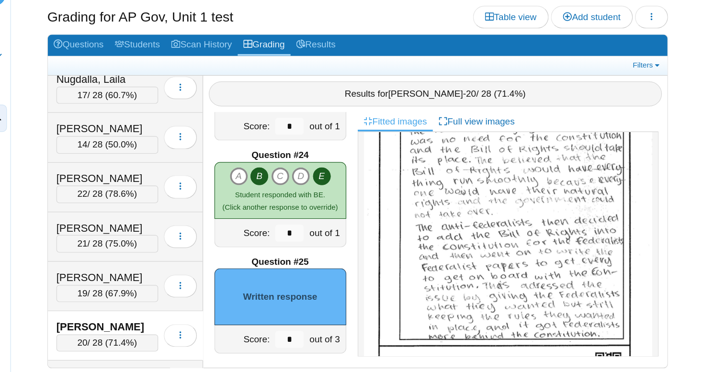
scroll to position [465, 0]
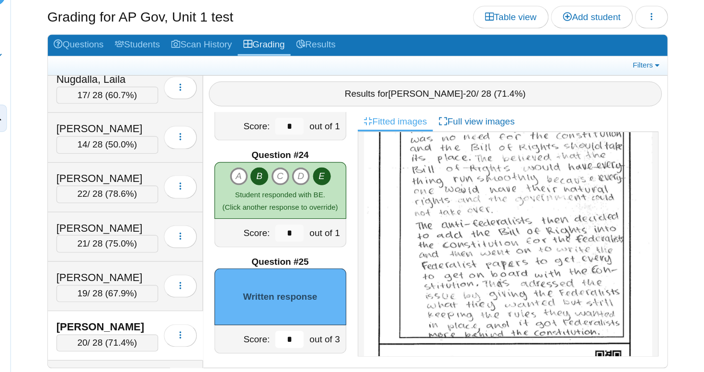
click at [343, 337] on input "*" at bounding box center [355, 344] width 24 height 14
click at [291, 274] on div "Question #25" at bounding box center [346, 279] width 111 height 11
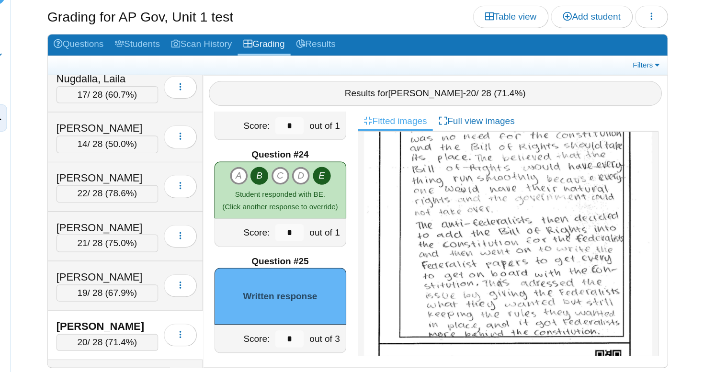
scroll to position [16, 0]
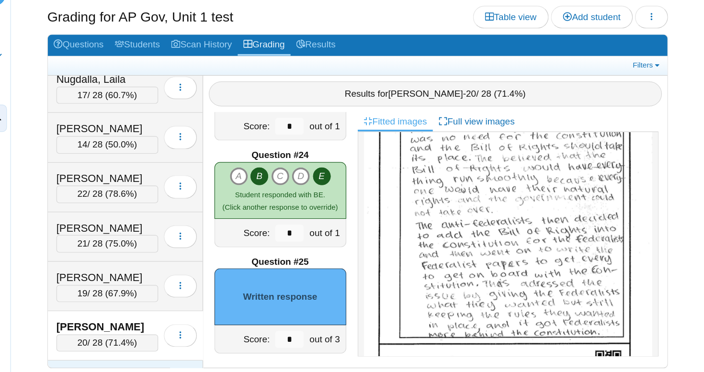
click at [158, 369] on div "[PERSON_NAME]" at bounding box center [201, 375] width 86 height 12
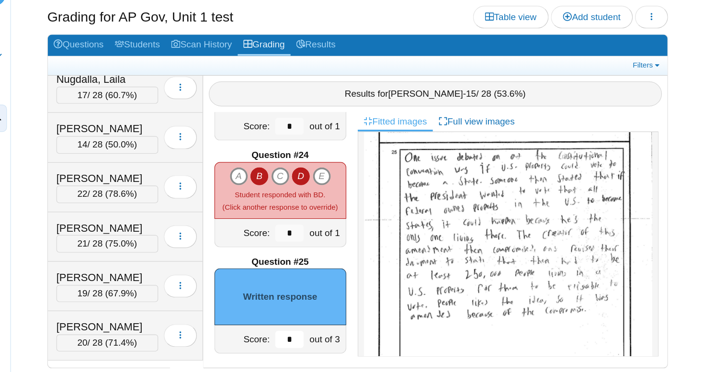
click at [343, 337] on input "*" at bounding box center [355, 344] width 24 height 14
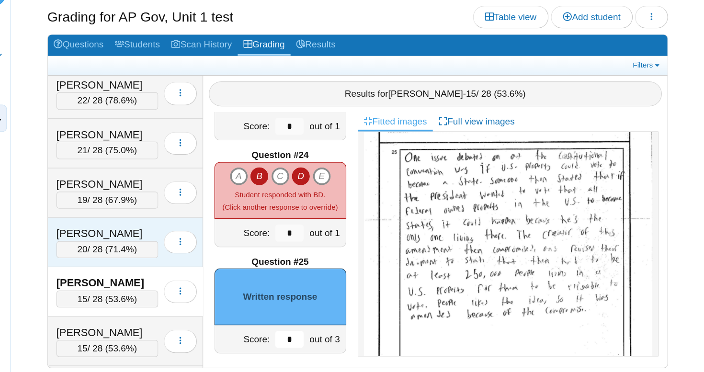
scroll to position [3190, 0]
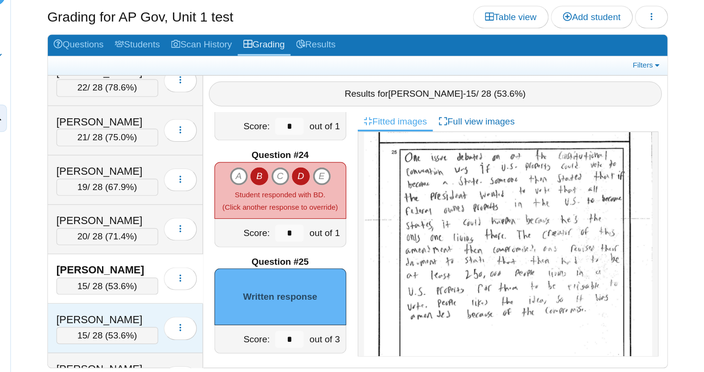
click at [158, 321] on div "[PERSON_NAME]" at bounding box center [201, 327] width 86 height 12
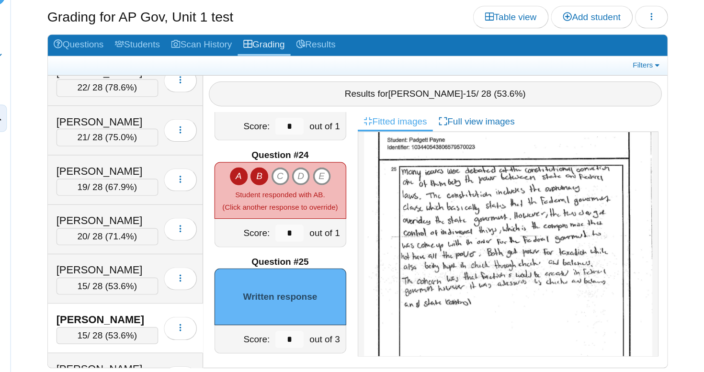
scroll to position [409, 0]
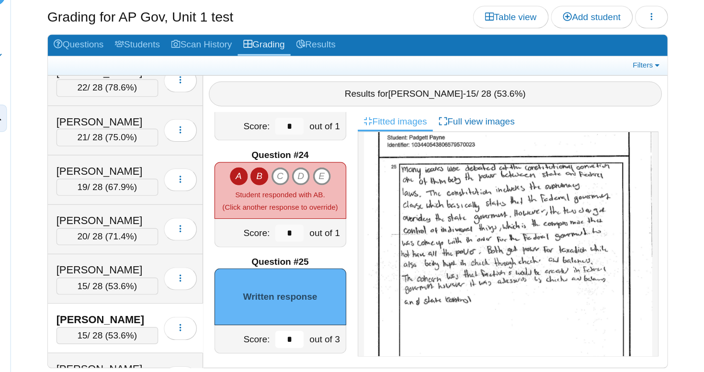
click at [343, 337] on input "*" at bounding box center [355, 344] width 24 height 14
type input "*"
